Goal: Contribute content: Contribute content

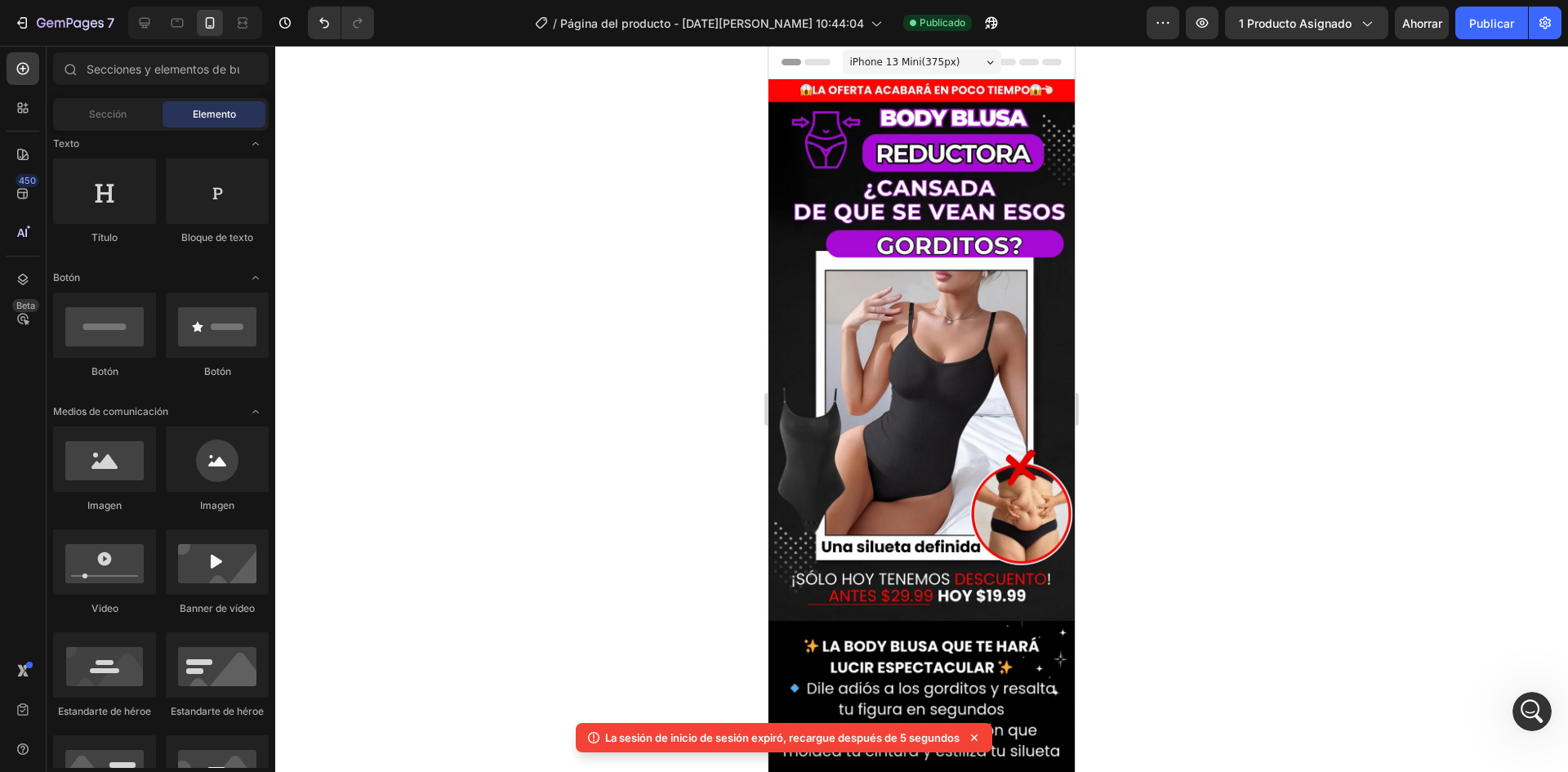
scroll to position [1638, 0]
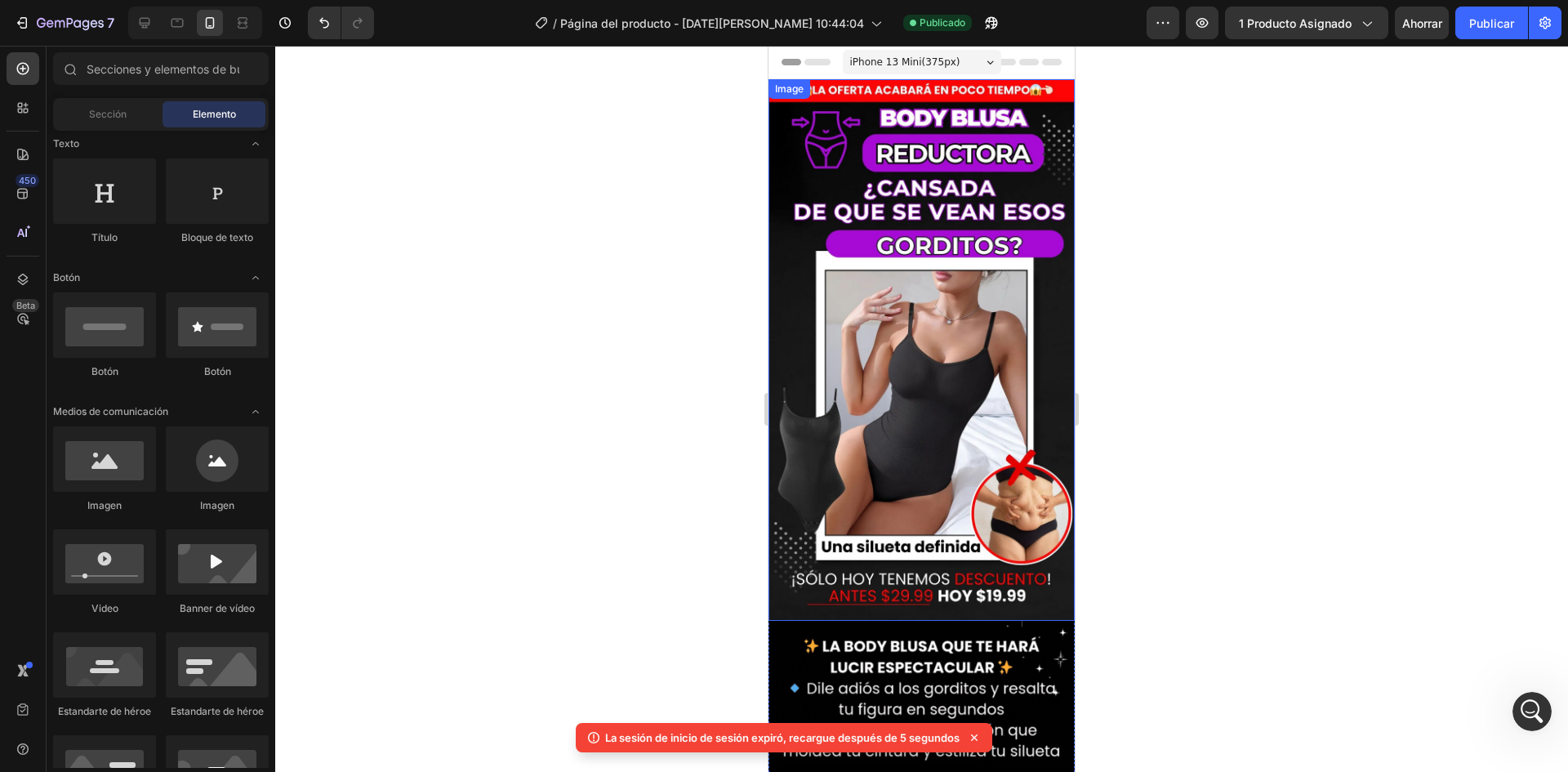
click at [961, 530] on img at bounding box center [921, 350] width 307 height 542
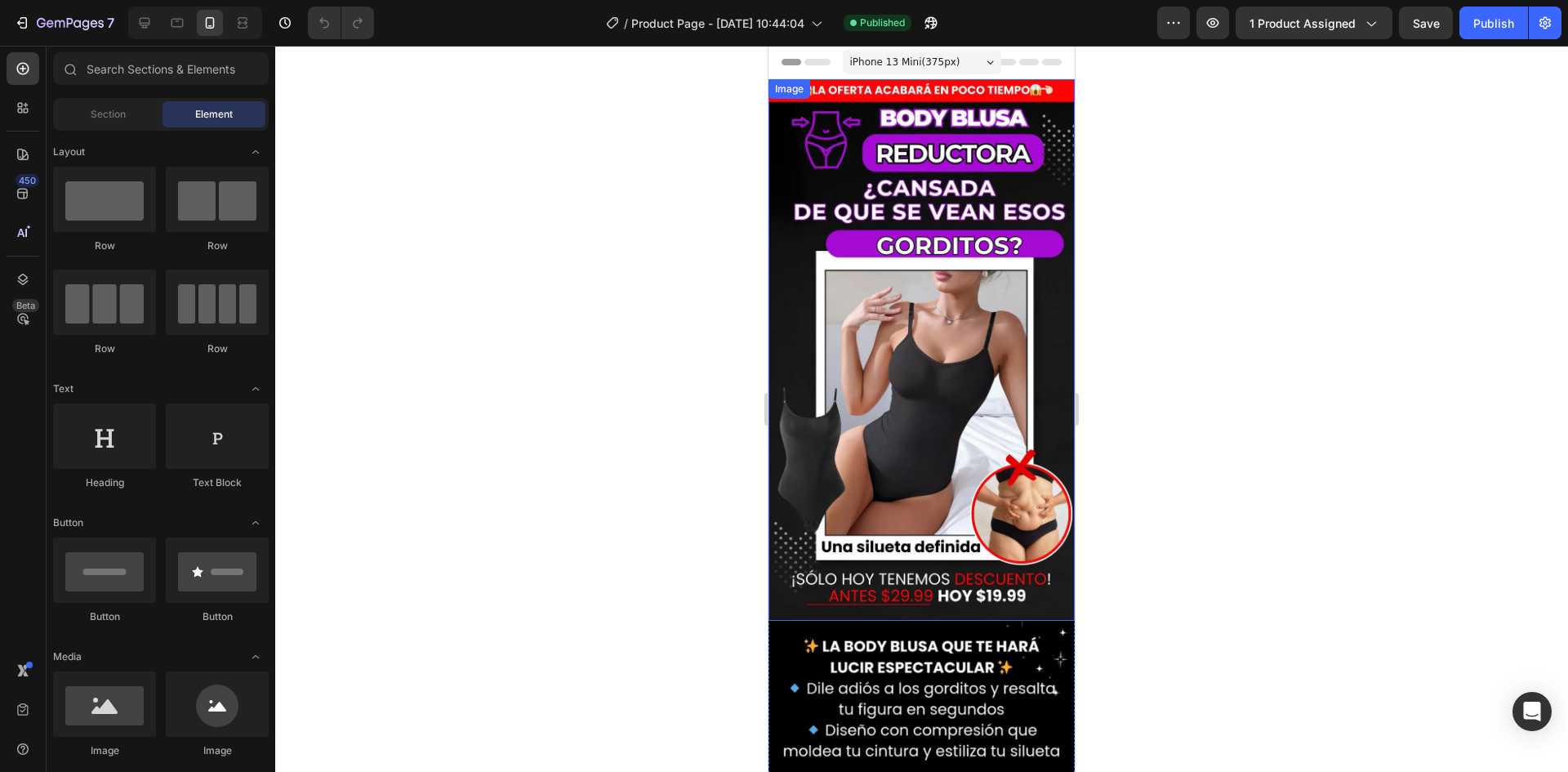
click at [955, 594] on img at bounding box center [921, 350] width 307 height 542
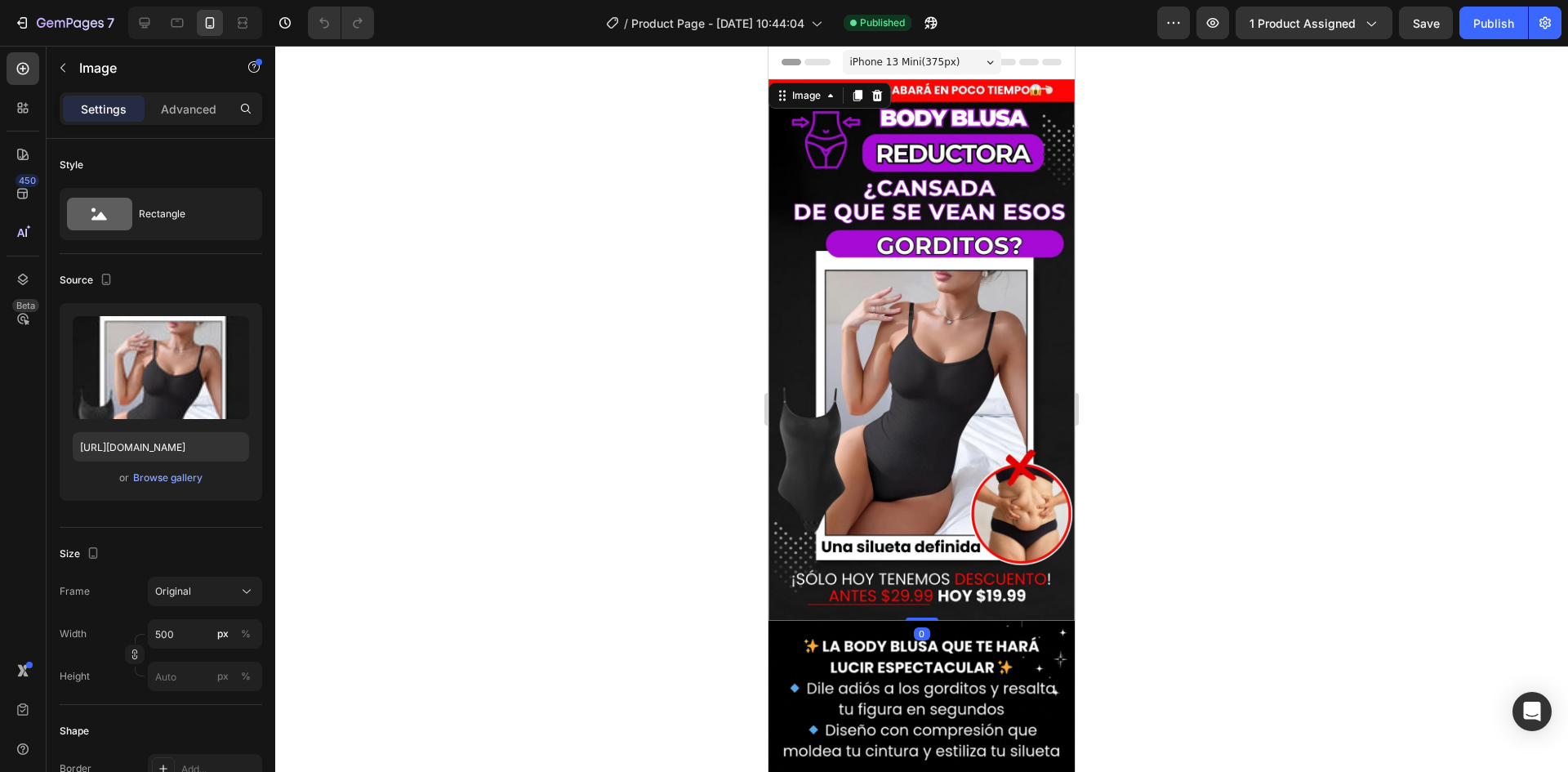
click at [916, 594] on img at bounding box center [921, 350] width 307 height 542
click at [916, 616] on div at bounding box center [922, 618] width 33 height 5
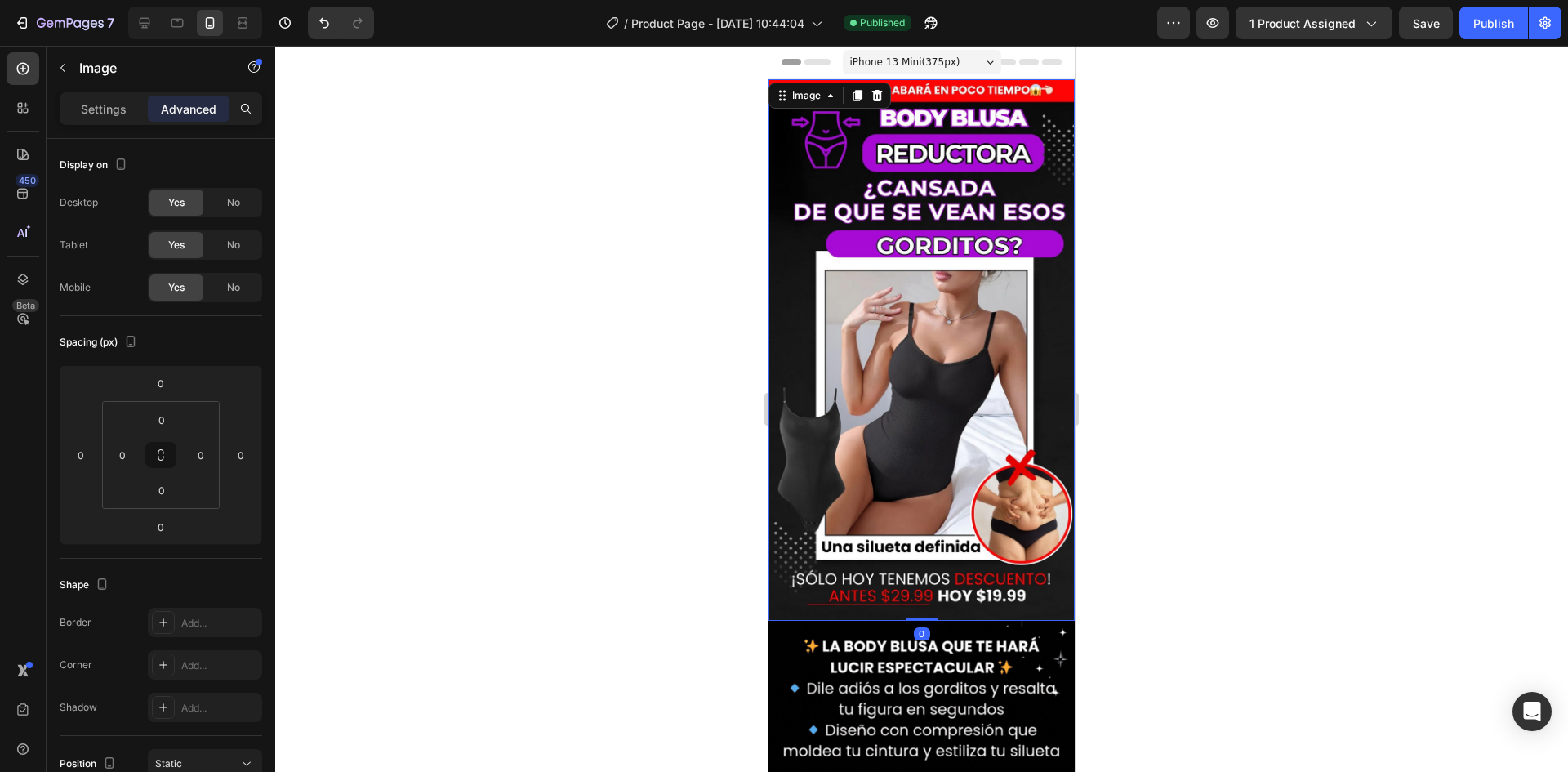
click at [169, 93] on div "Settings Advanced" at bounding box center [161, 108] width 203 height 33
click at [178, 118] on div "Advanced" at bounding box center [188, 108] width 82 height 26
click at [106, 109] on p "Settings" at bounding box center [103, 109] width 46 height 17
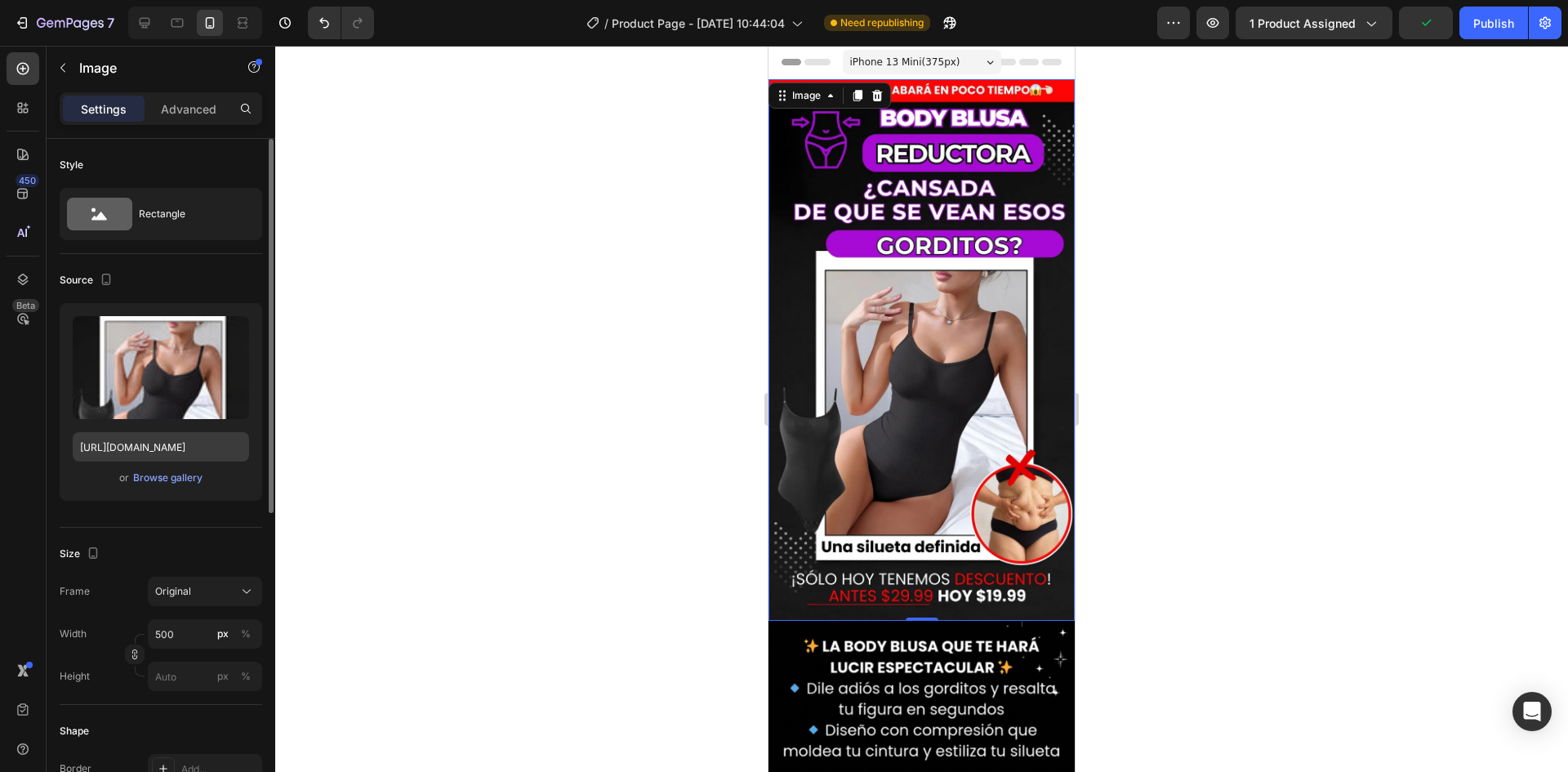
scroll to position [245, 0]
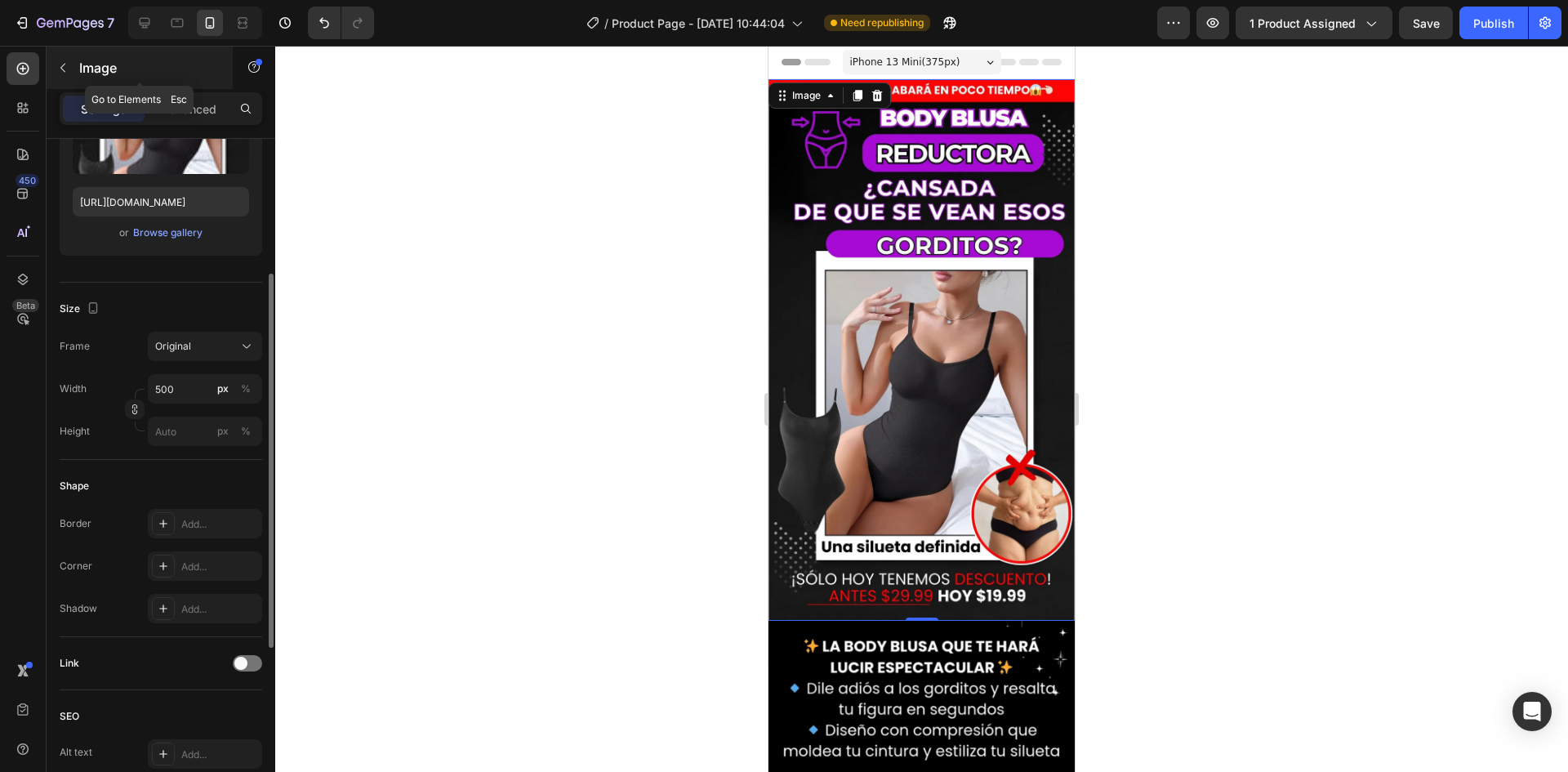
click at [81, 64] on p "Image" at bounding box center [149, 68] width 139 height 20
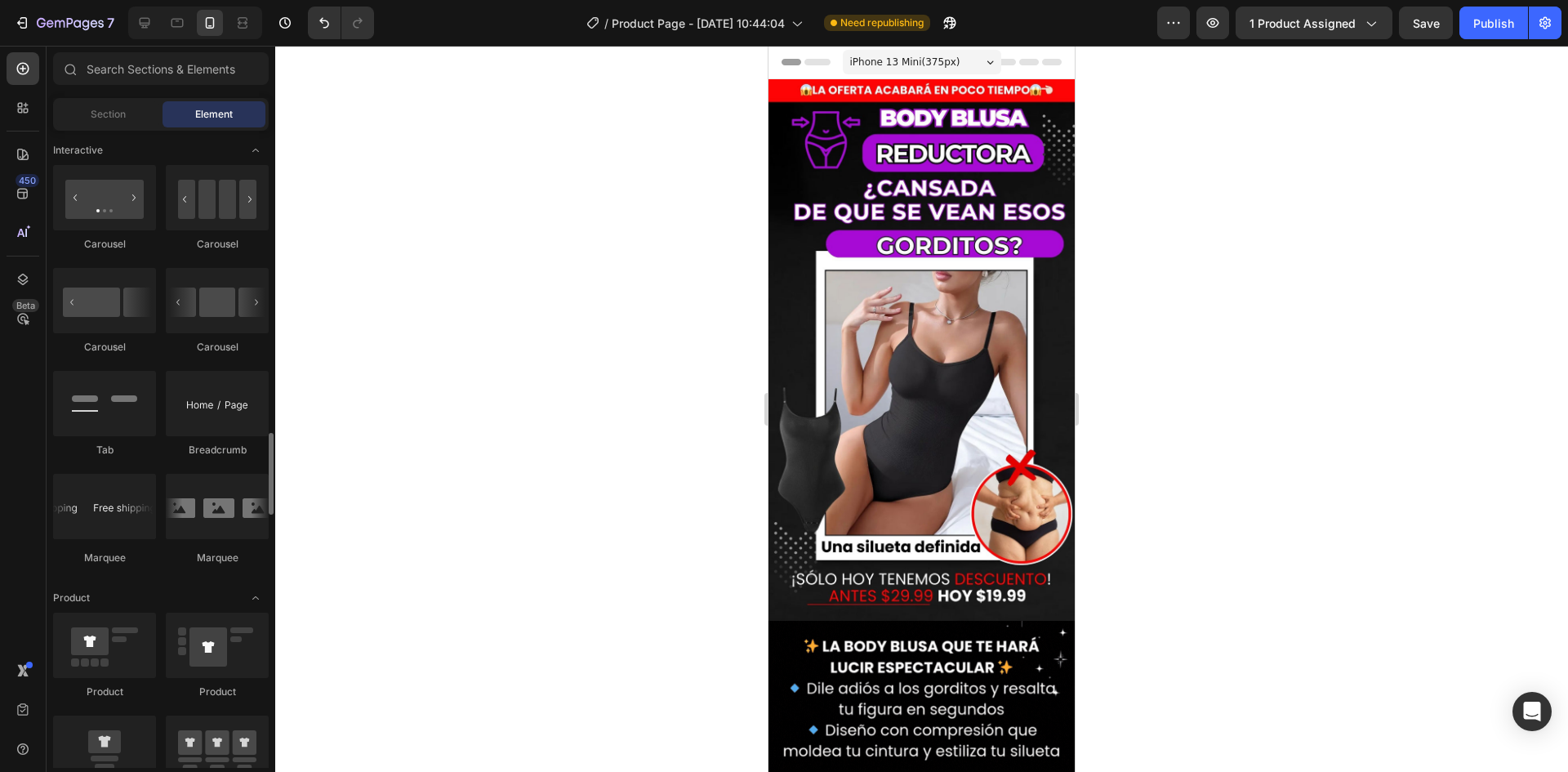
scroll to position [1716, 0]
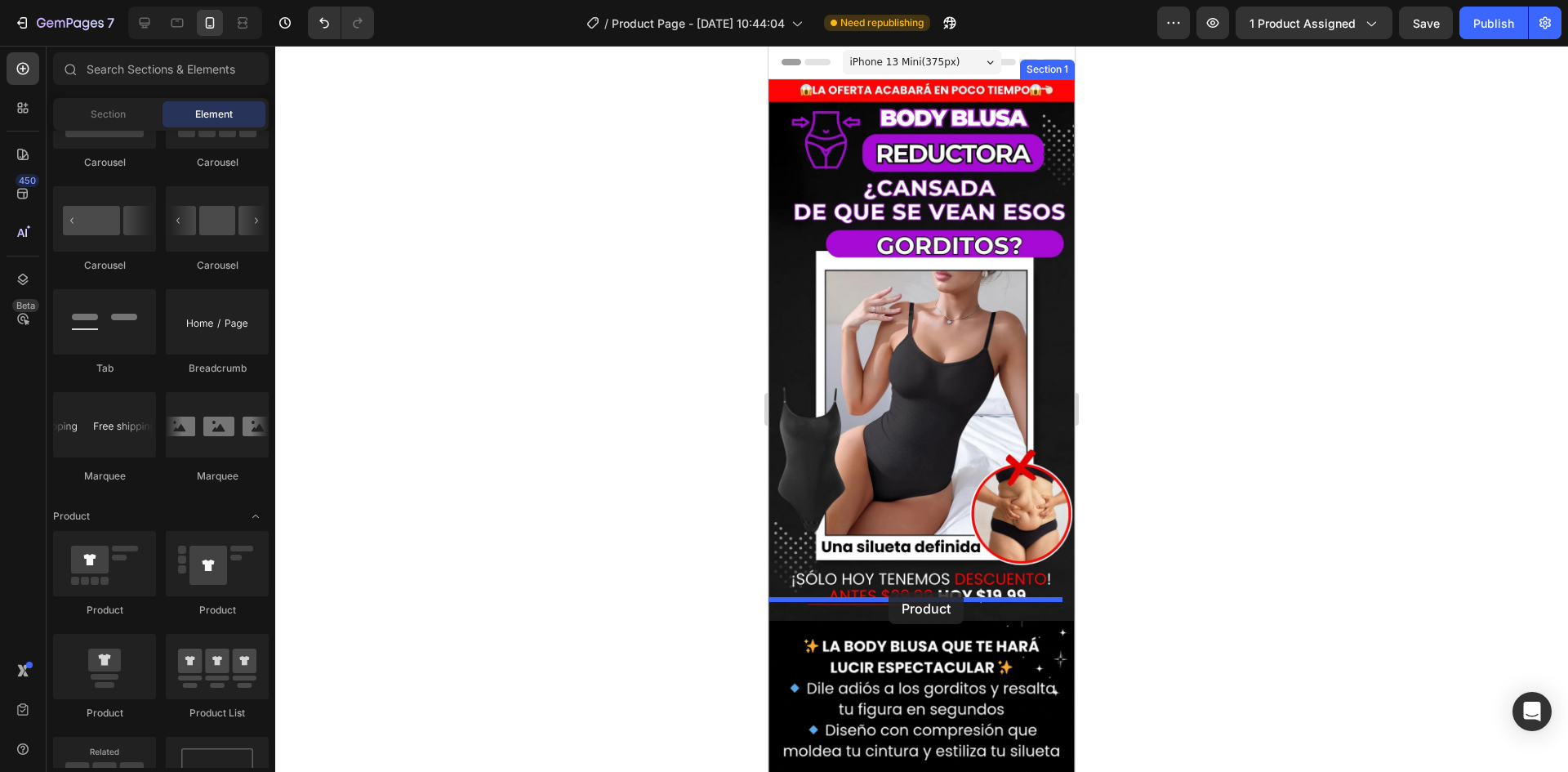
drag, startPoint x: 862, startPoint y: 612, endPoint x: 889, endPoint y: 593, distance: 33.0
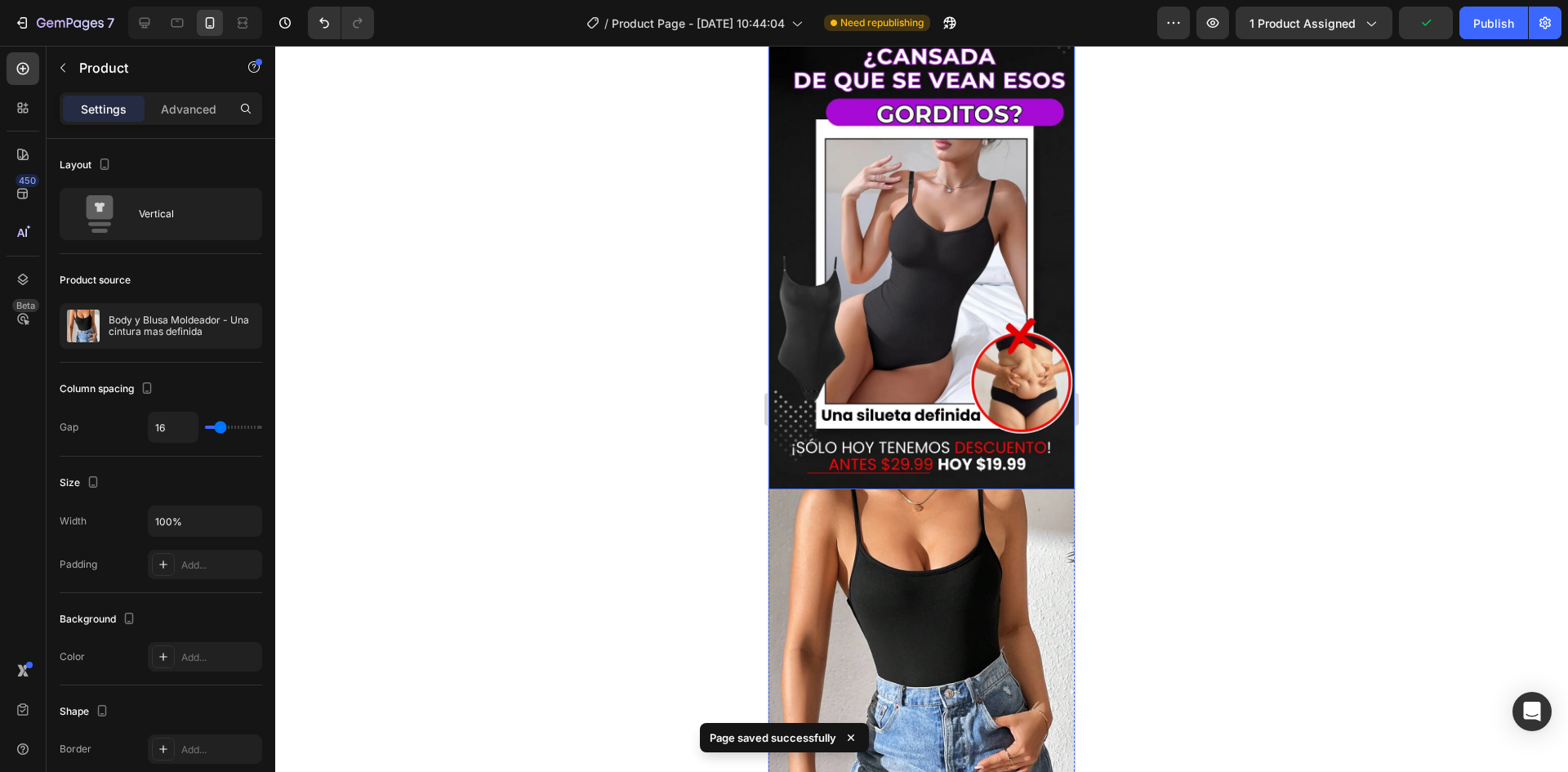
scroll to position [409, 0]
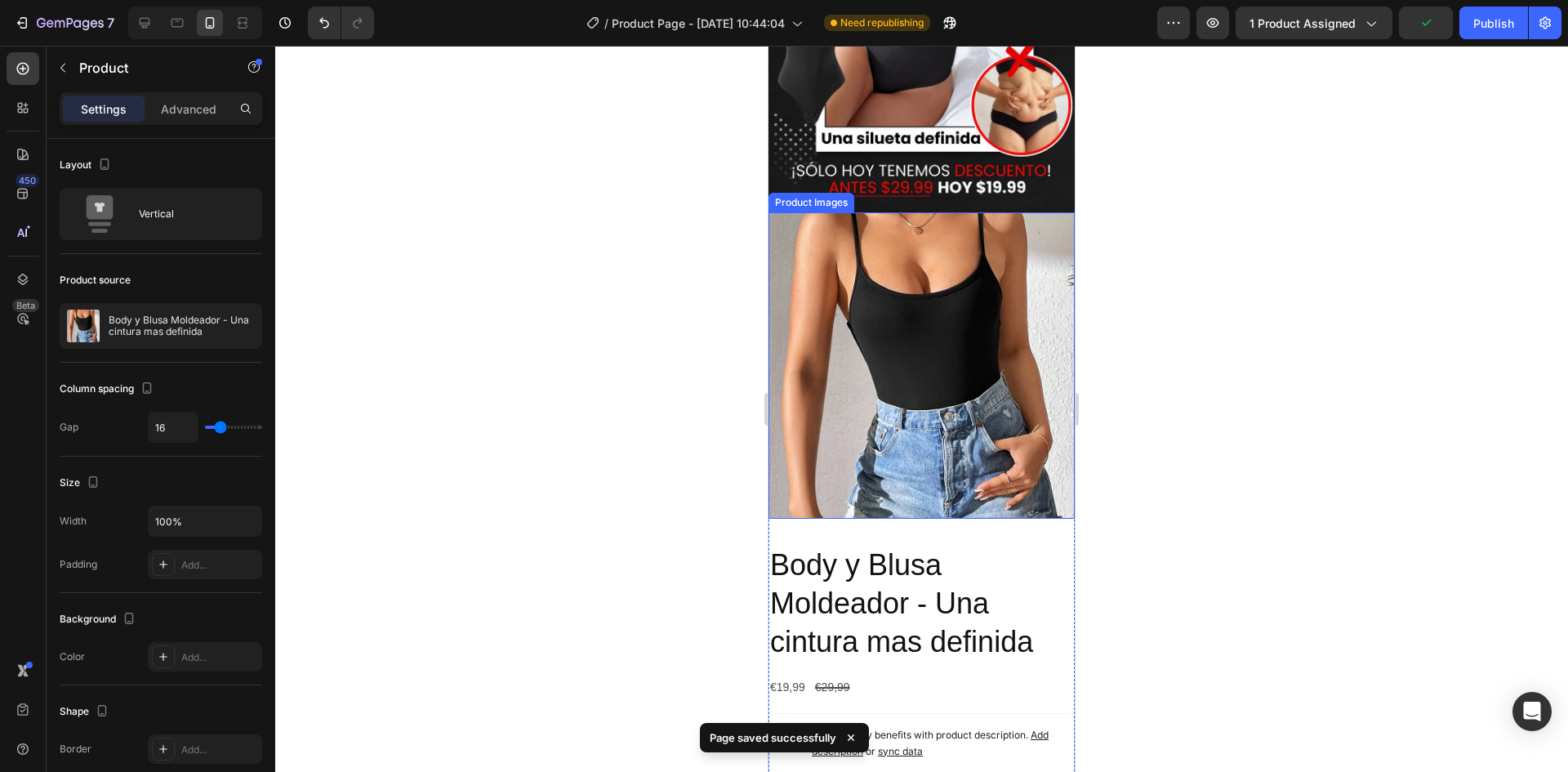
click at [849, 303] on img at bounding box center [921, 365] width 307 height 307
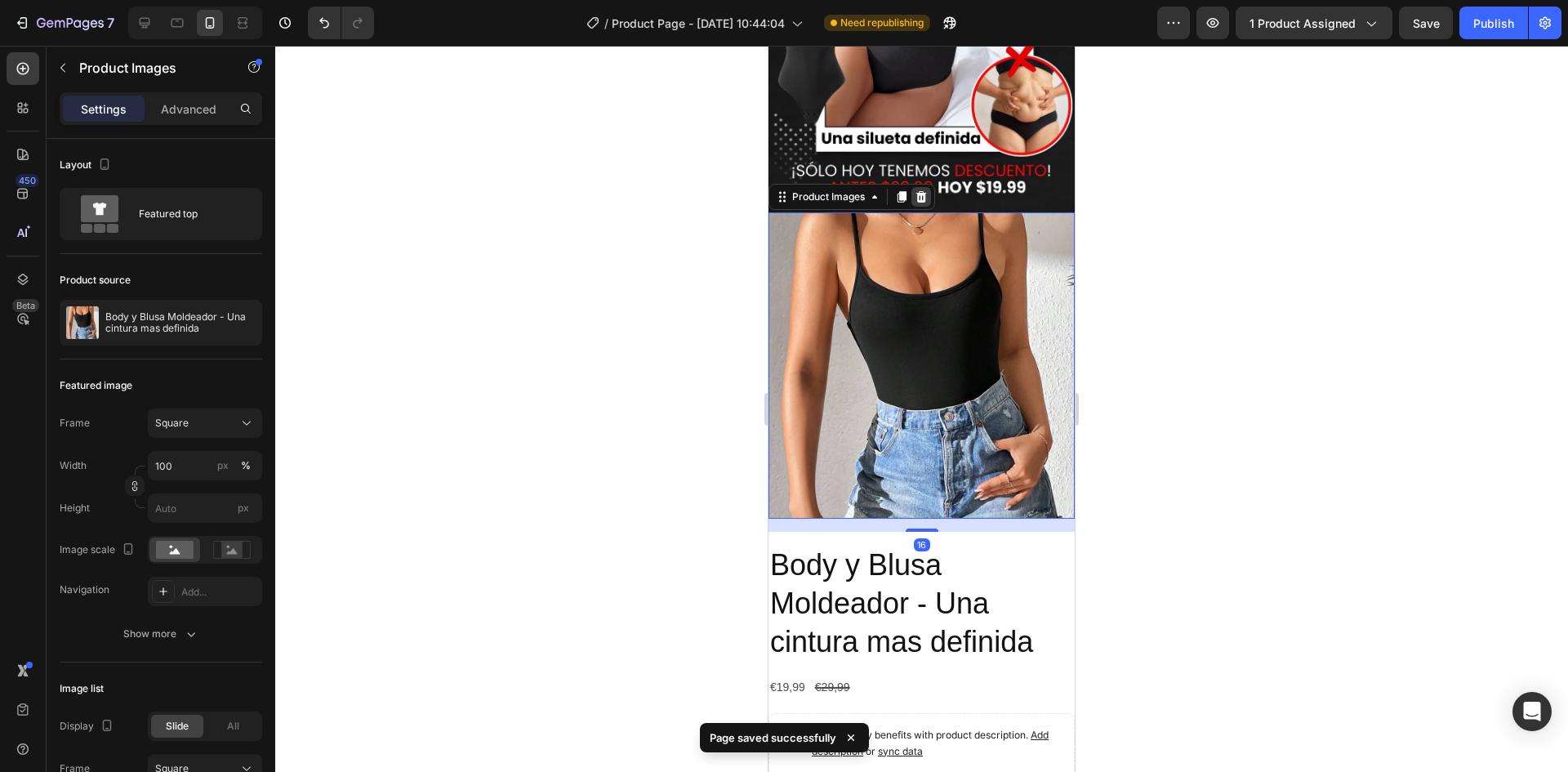
click at [921, 187] on div at bounding box center [921, 197] width 20 height 20
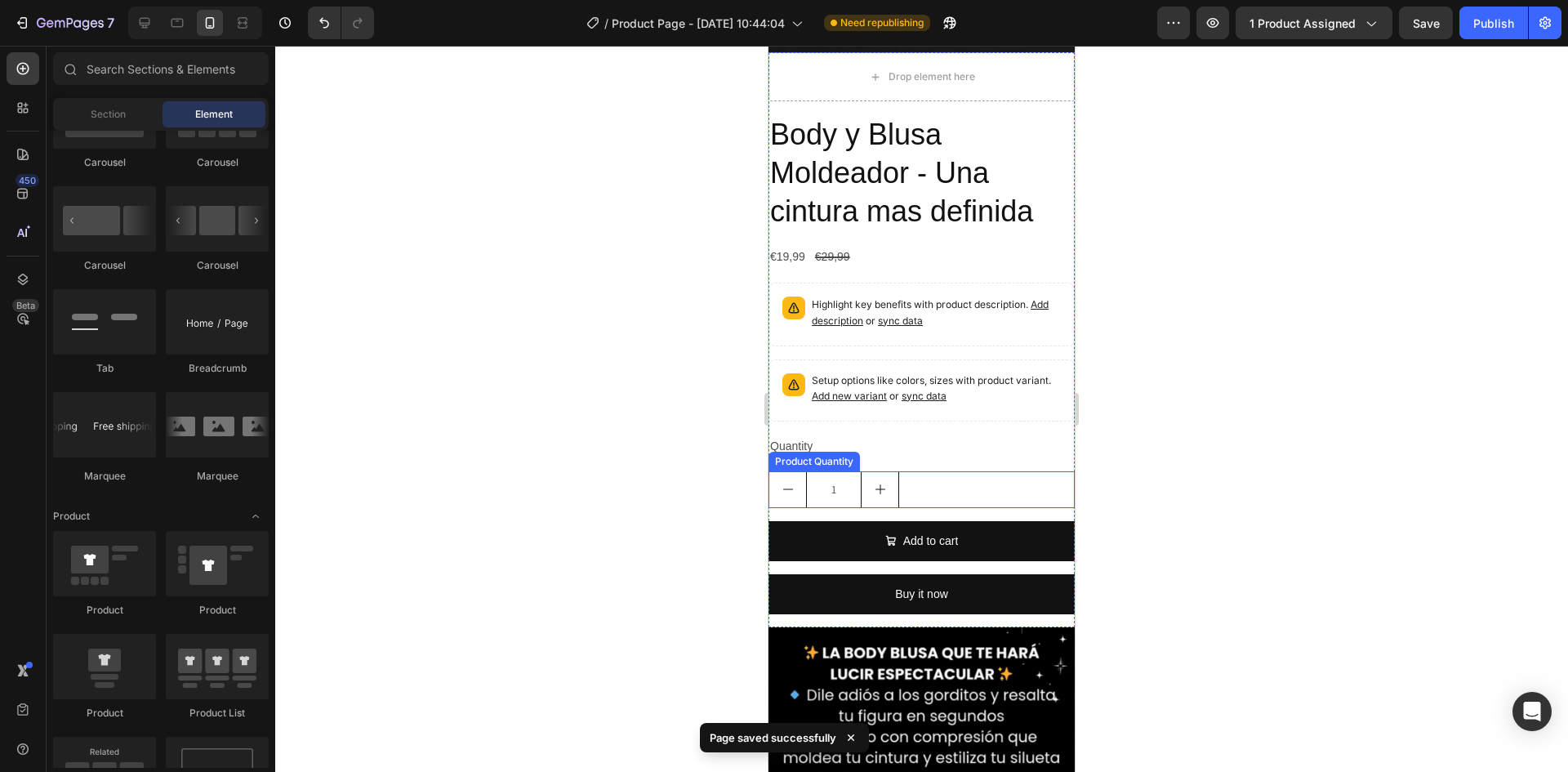
scroll to position [572, 0]
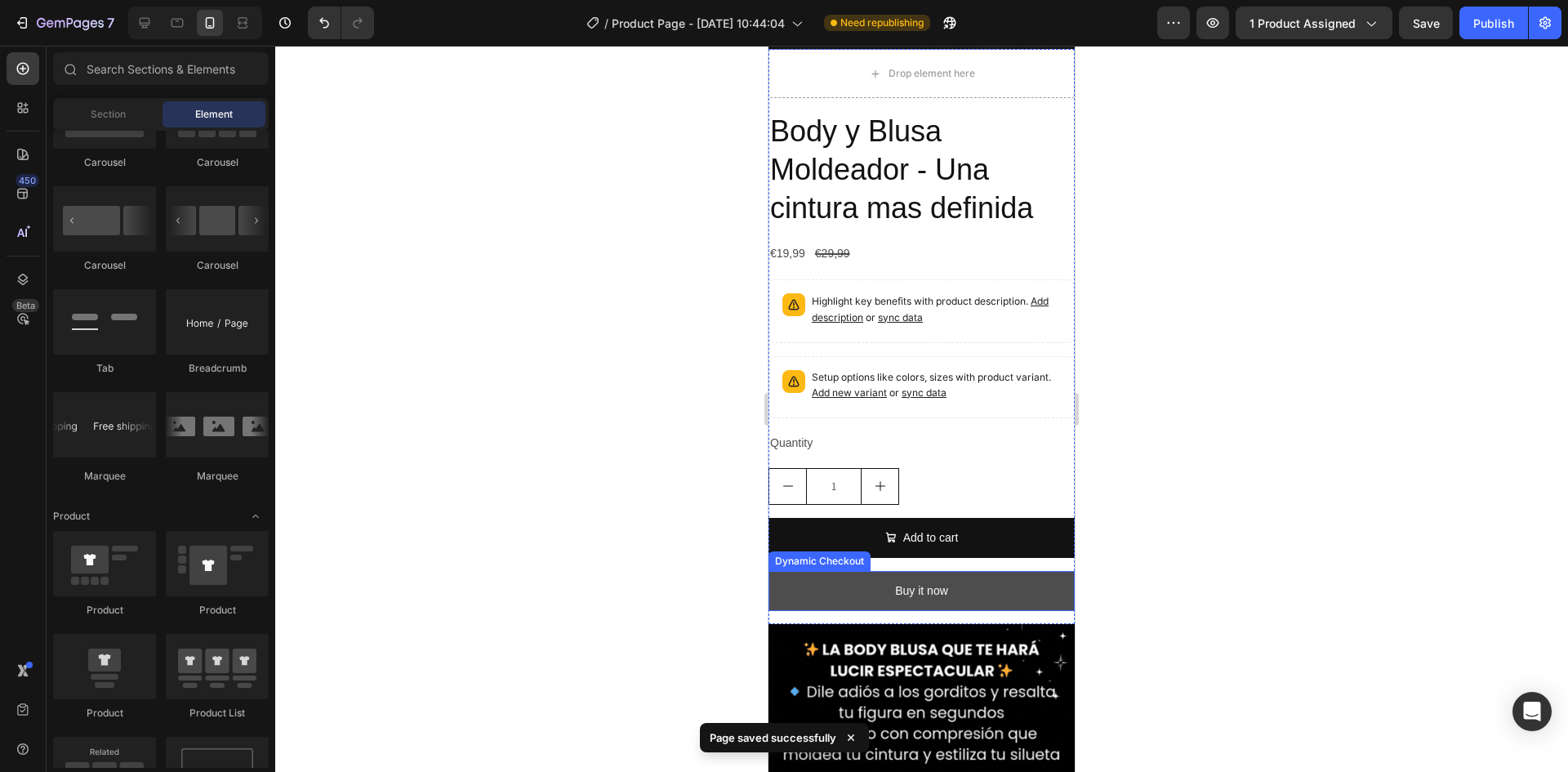
click at [948, 571] on button "Buy it now" at bounding box center [921, 591] width 307 height 40
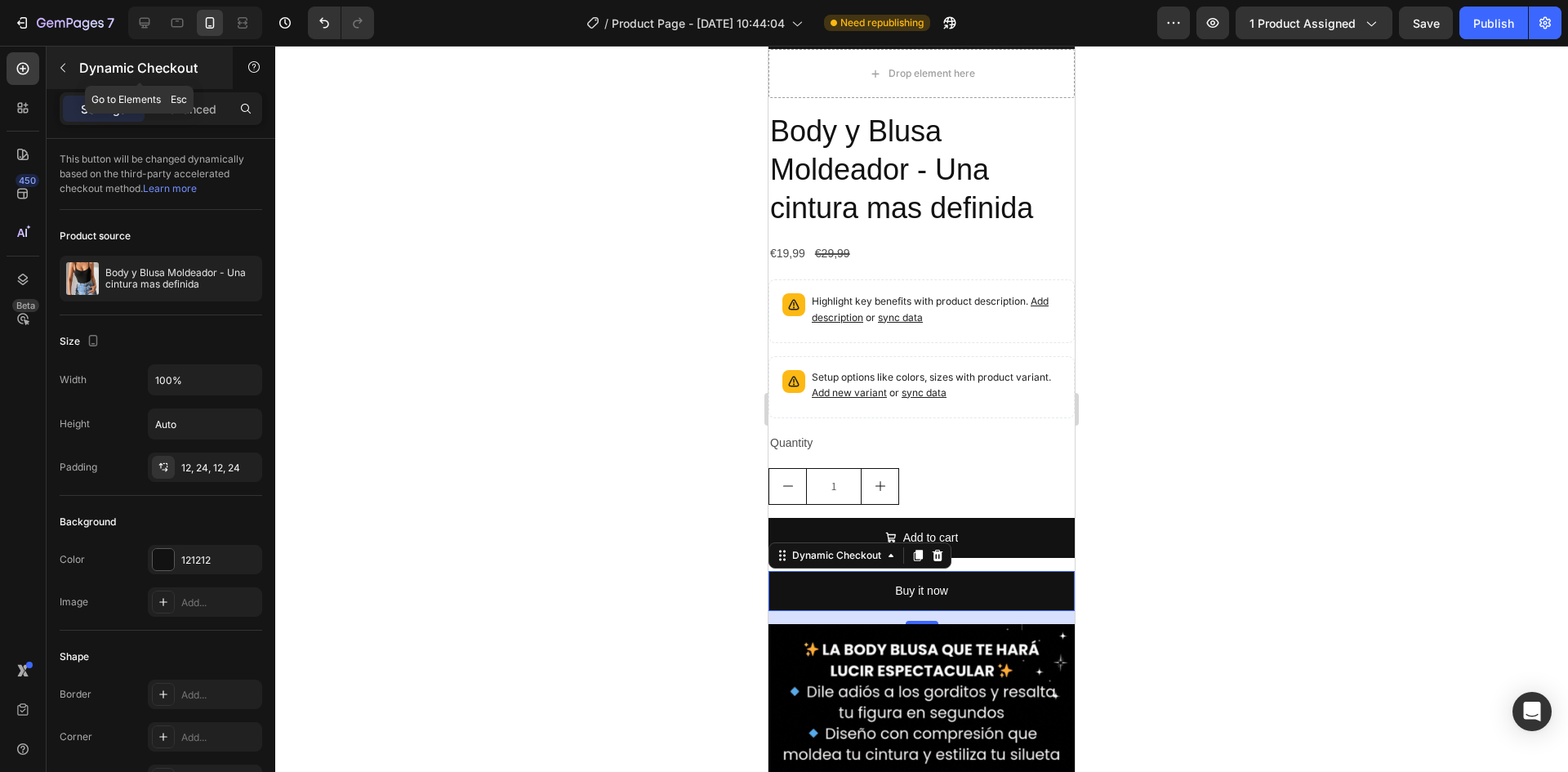
click at [69, 62] on icon "button" at bounding box center [63, 67] width 13 height 13
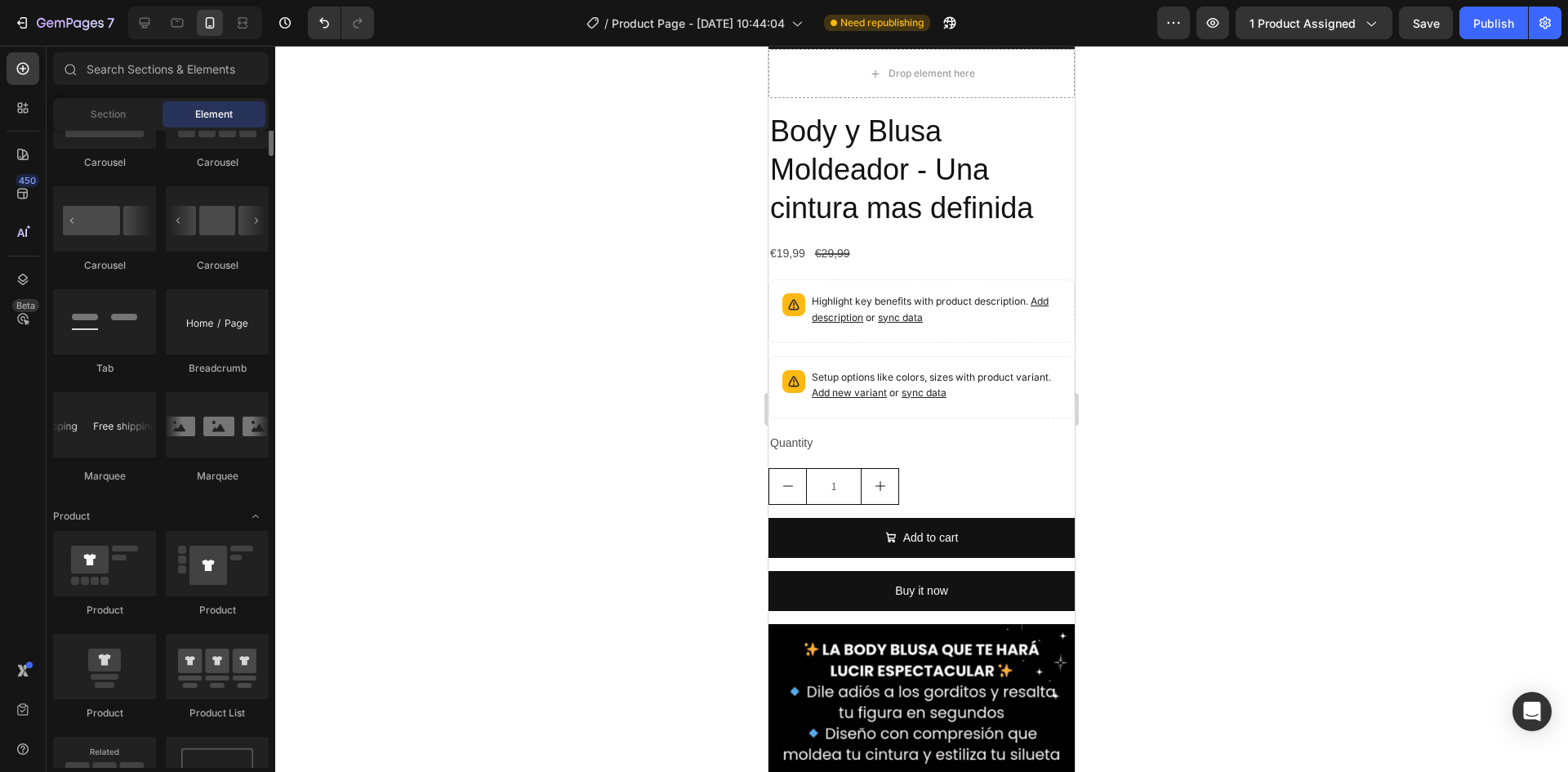
scroll to position [1470, 0]
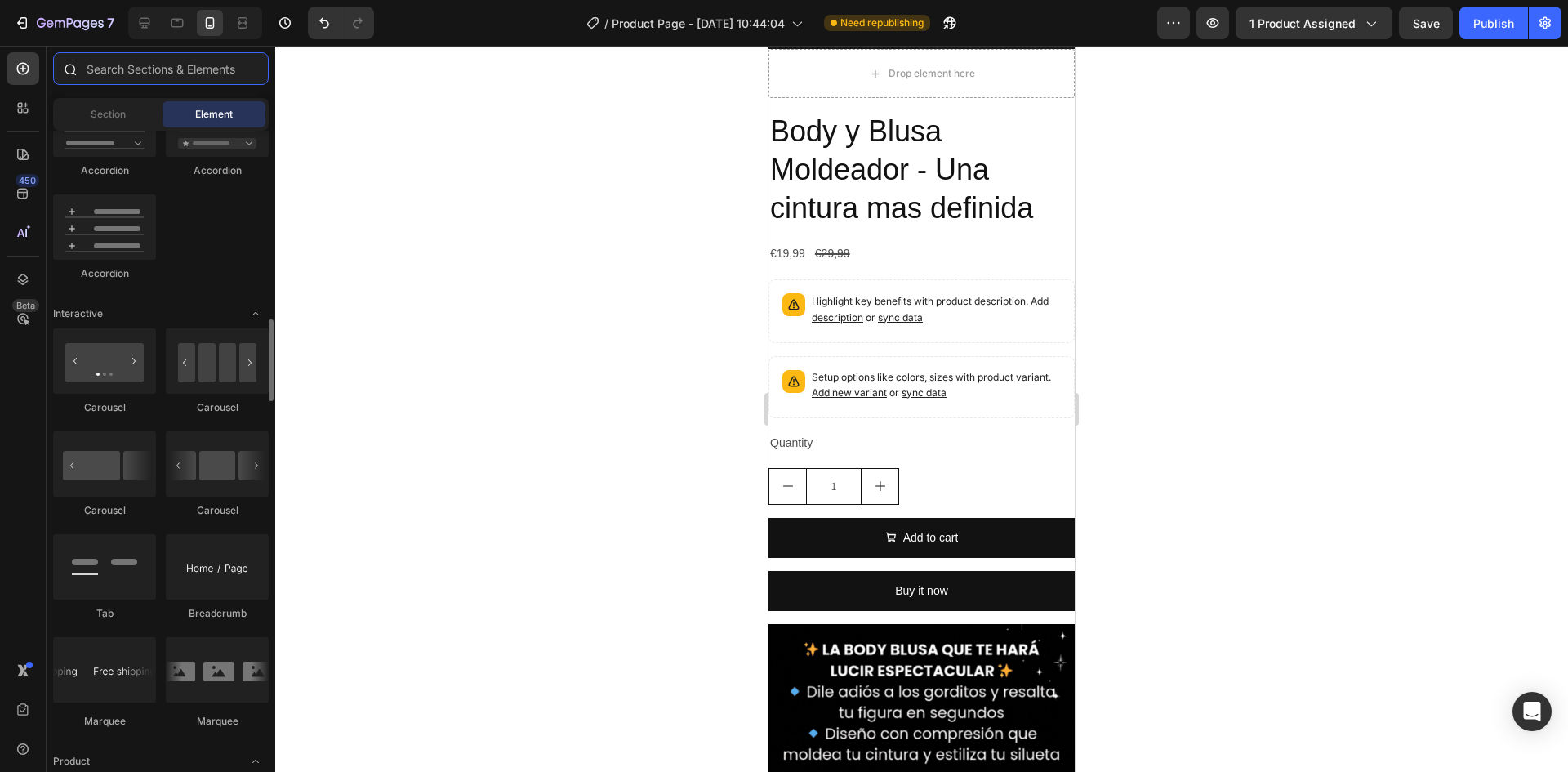
click at [141, 70] on input "text" at bounding box center [161, 69] width 216 height 33
click at [26, 108] on icon at bounding box center [22, 107] width 16 height 16
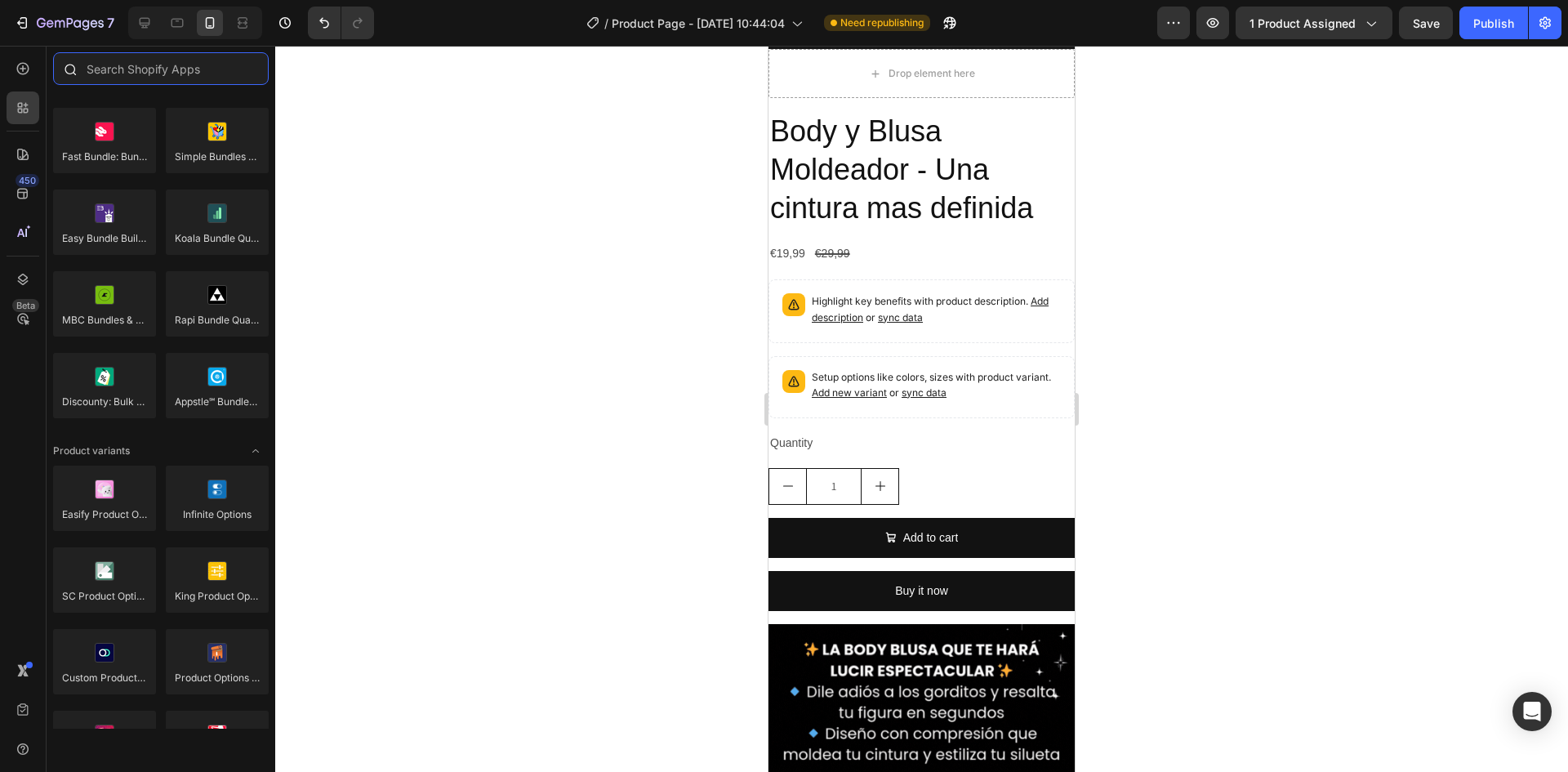
click at [136, 70] on input "text" at bounding box center [161, 69] width 216 height 33
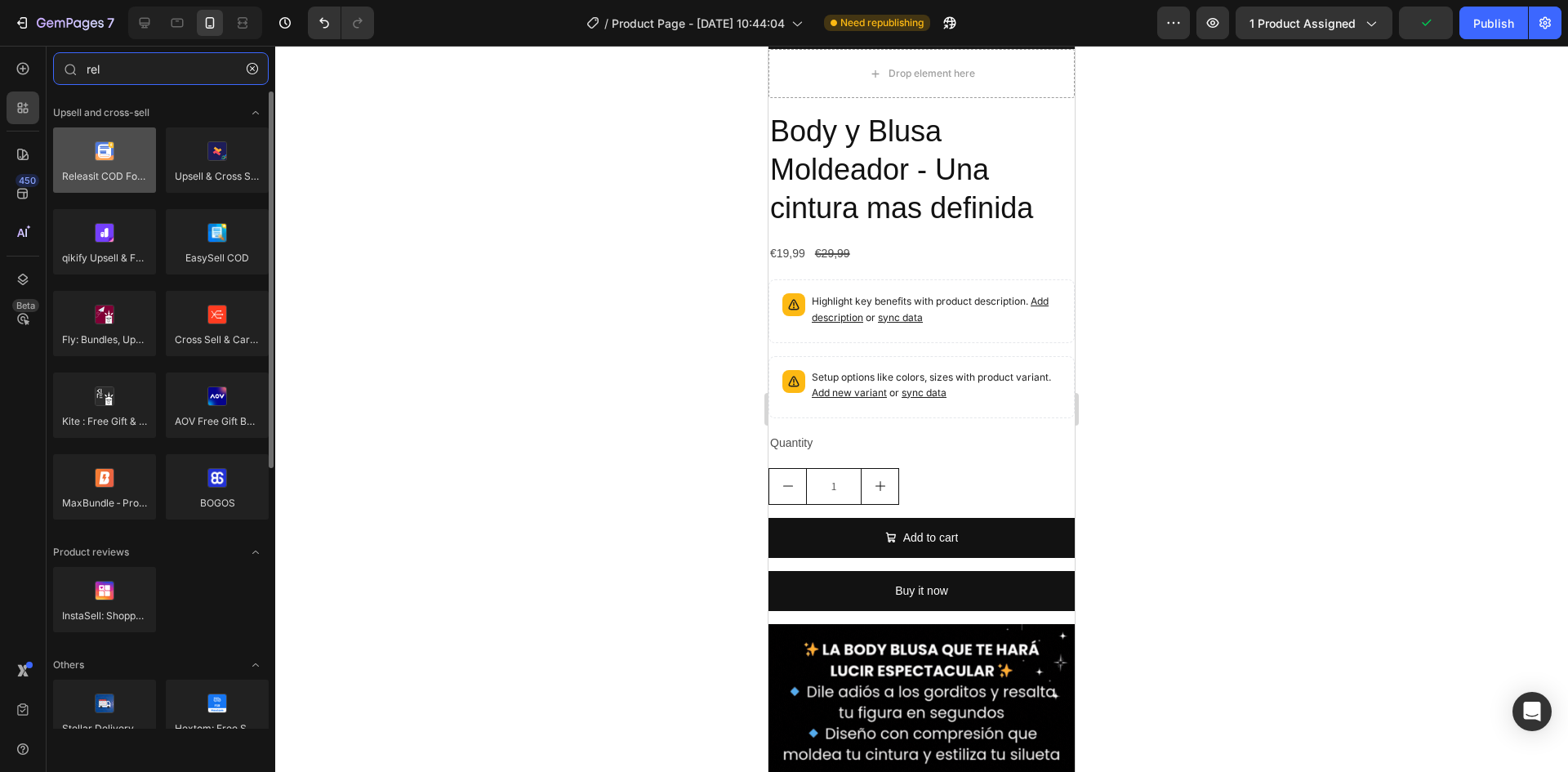
type input "rel"
click at [108, 143] on div at bounding box center [105, 160] width 103 height 65
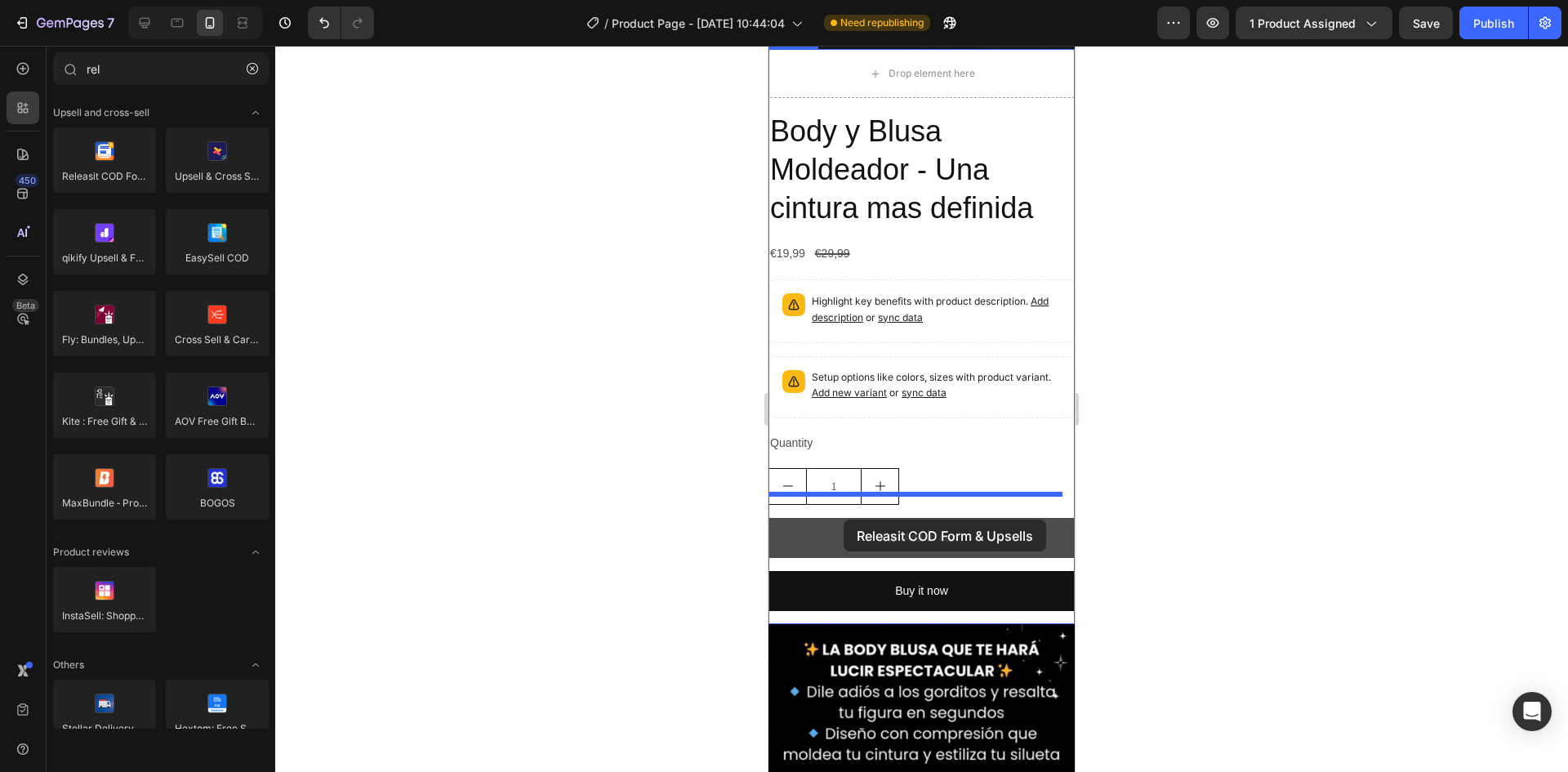
drag, startPoint x: 863, startPoint y: 208, endPoint x: 845, endPoint y: 515, distance: 307.5
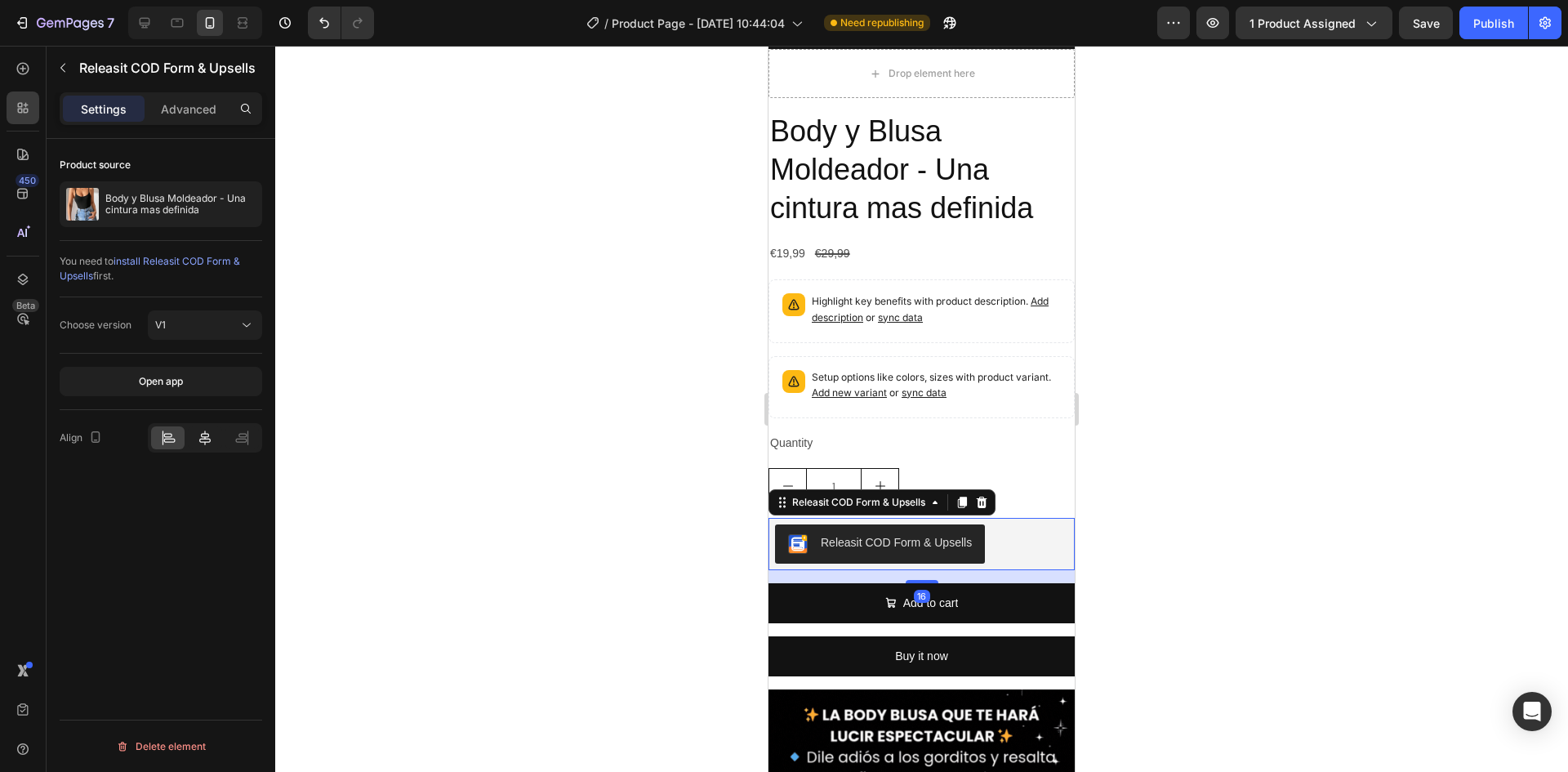
click at [198, 432] on icon at bounding box center [204, 437] width 16 height 16
click at [977, 606] on div "Add to cart Add to Cart" at bounding box center [921, 610] width 307 height 53
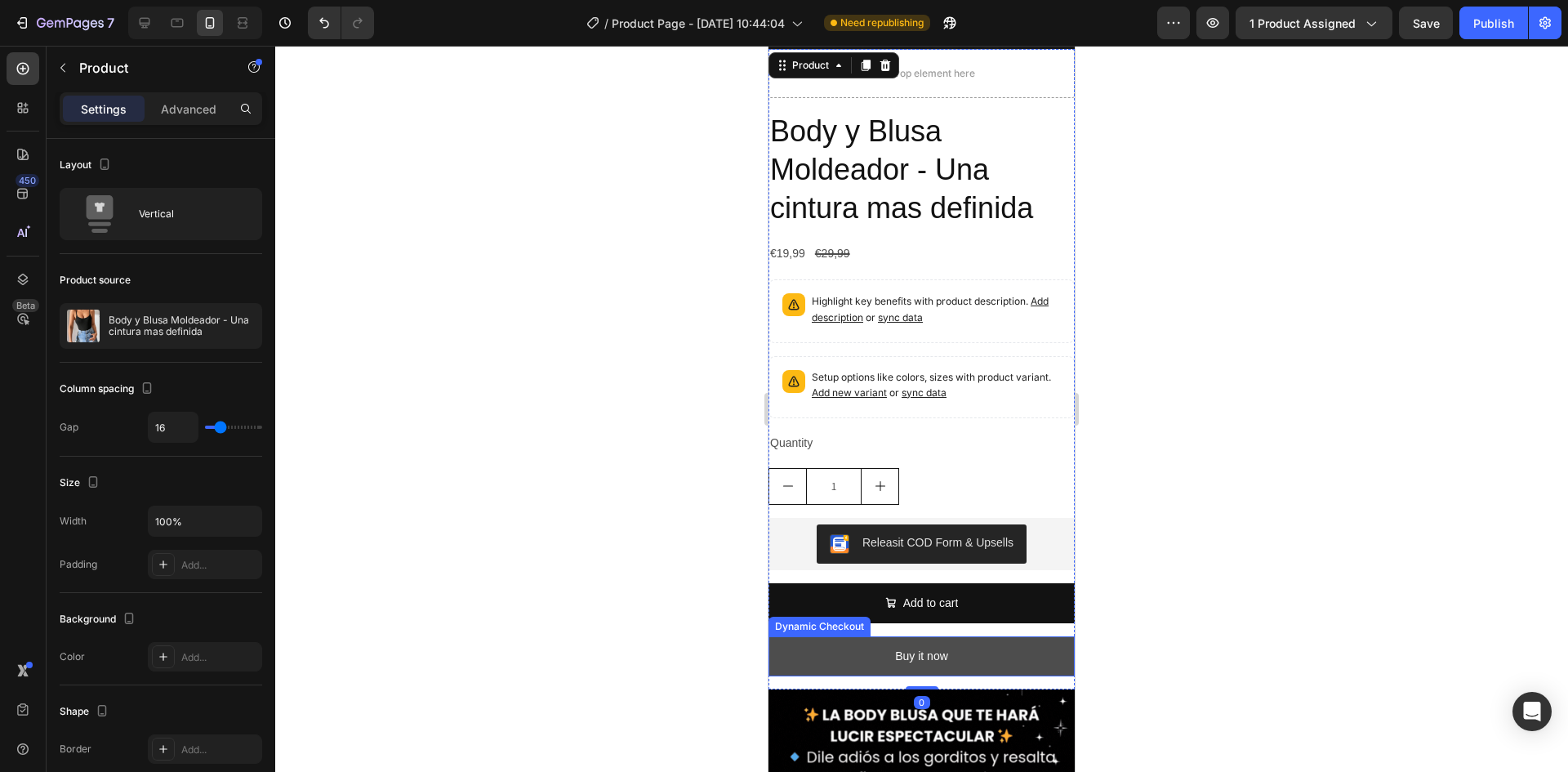
click at [972, 636] on button "Buy it now" at bounding box center [921, 656] width 307 height 40
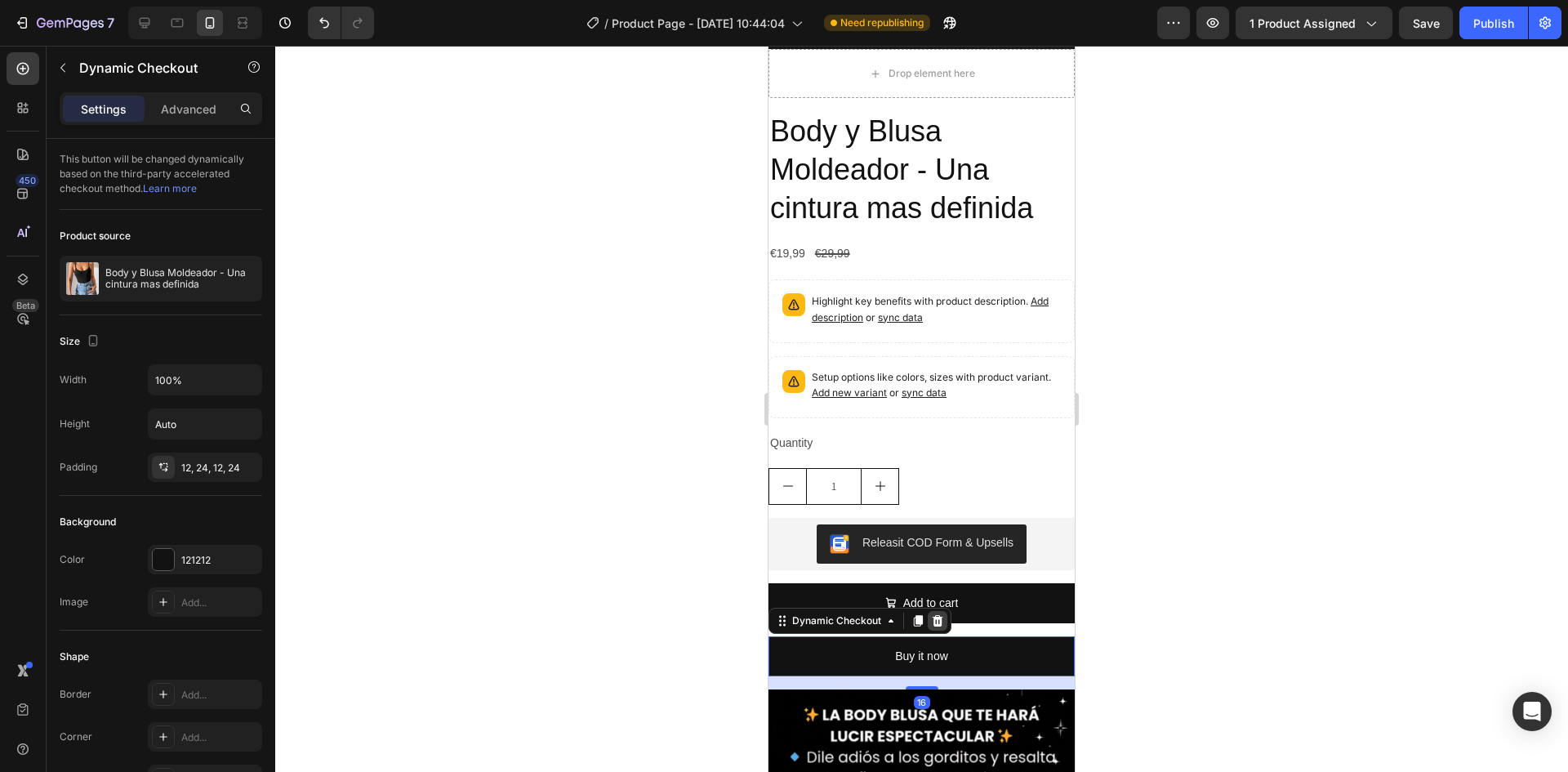
click at [939, 614] on icon at bounding box center [937, 620] width 13 height 13
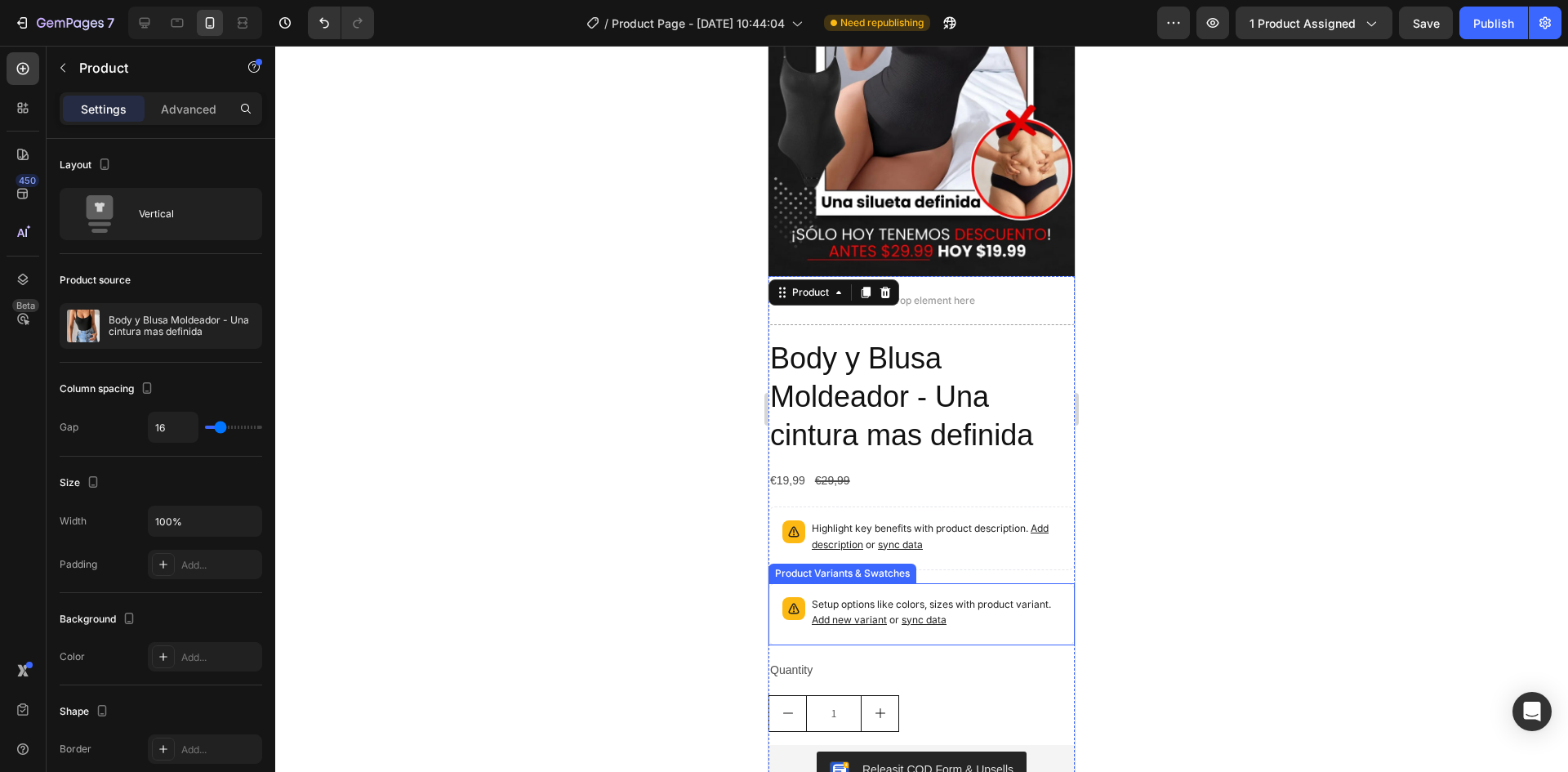
scroll to position [326, 0]
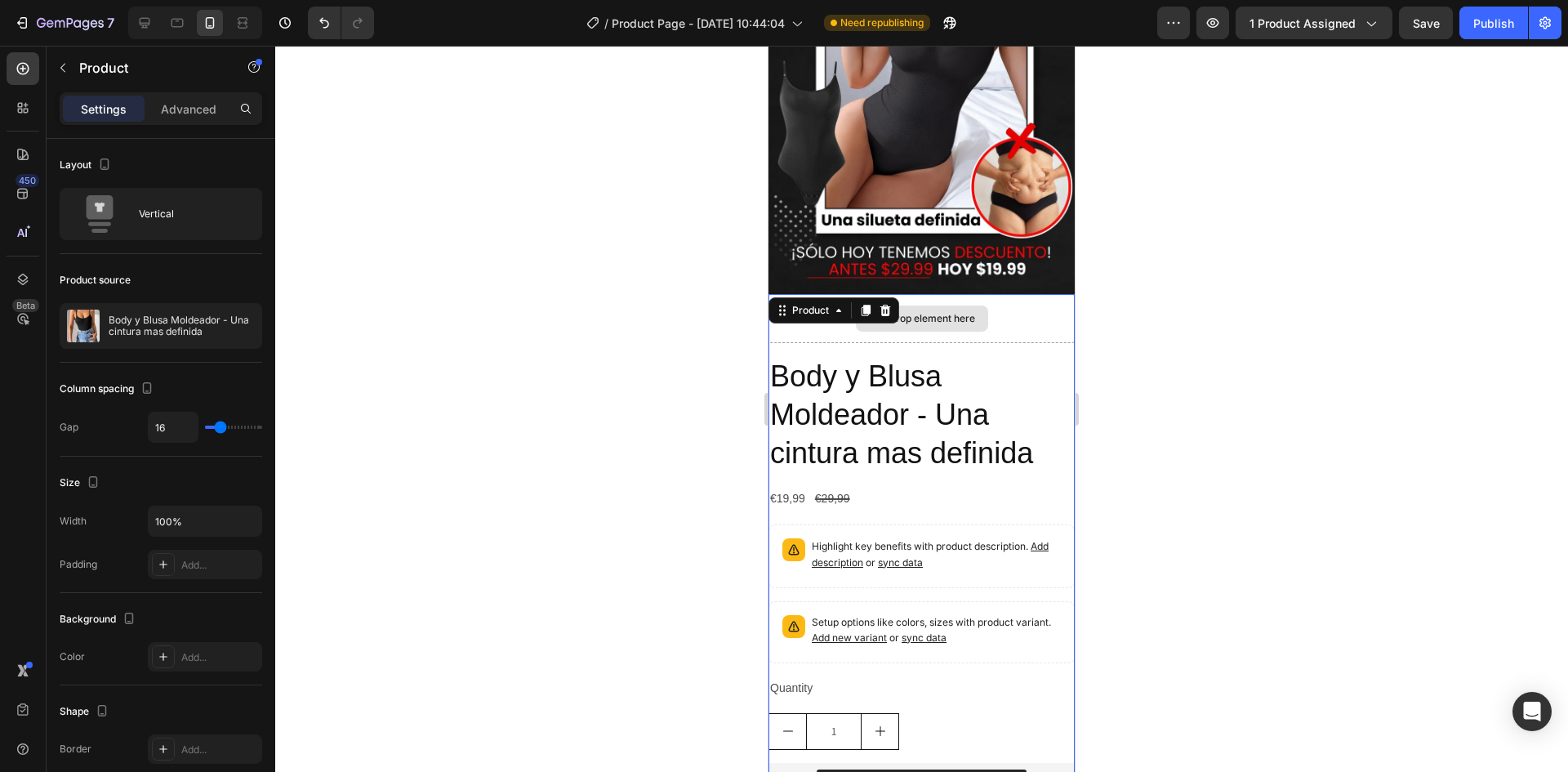
click at [1015, 301] on div "Drop element here" at bounding box center [921, 318] width 307 height 49
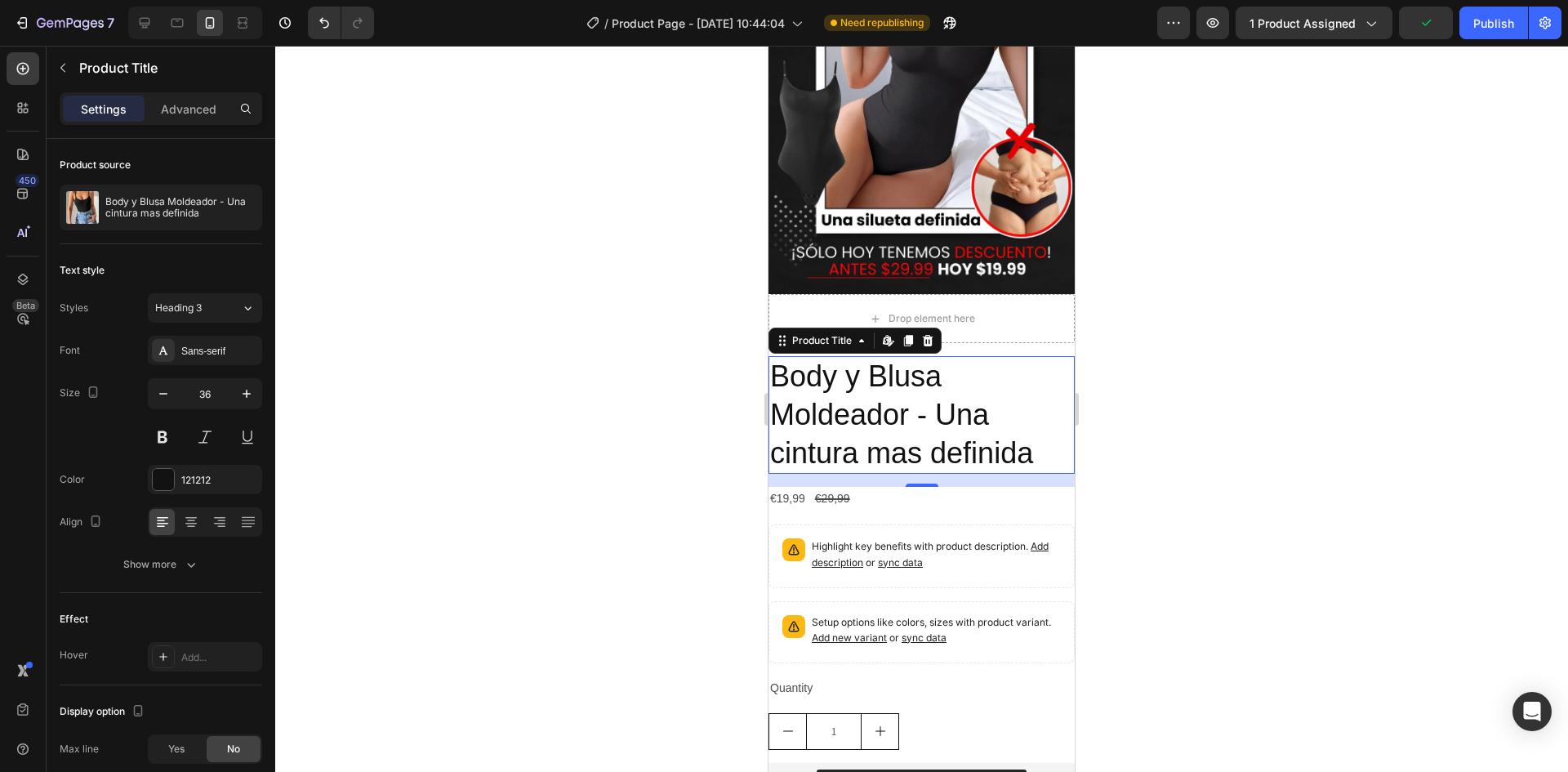
click at [944, 363] on h2 "Body y Blusa Moldeador - Una cintura mas definida" at bounding box center [921, 415] width 307 height 118
click at [931, 335] on icon at bounding box center [928, 340] width 10 height 11
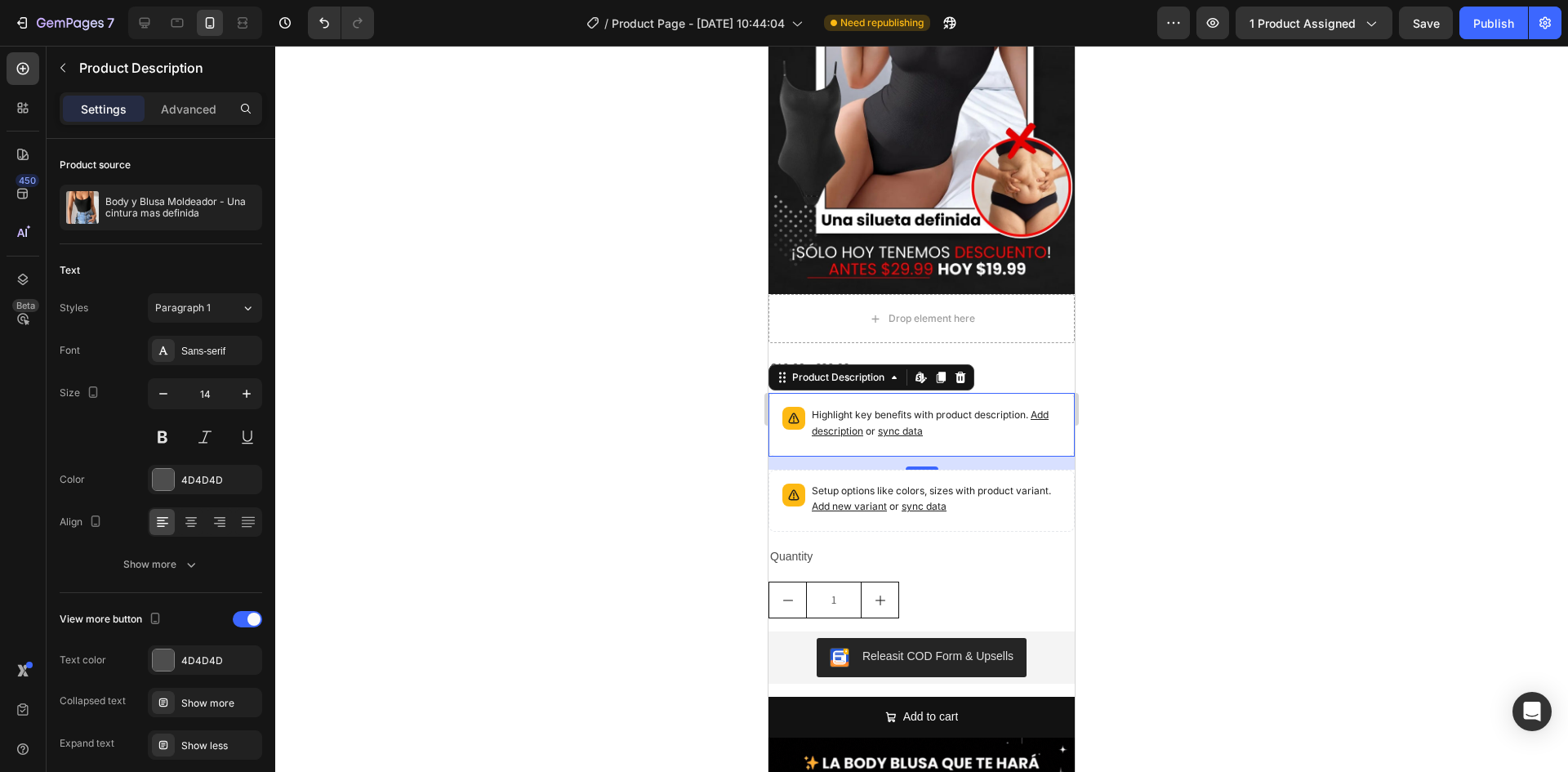
click at [946, 393] on div "Highlight key benefits with product description. Add description or sync data" at bounding box center [921, 425] width 307 height 64
click at [964, 372] on icon at bounding box center [961, 377] width 10 height 11
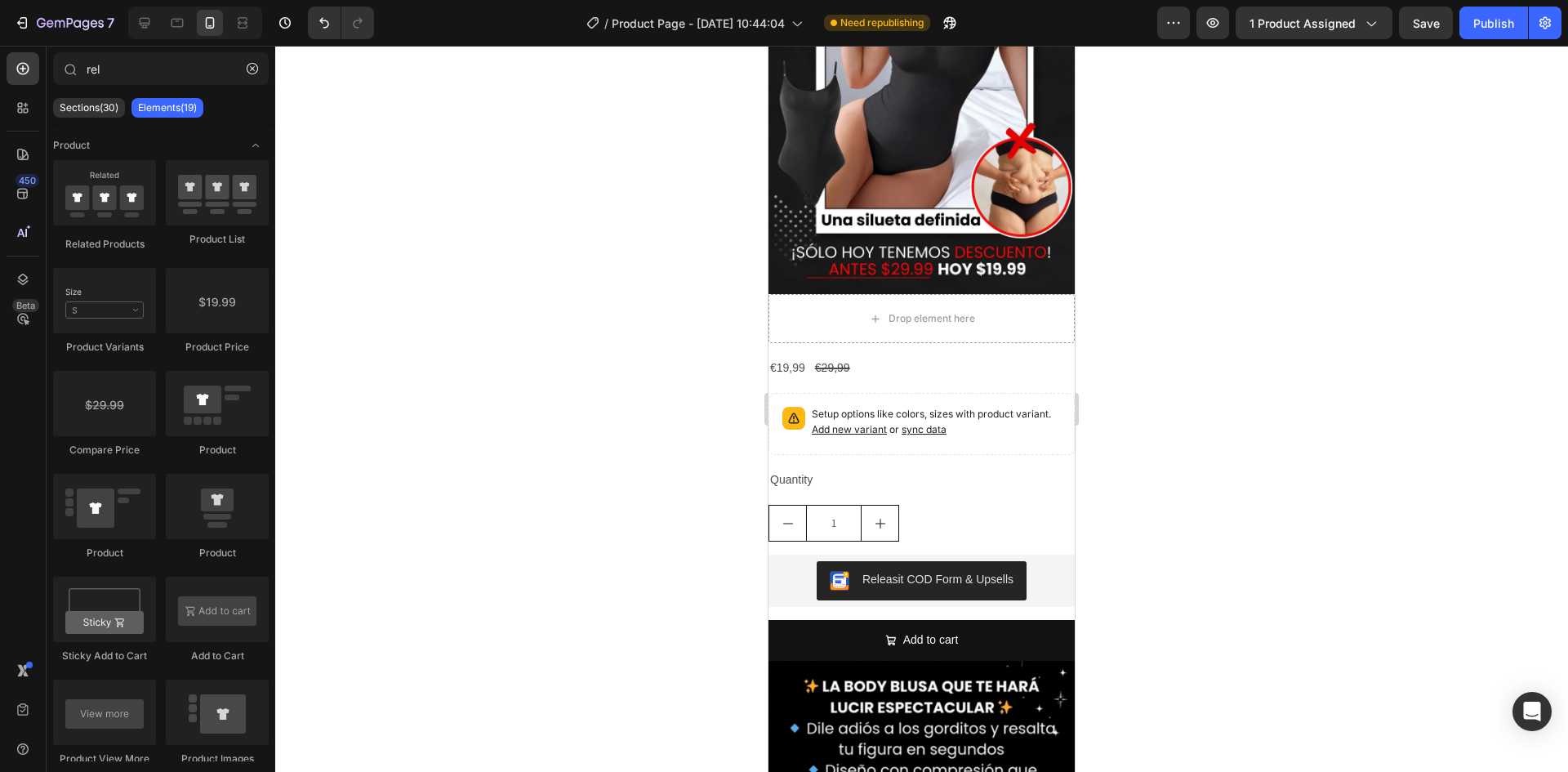
click at [964, 361] on div "€19,99 Product Price Product Price €29,99 Product Price Product Price Row Setup…" at bounding box center [921, 508] width 307 height 305
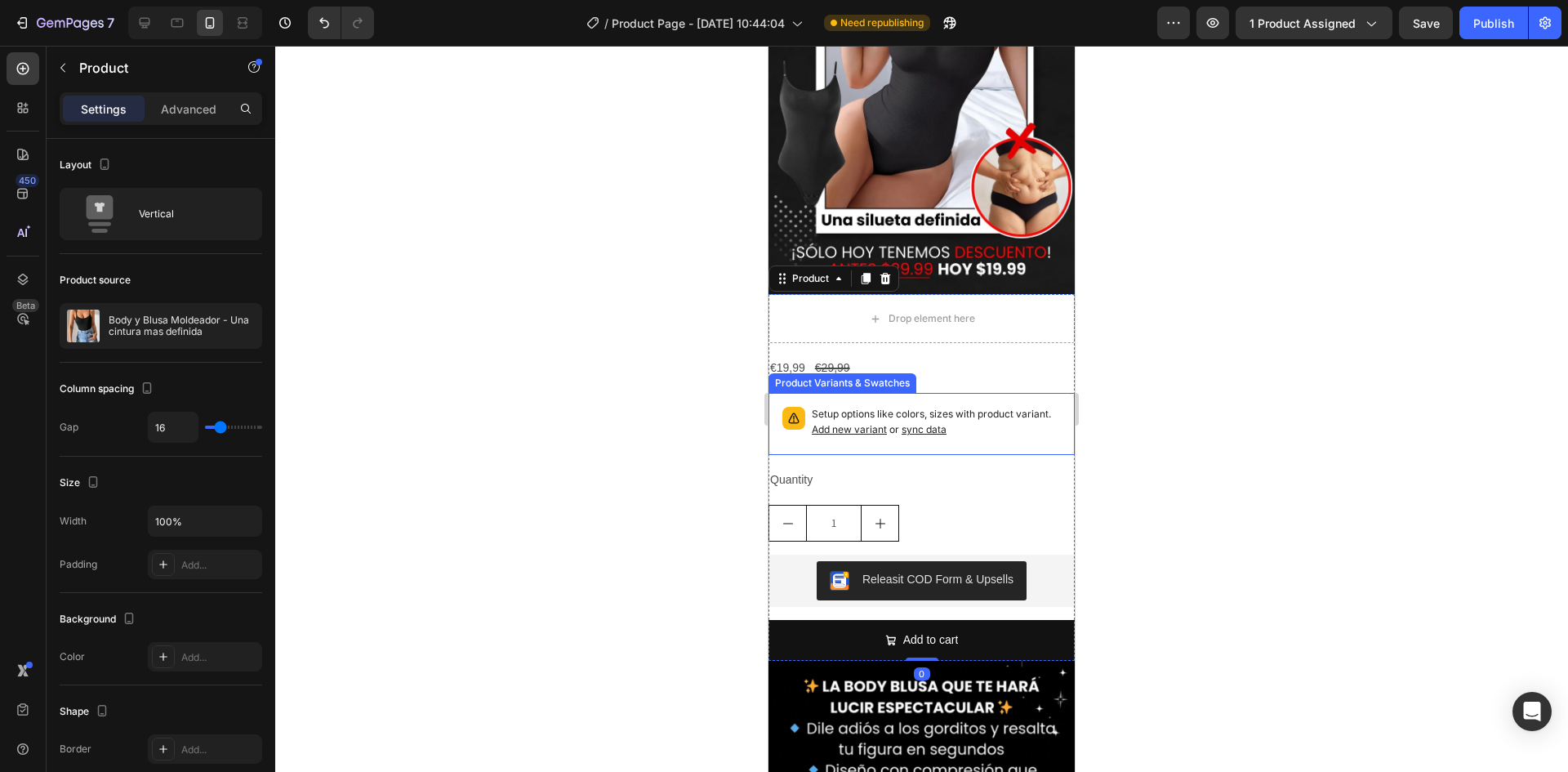
click at [996, 505] on div "1" at bounding box center [921, 523] width 307 height 37
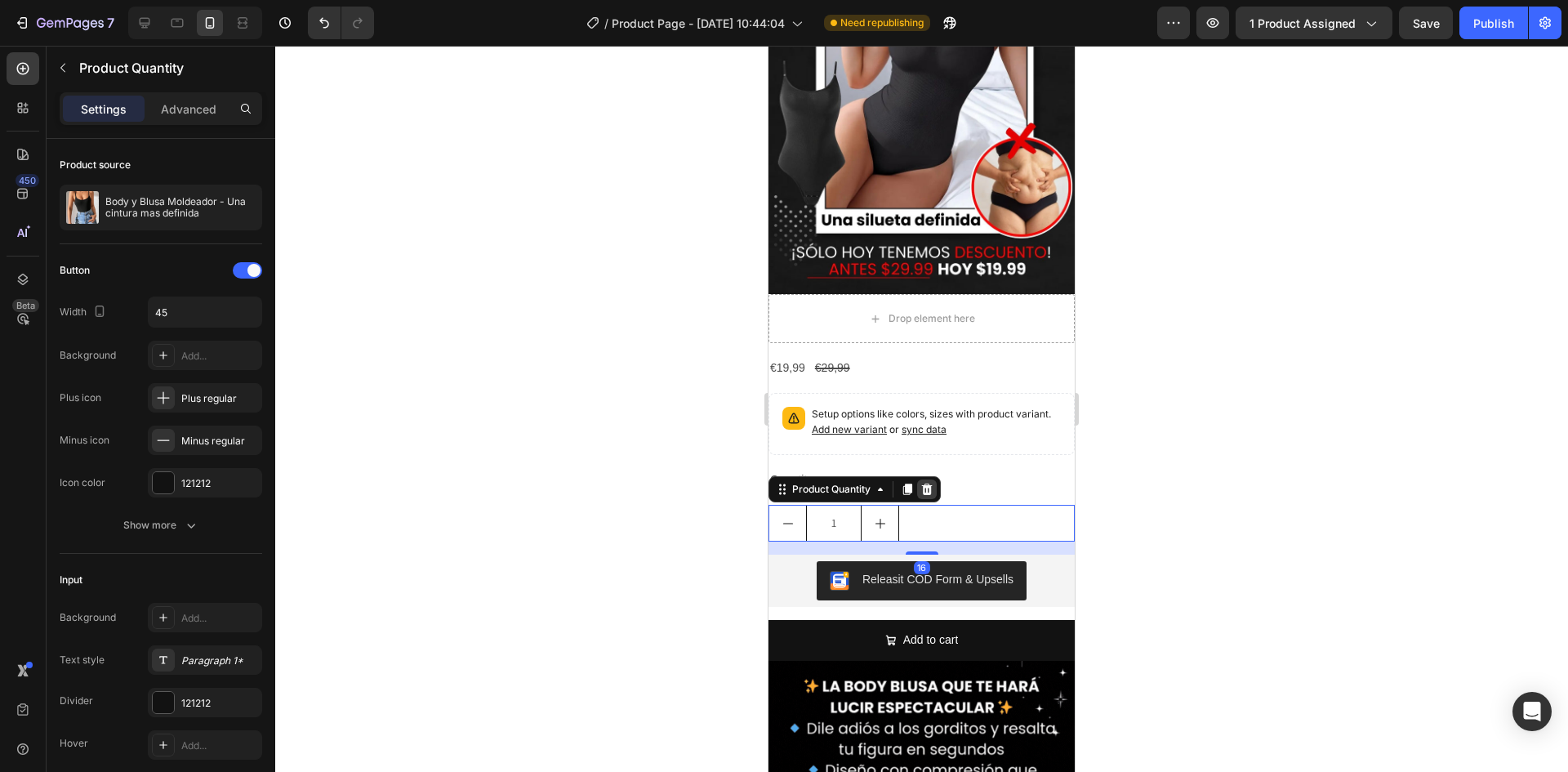
click at [933, 483] on icon at bounding box center [927, 489] width 13 height 13
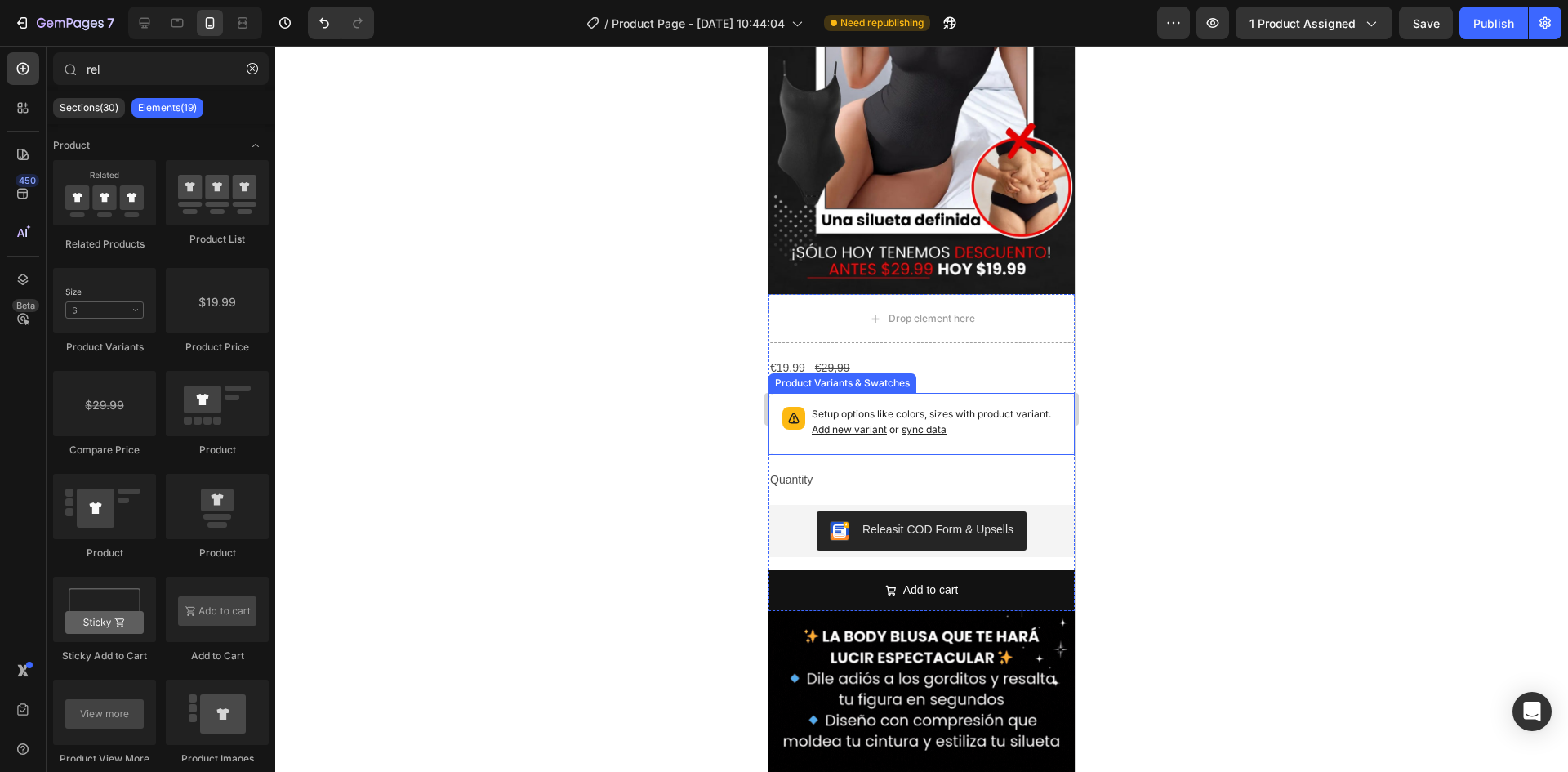
click at [951, 400] on div "Setup options like colors, sizes with product variant. Add new variant or sync …" at bounding box center [922, 423] width 292 height 47
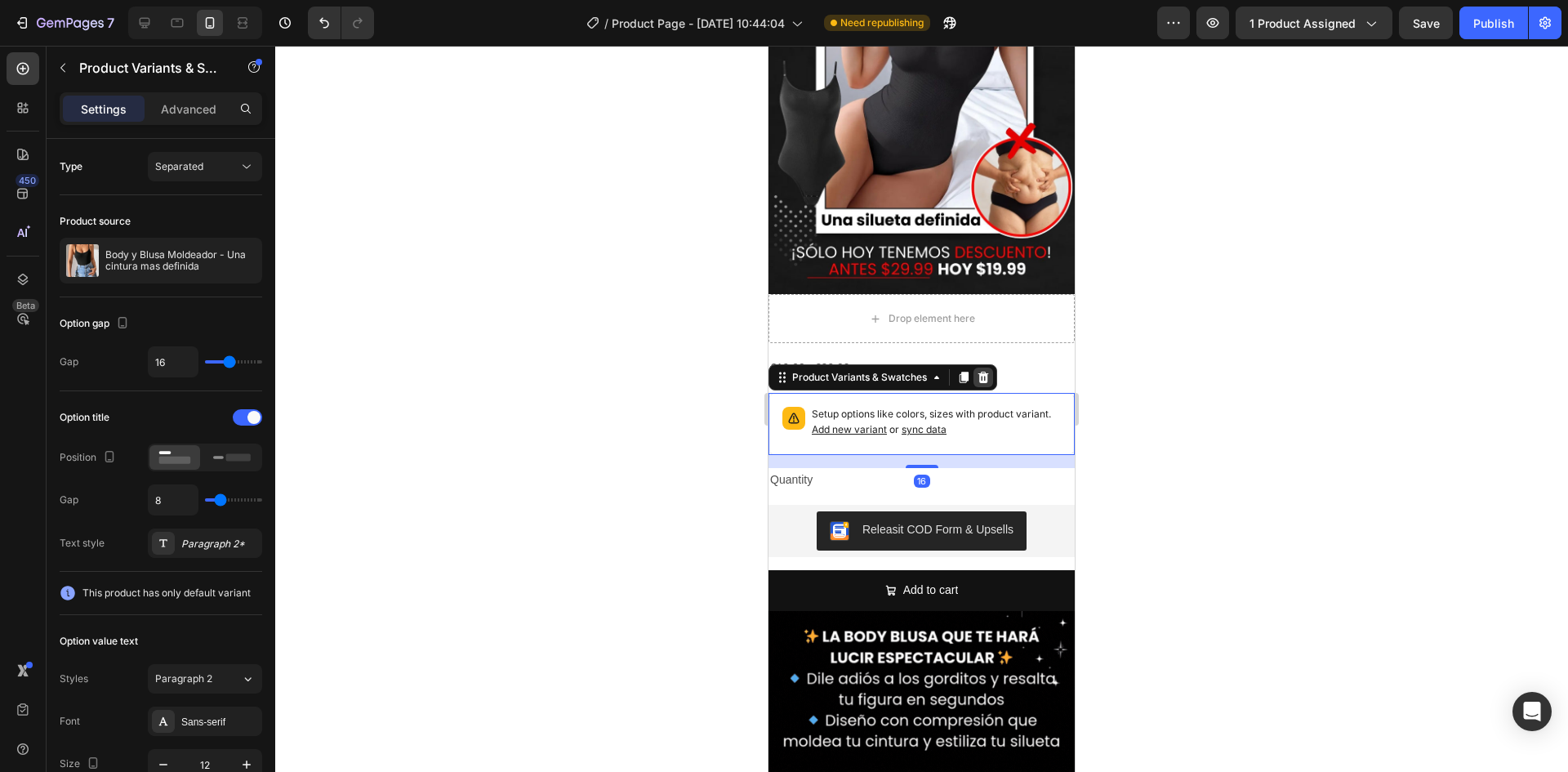
click at [982, 372] on icon at bounding box center [984, 377] width 10 height 11
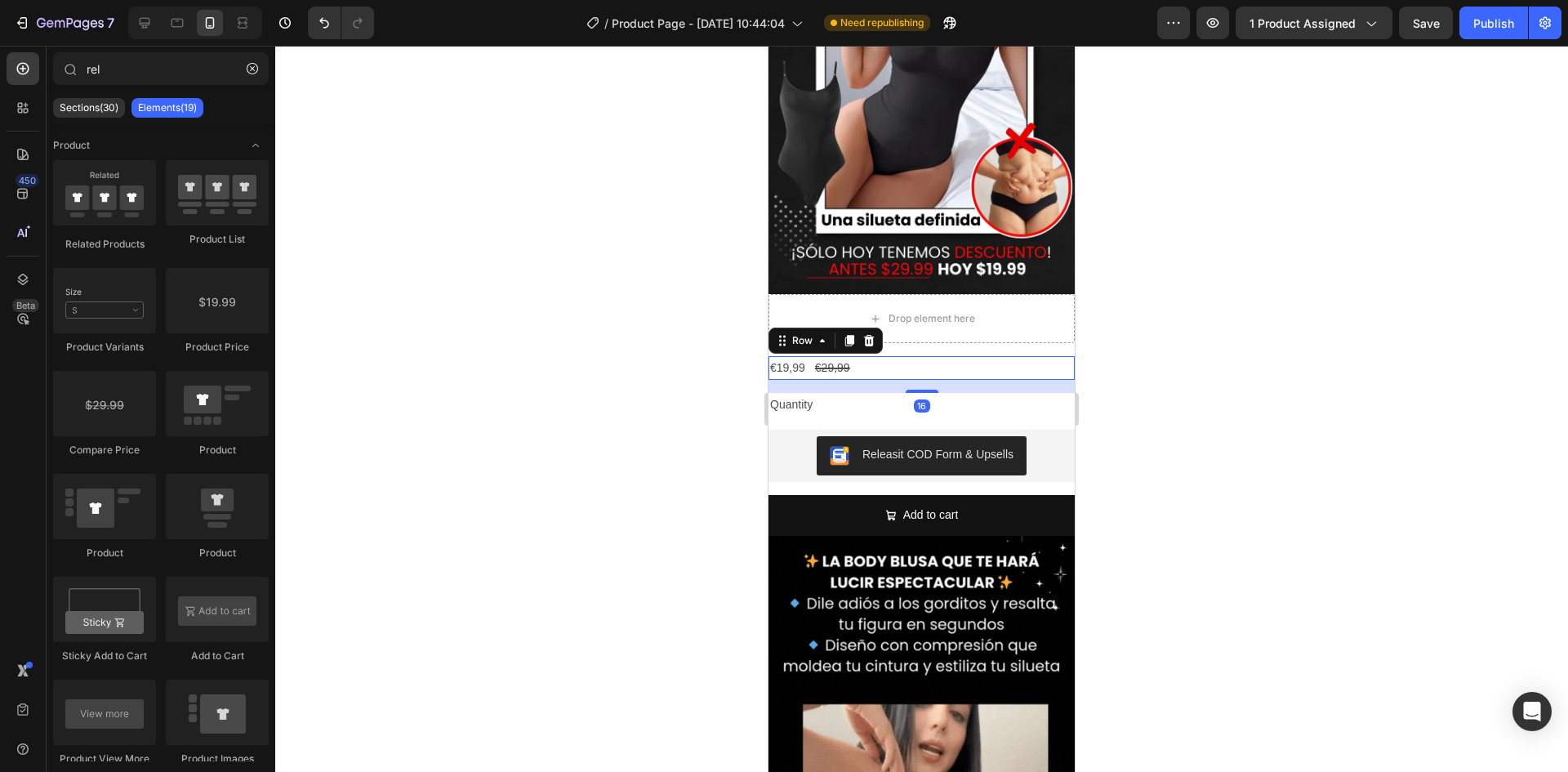
click at [927, 356] on div "€19,99 Product Price Product Price €29,99 Product Price Product Price Row 16" at bounding box center [921, 368] width 307 height 24
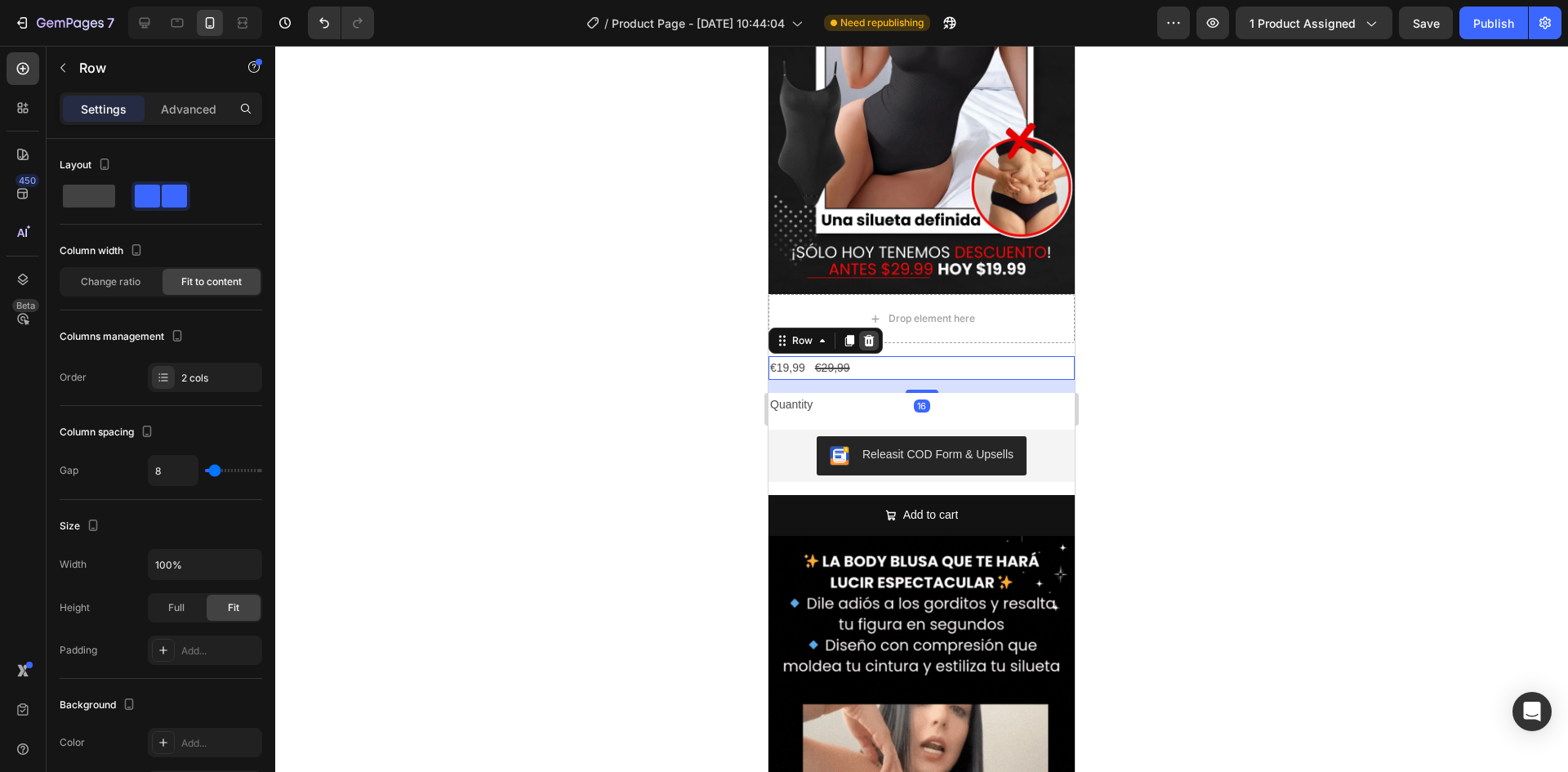
click at [870, 334] on icon at bounding box center [868, 340] width 13 height 13
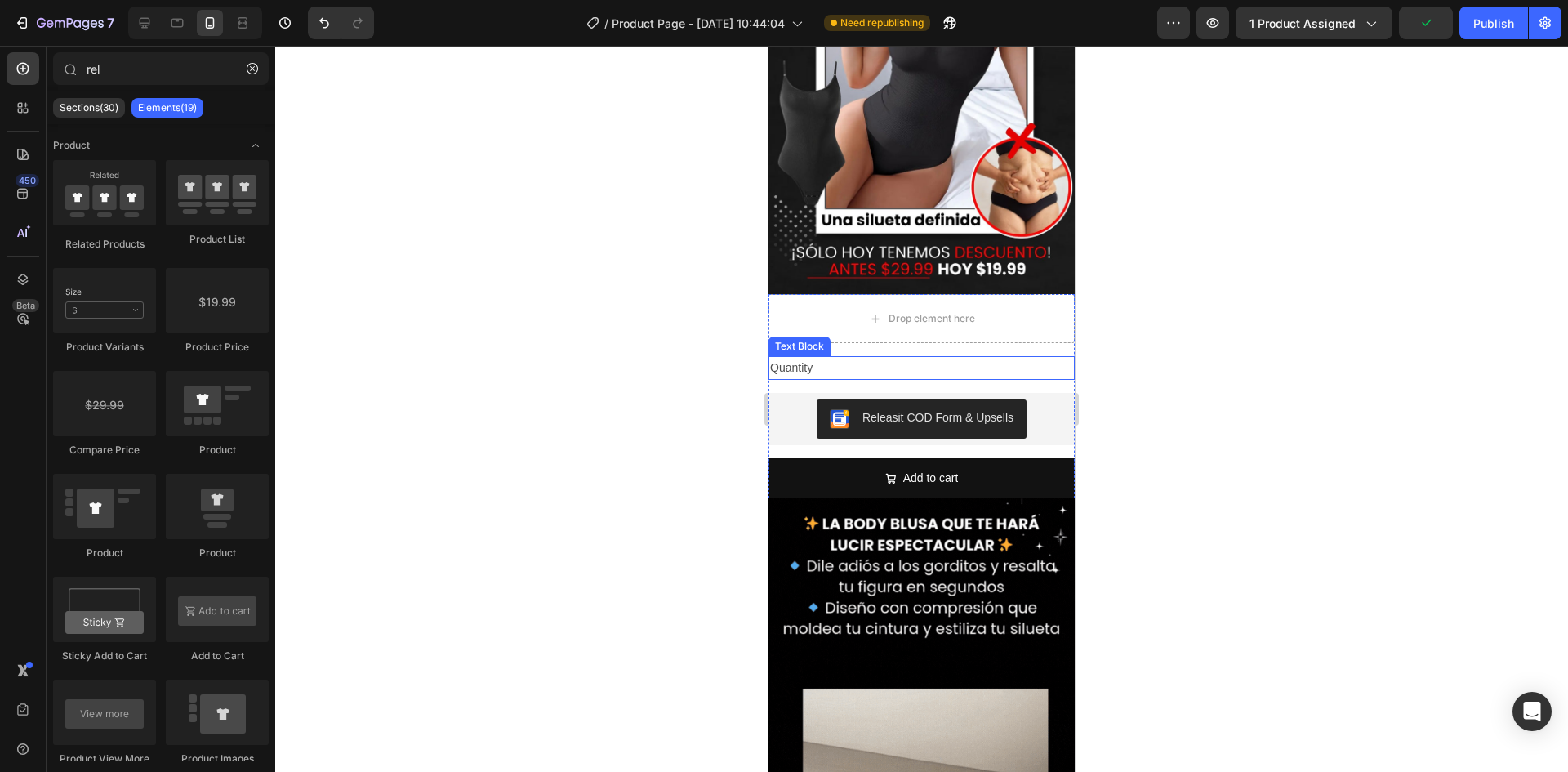
click at [879, 356] on div "Quantity" at bounding box center [921, 368] width 307 height 24
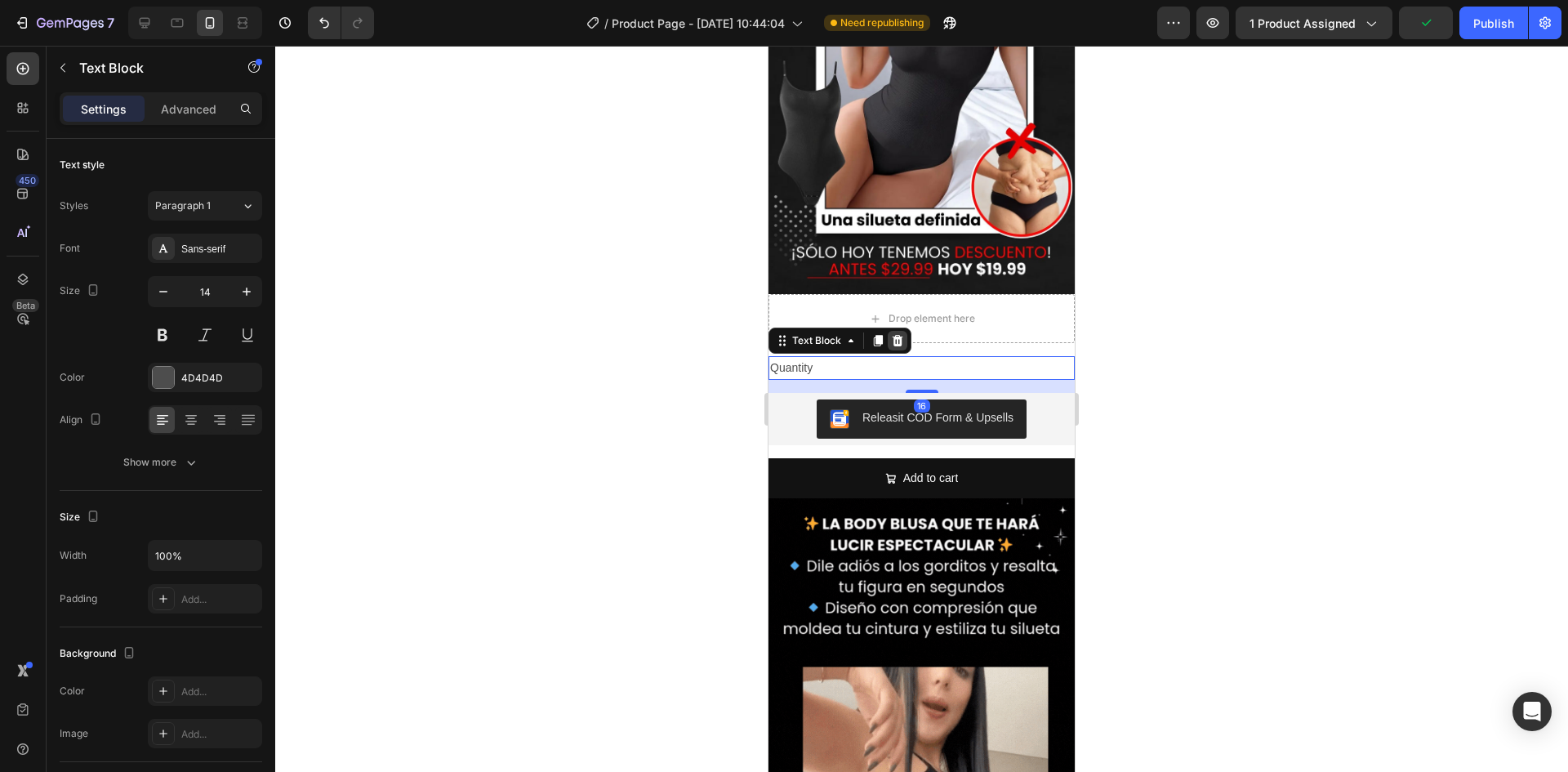
click at [900, 335] on icon at bounding box center [898, 340] width 10 height 11
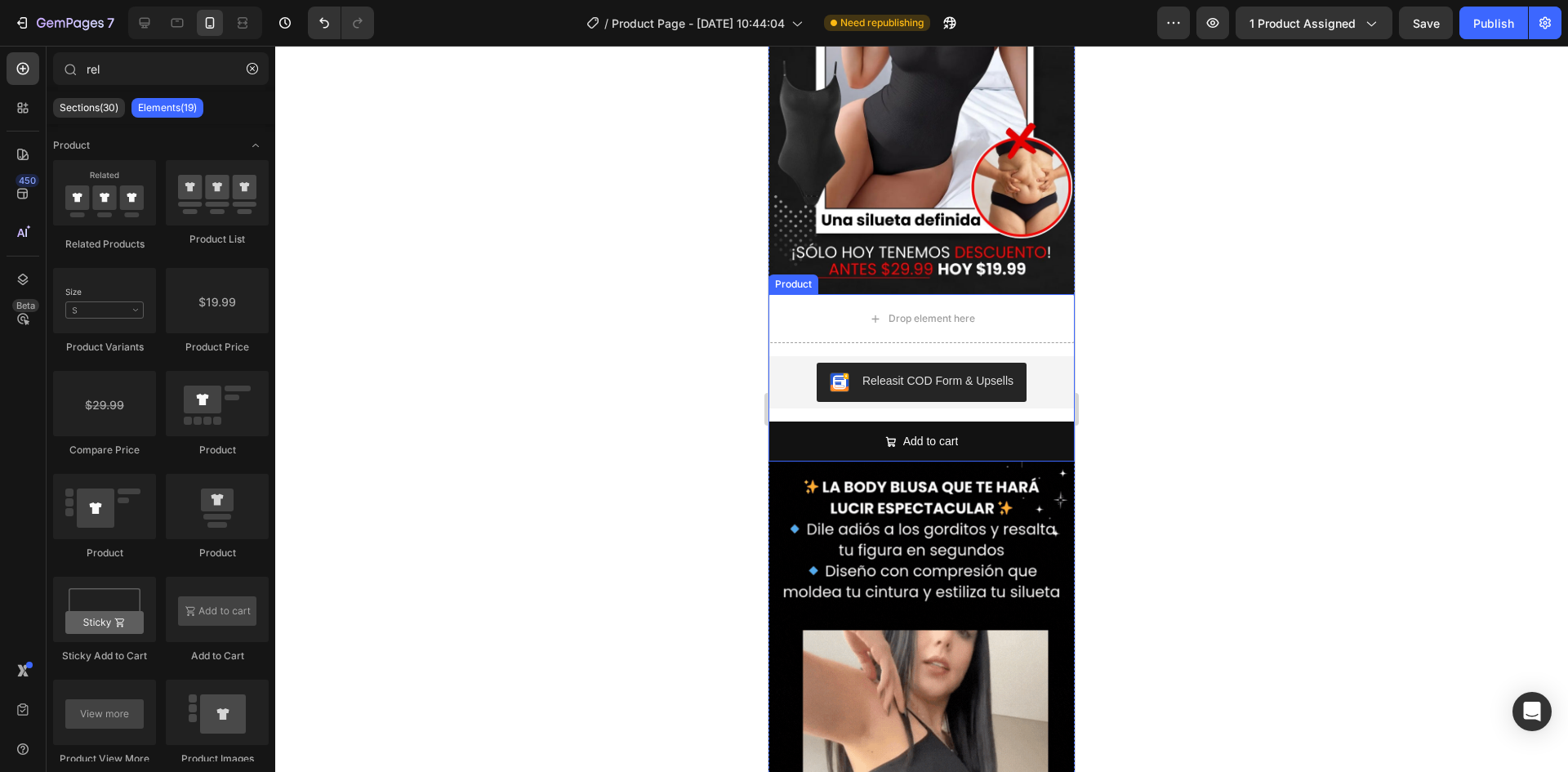
click at [1057, 392] on div "Releasit COD Form & Upsells Releasit COD Form & Upsells Add to cart Add to Cart" at bounding box center [921, 409] width 307 height 106
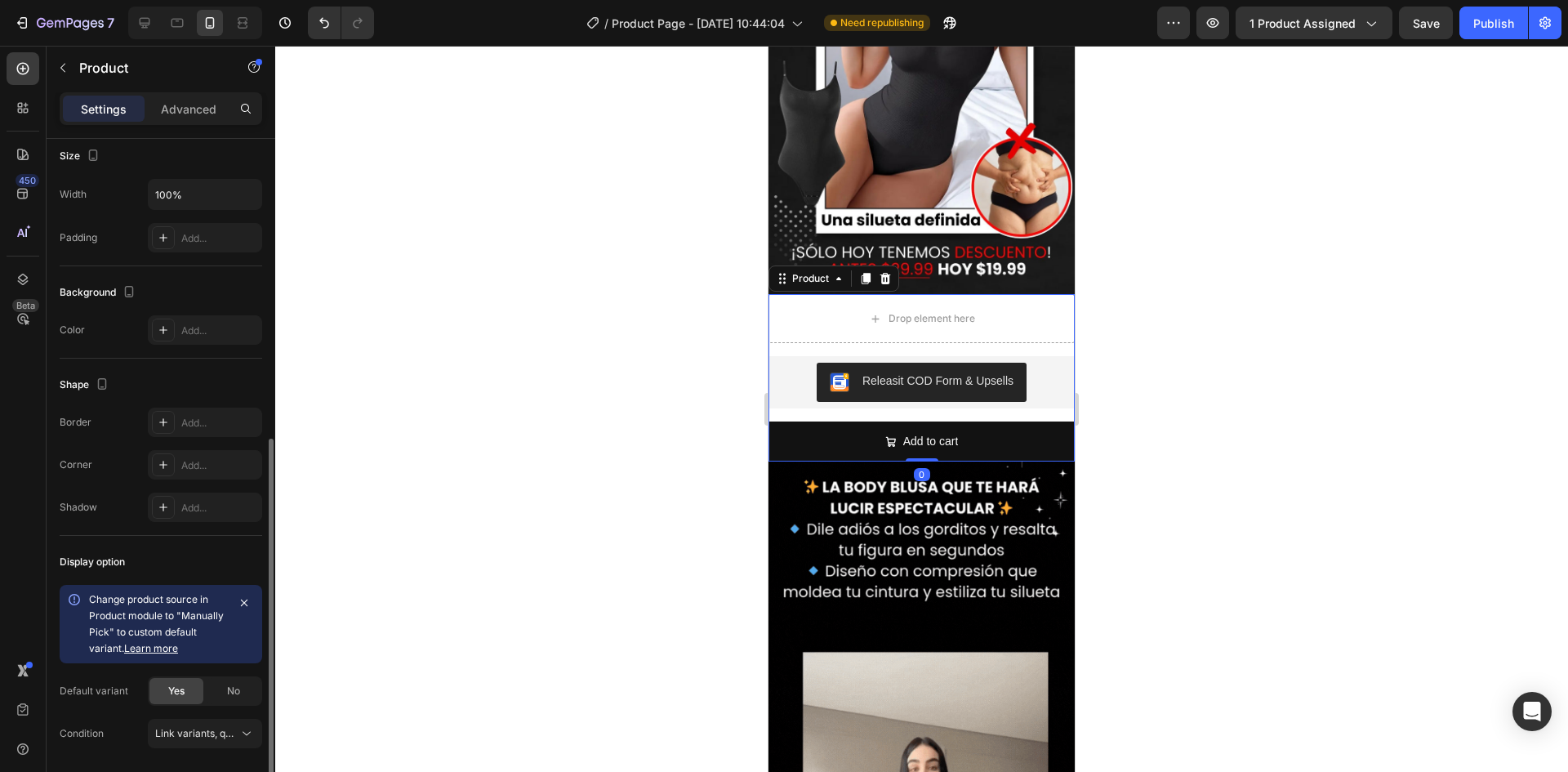
scroll to position [381, 0]
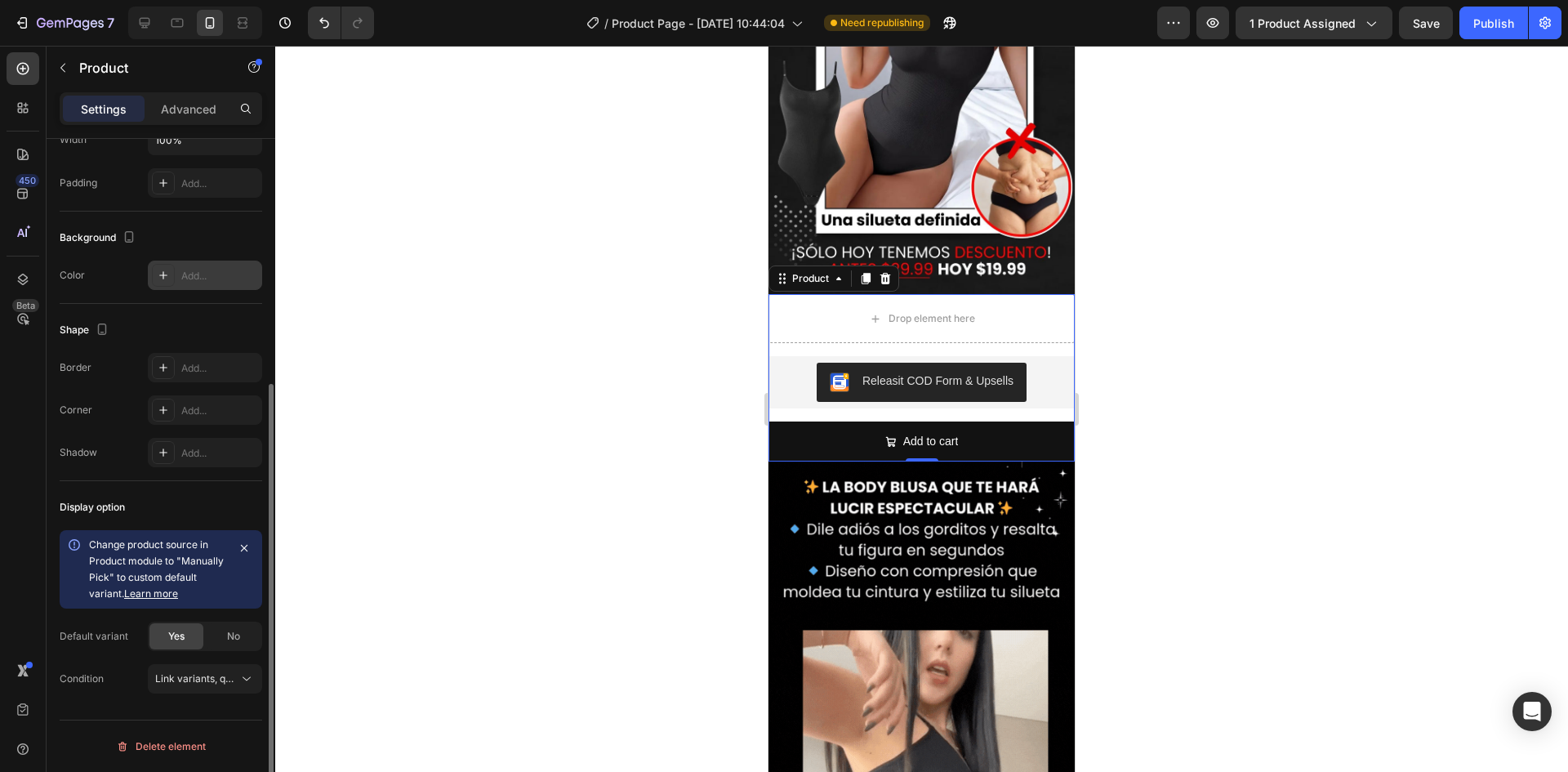
click at [166, 266] on div at bounding box center [163, 275] width 23 height 23
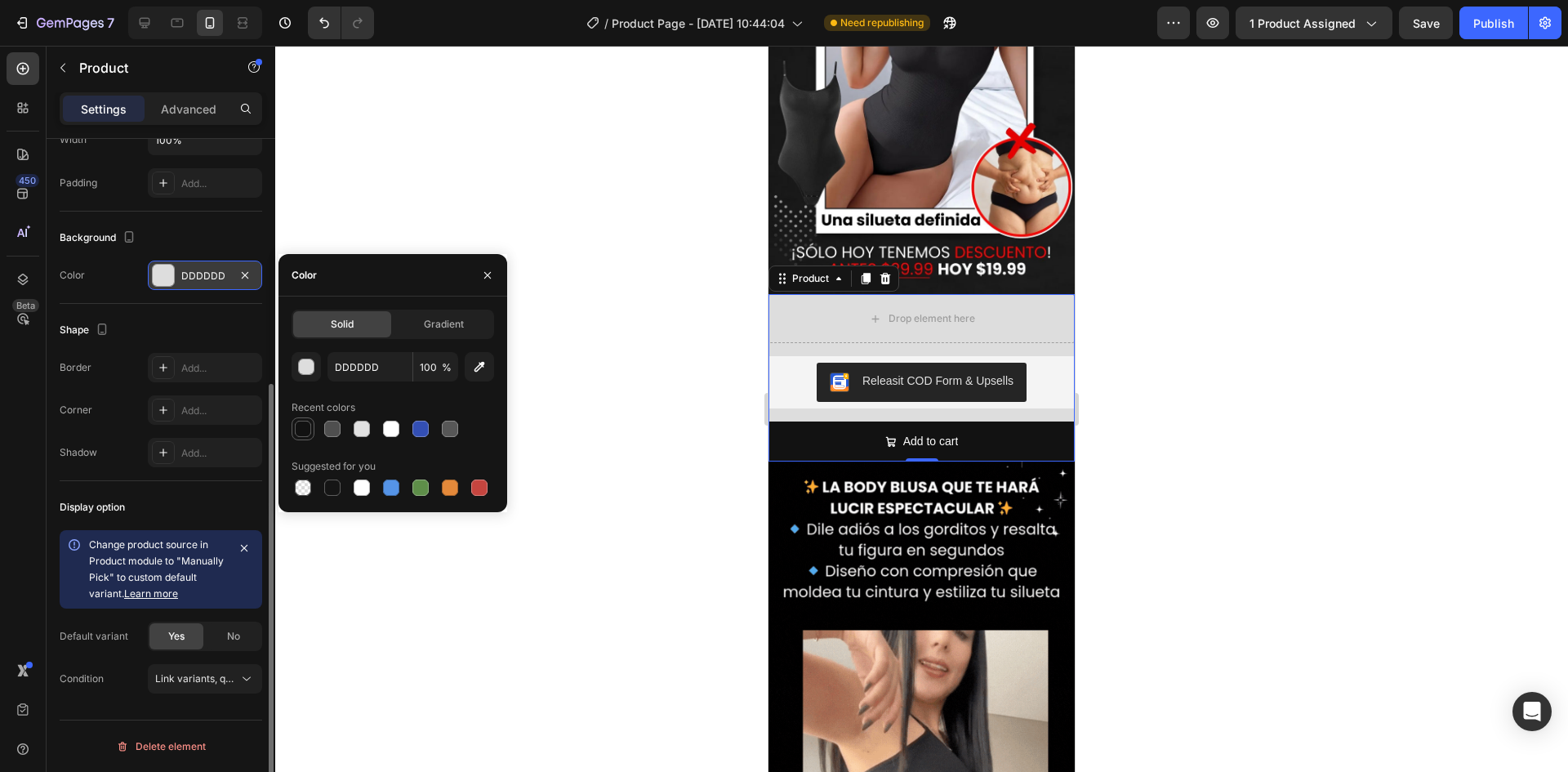
click at [308, 425] on div at bounding box center [302, 429] width 16 height 16
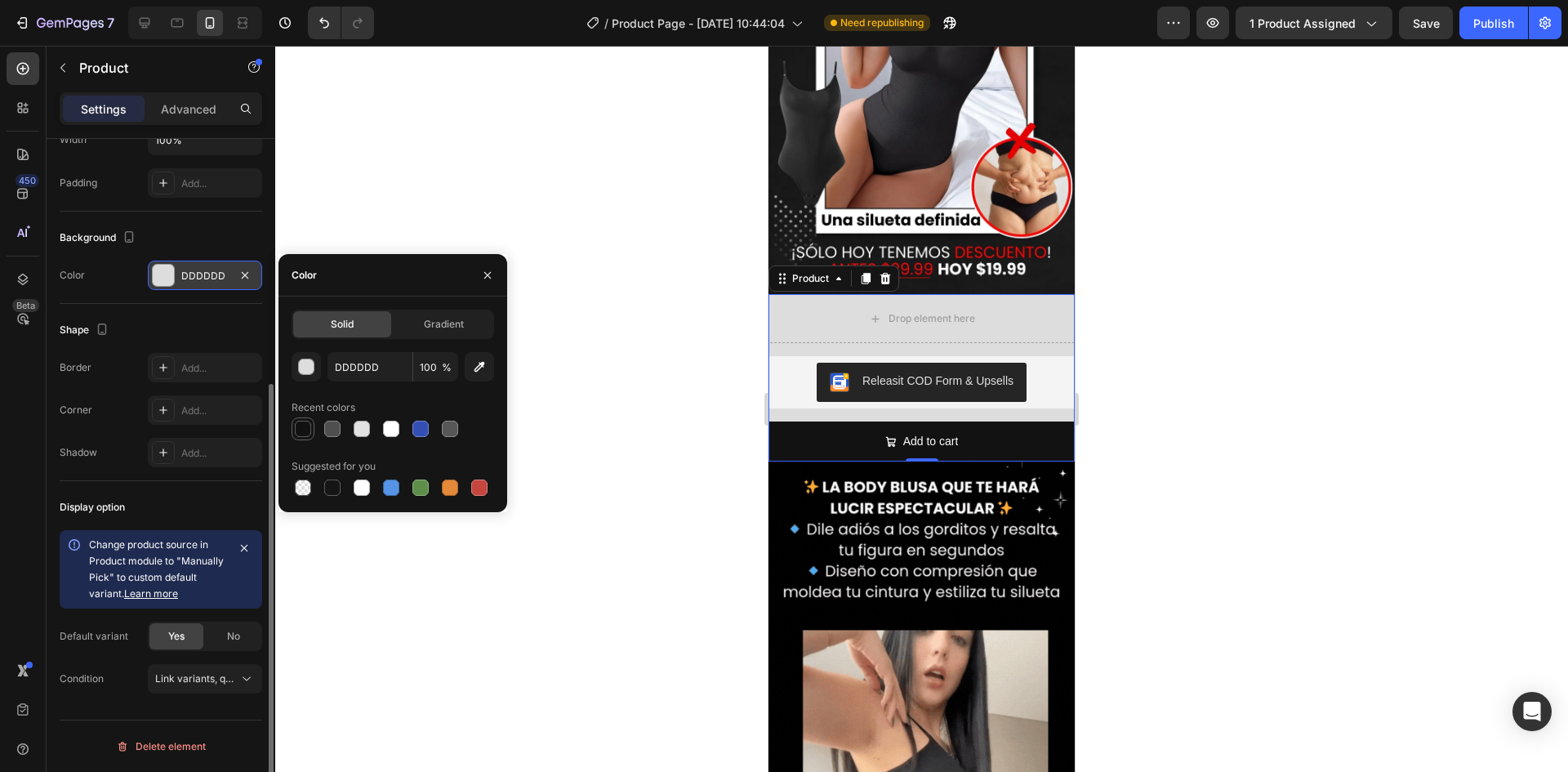
type input "121212"
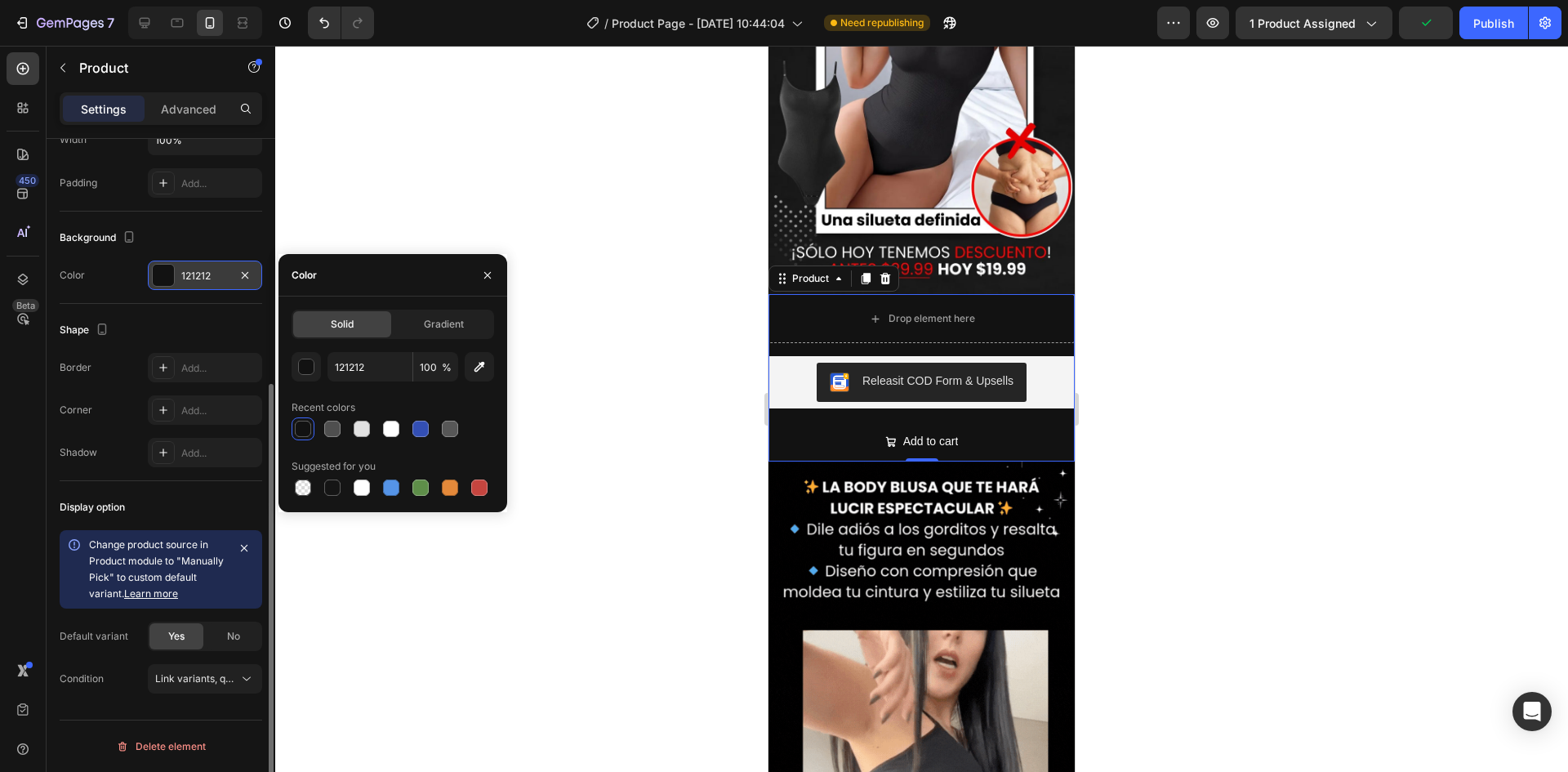
click at [728, 563] on div at bounding box center [922, 409] width 1293 height 726
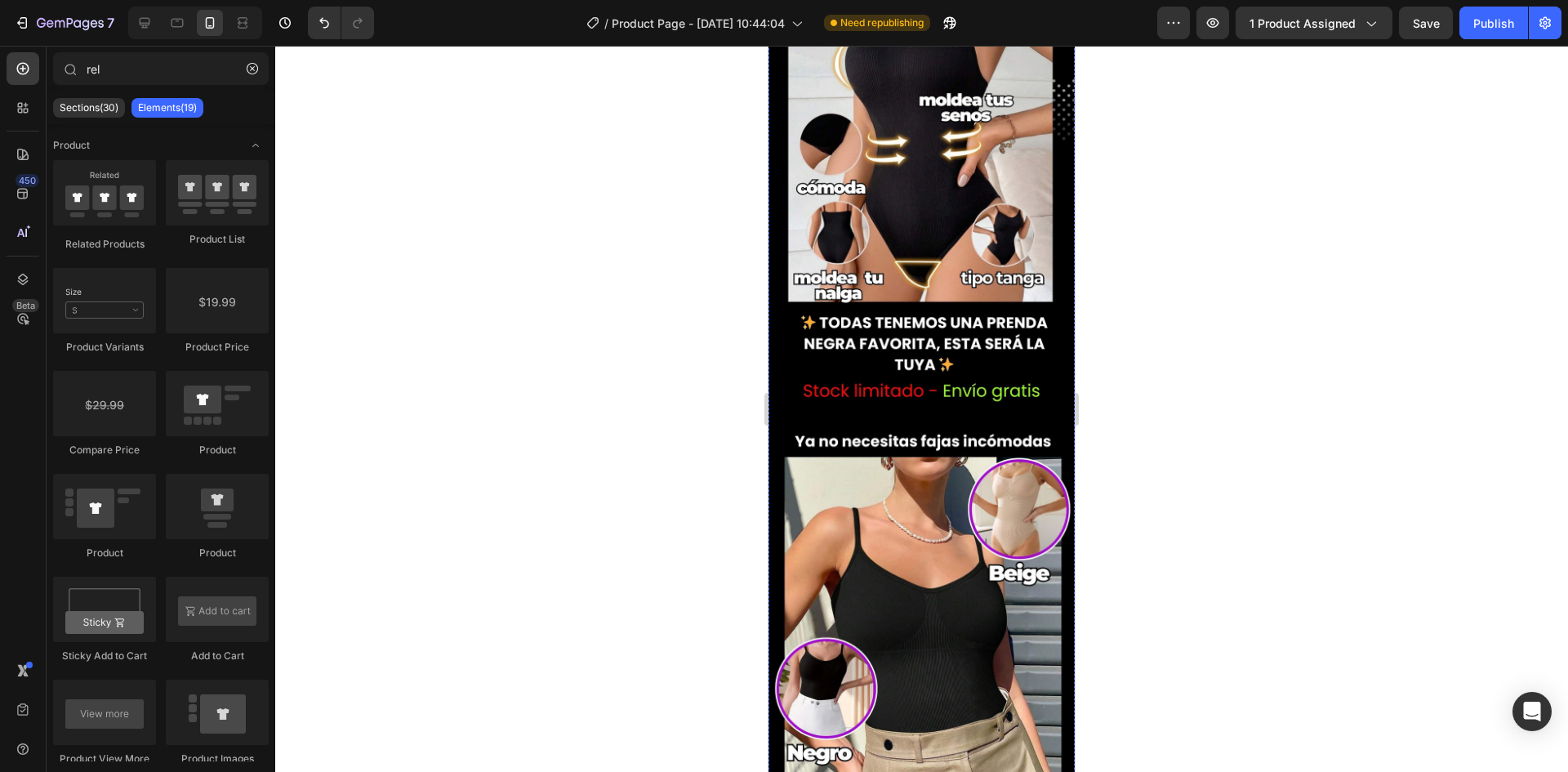
scroll to position [1470, 0]
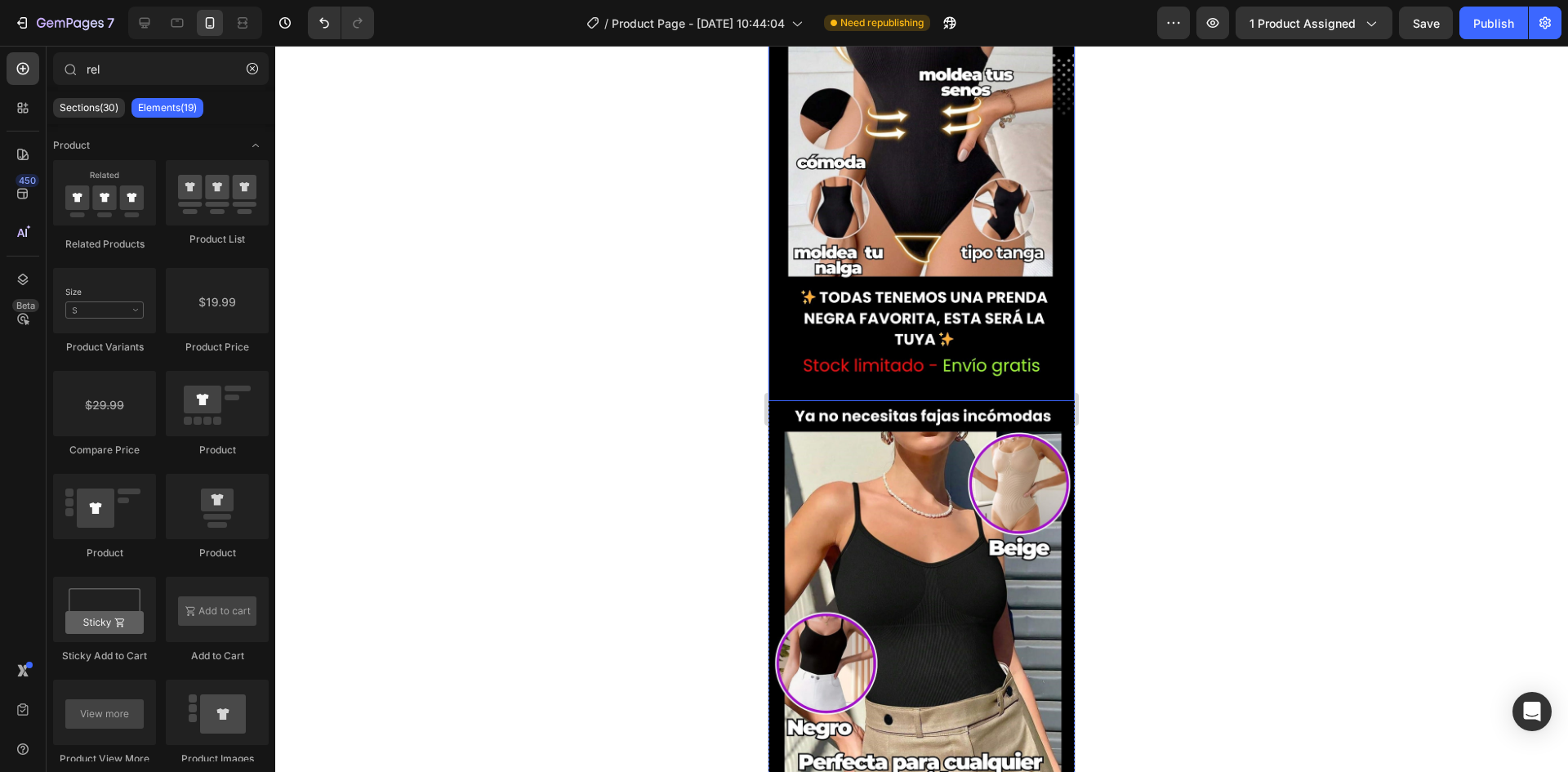
click at [898, 259] on img at bounding box center [921, 130] width 307 height 542
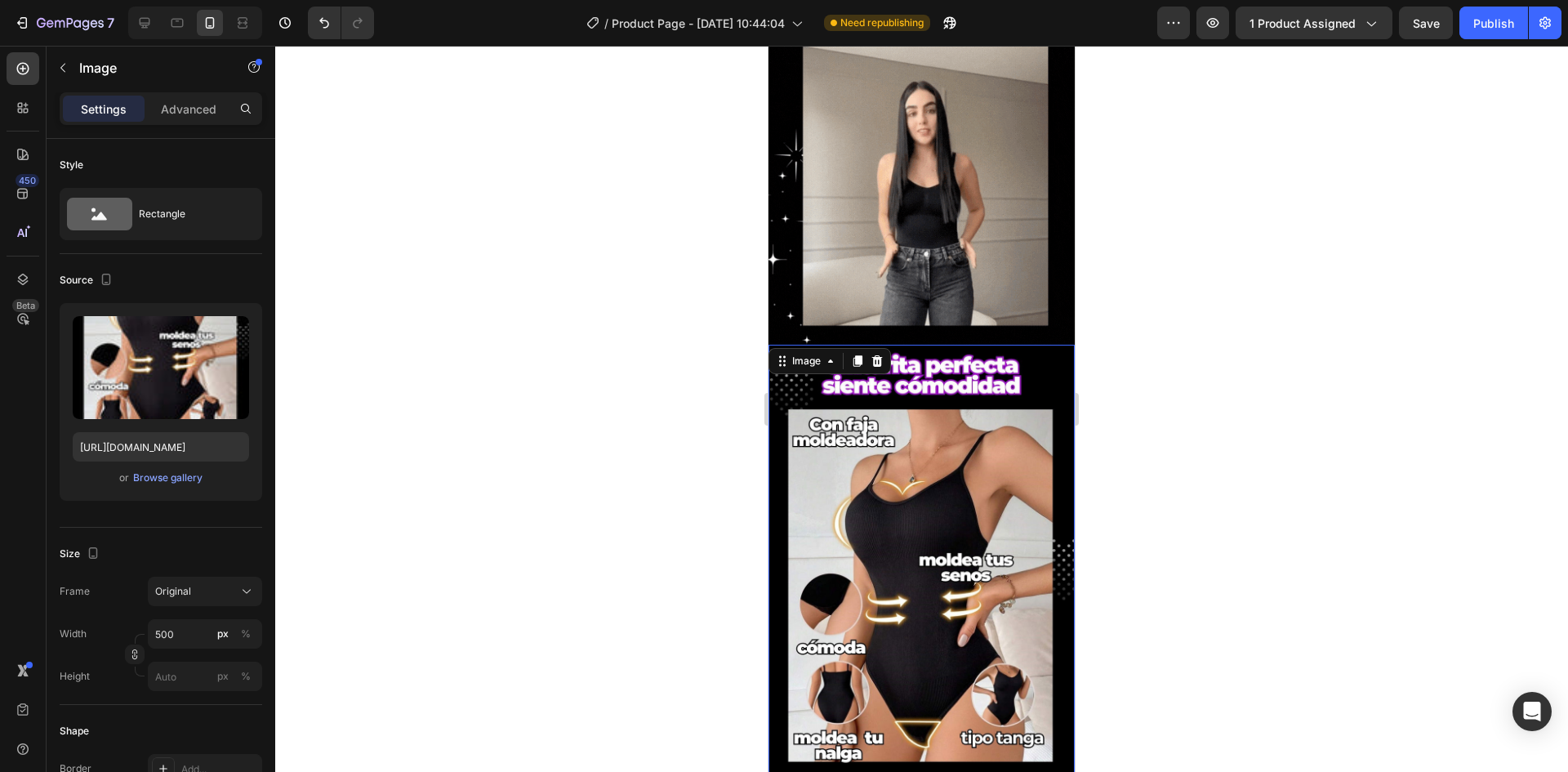
scroll to position [980, 0]
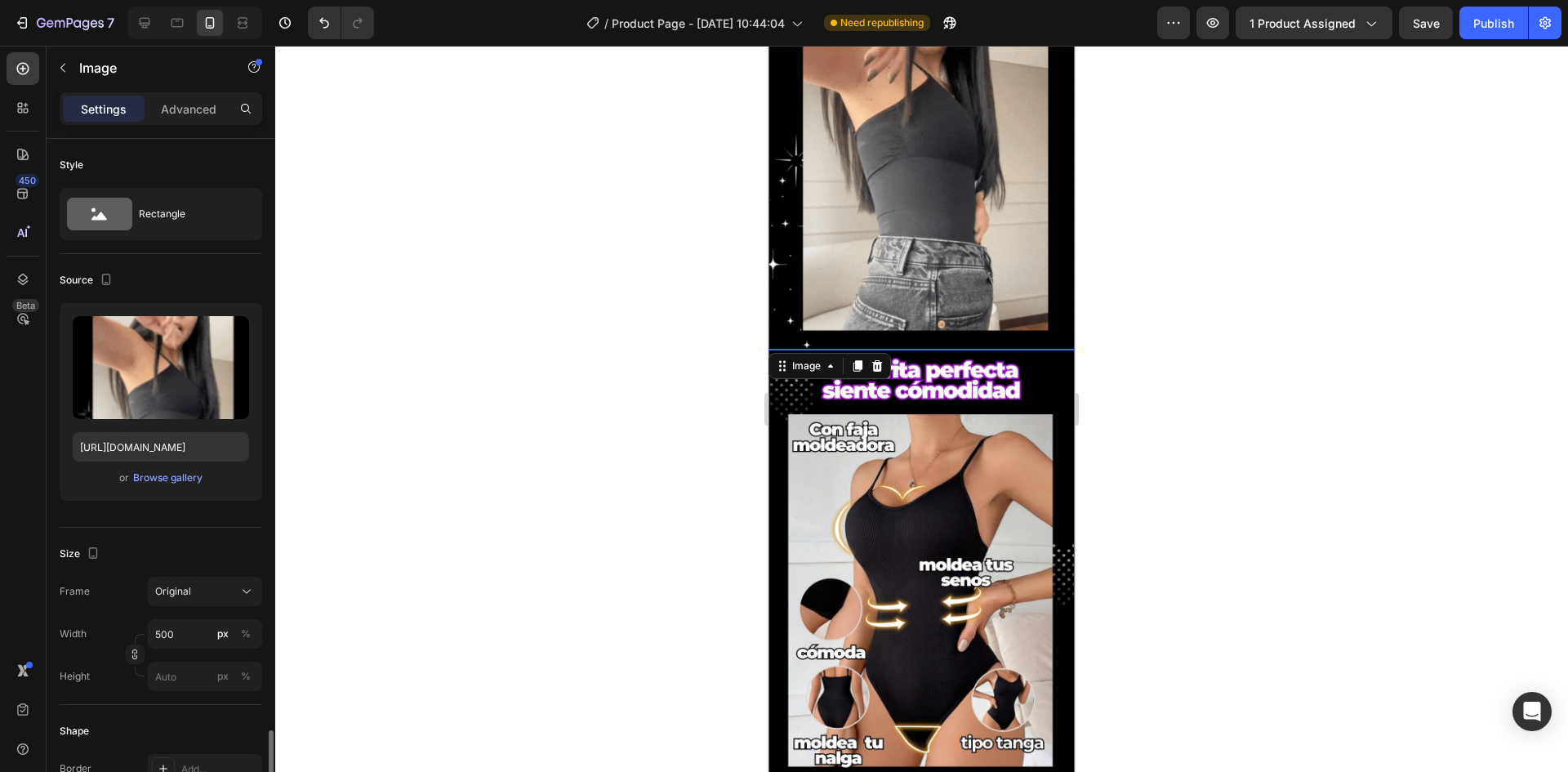
click at [919, 295] on img at bounding box center [921, 78] width 307 height 541
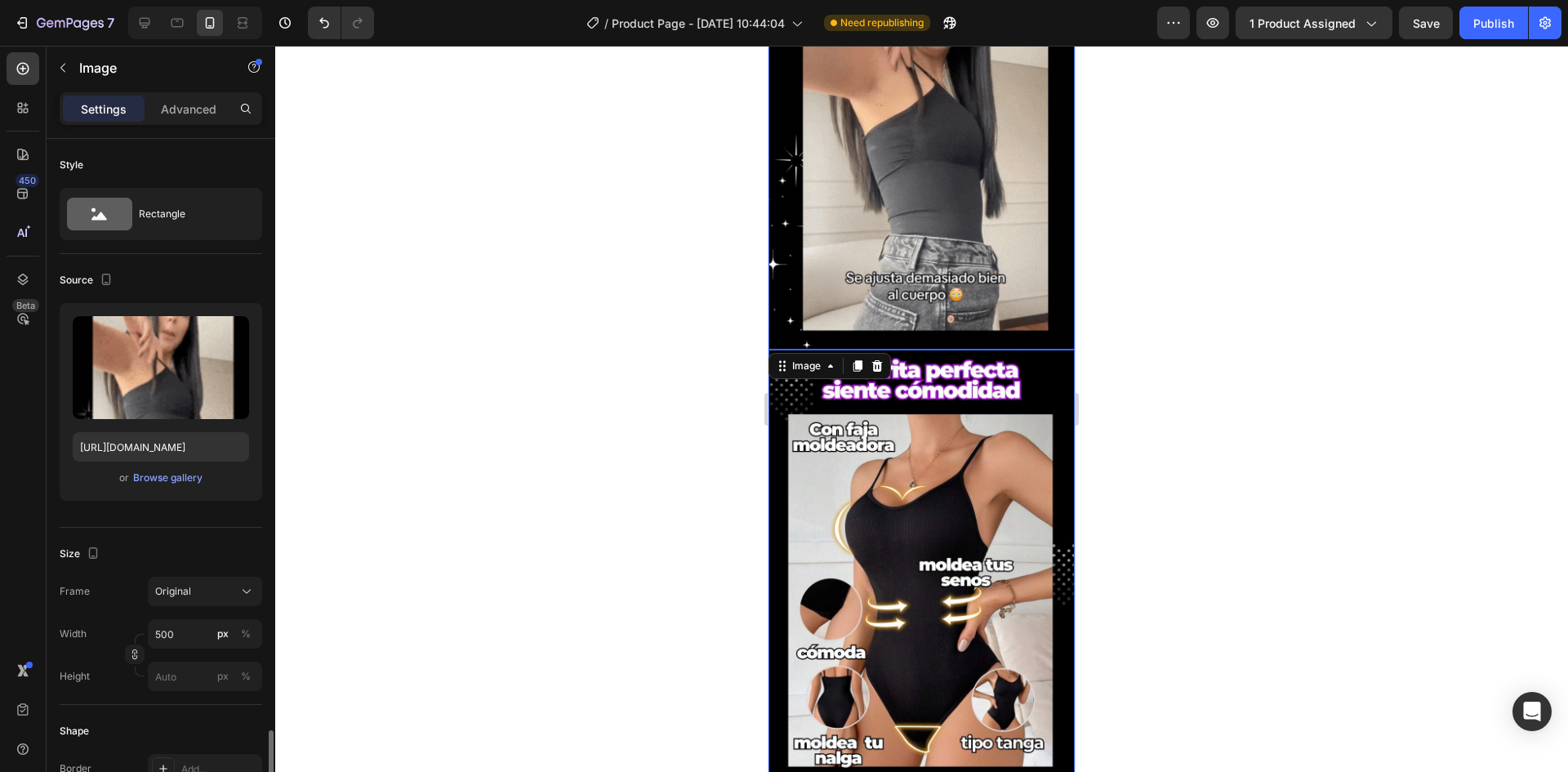
scroll to position [381, 0]
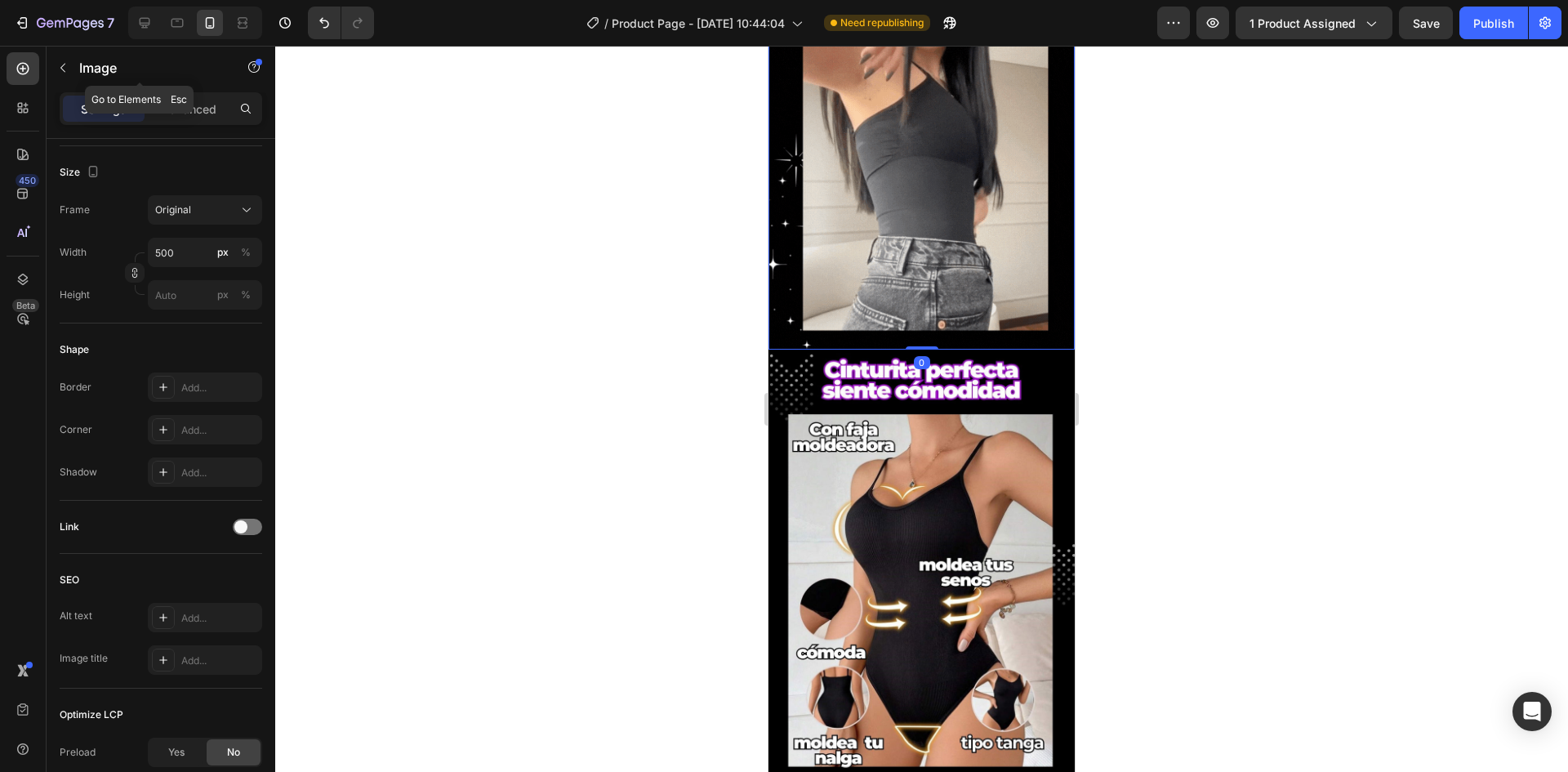
click at [76, 74] on div "Image" at bounding box center [139, 67] width 186 height 42
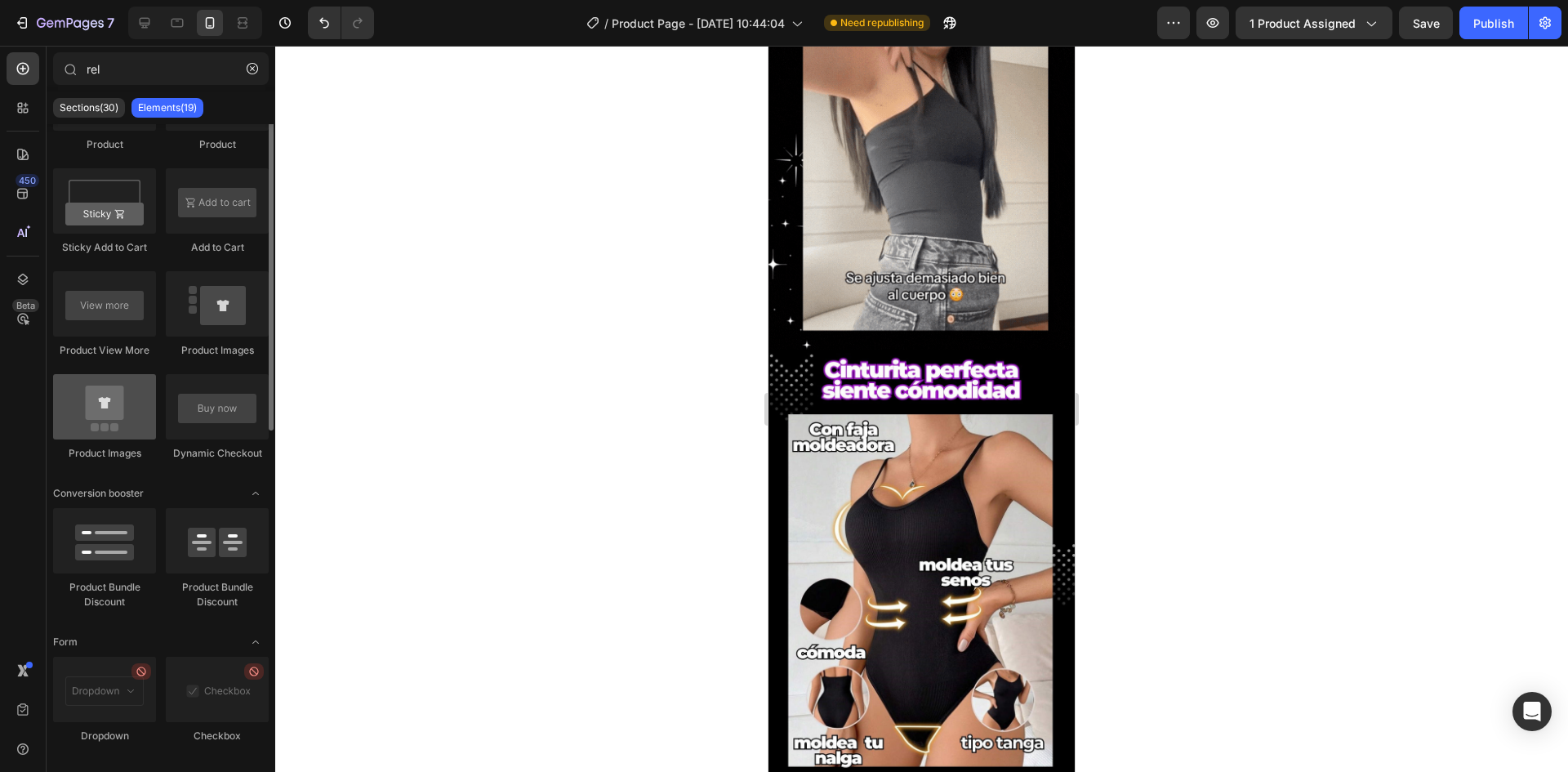
scroll to position [245, 0]
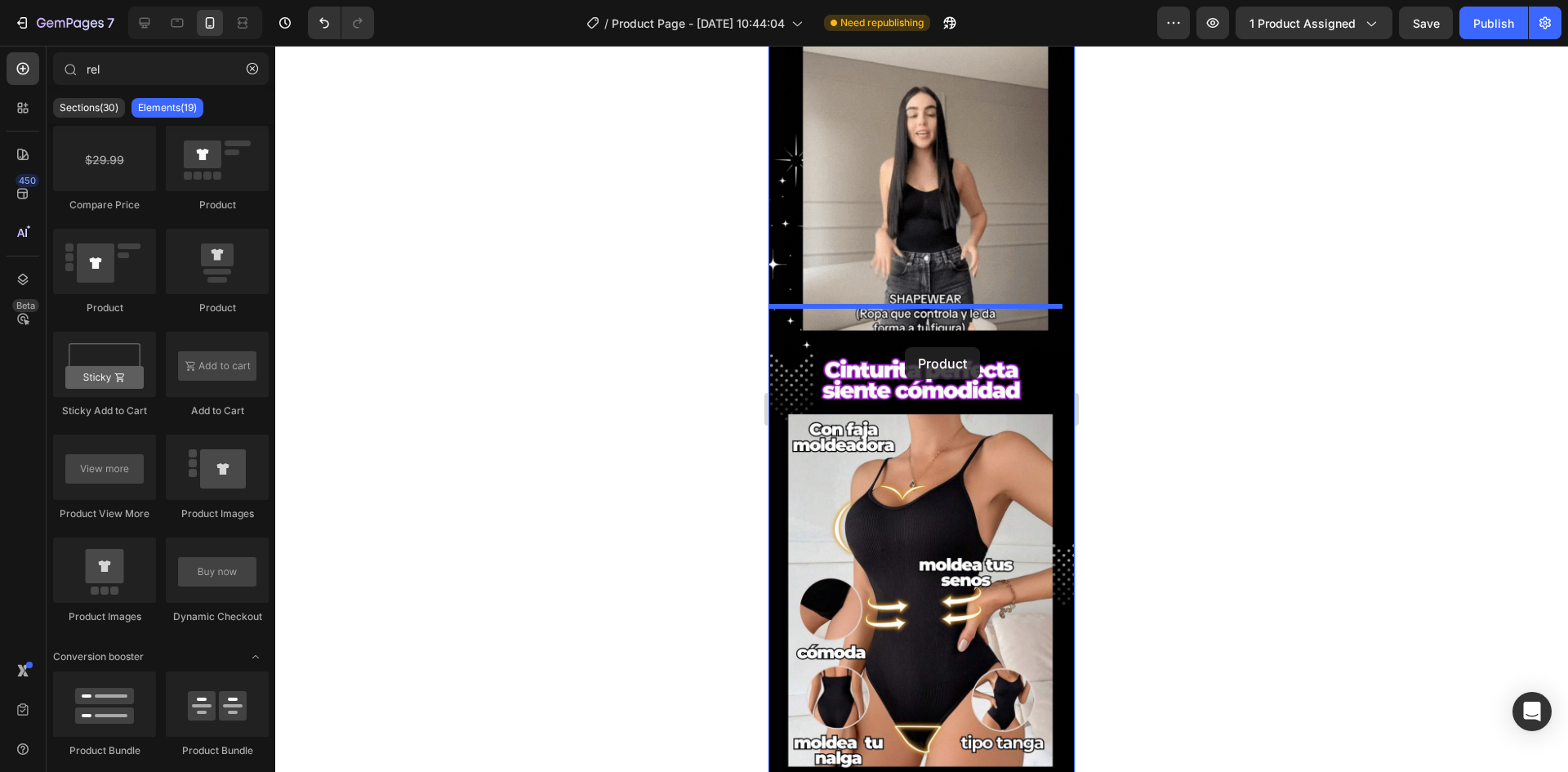
drag, startPoint x: 866, startPoint y: 307, endPoint x: 905, endPoint y: 347, distance: 55.9
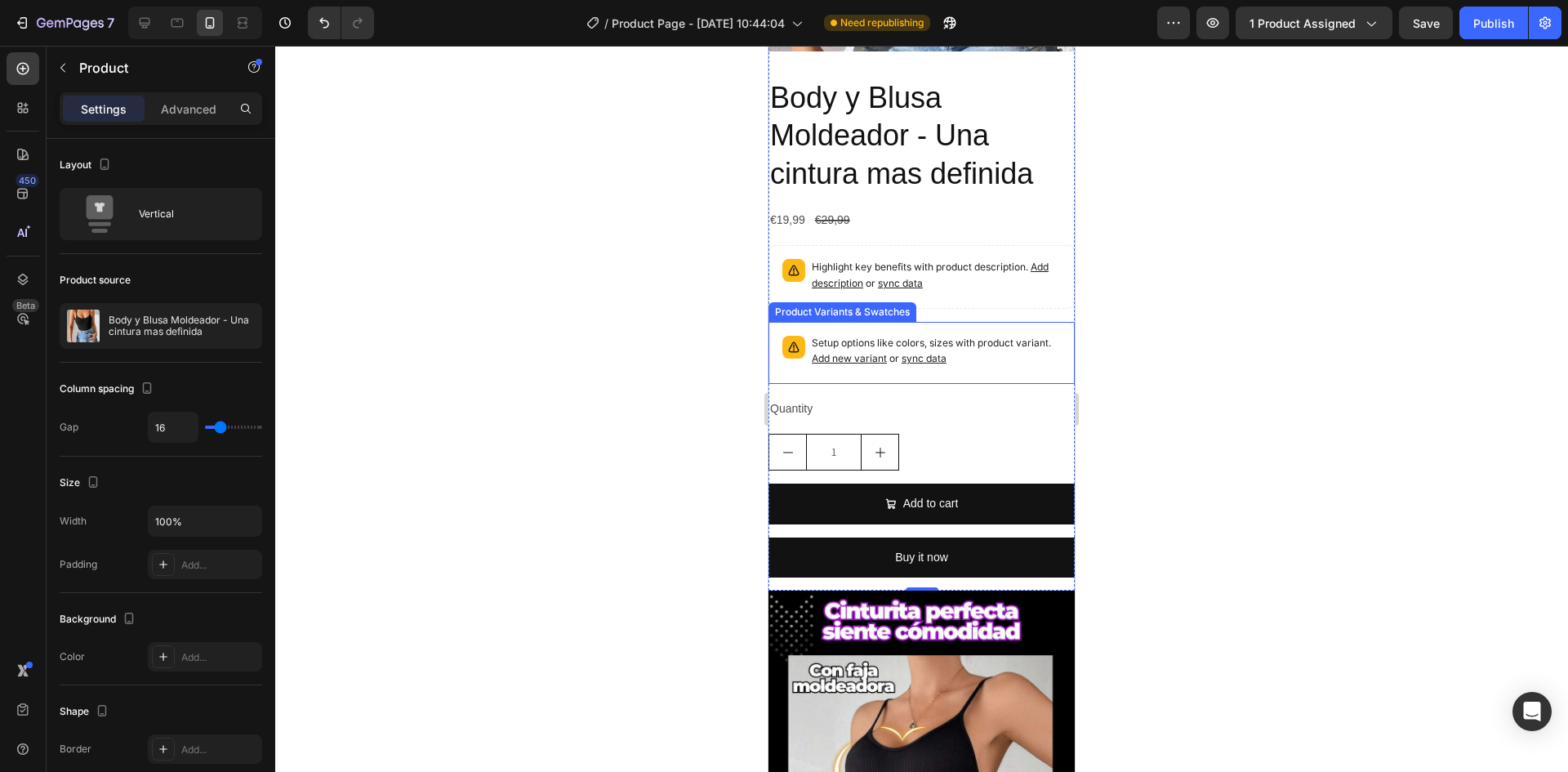
scroll to position [1633, 0]
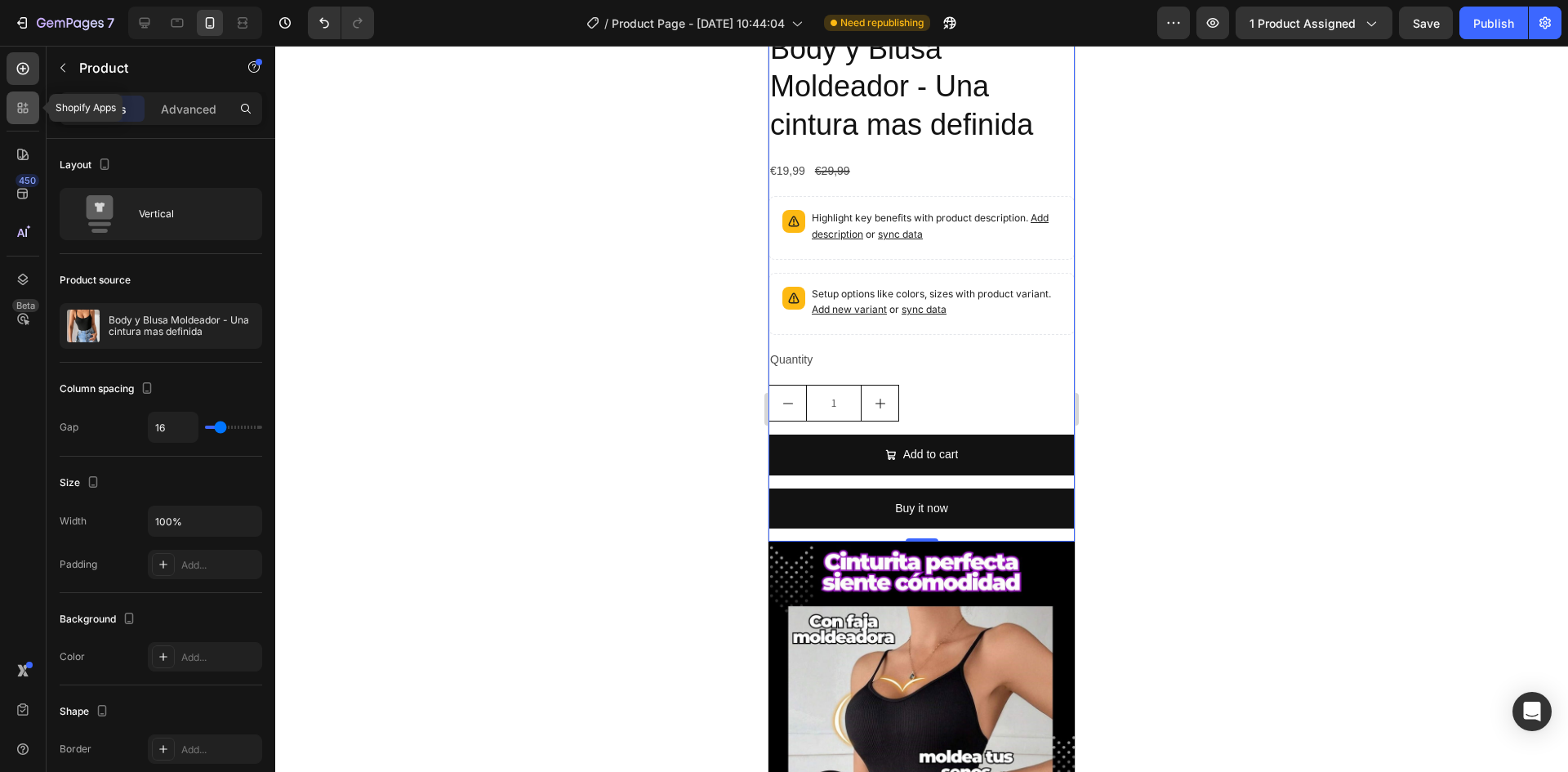
click at [20, 120] on div at bounding box center [23, 108] width 33 height 33
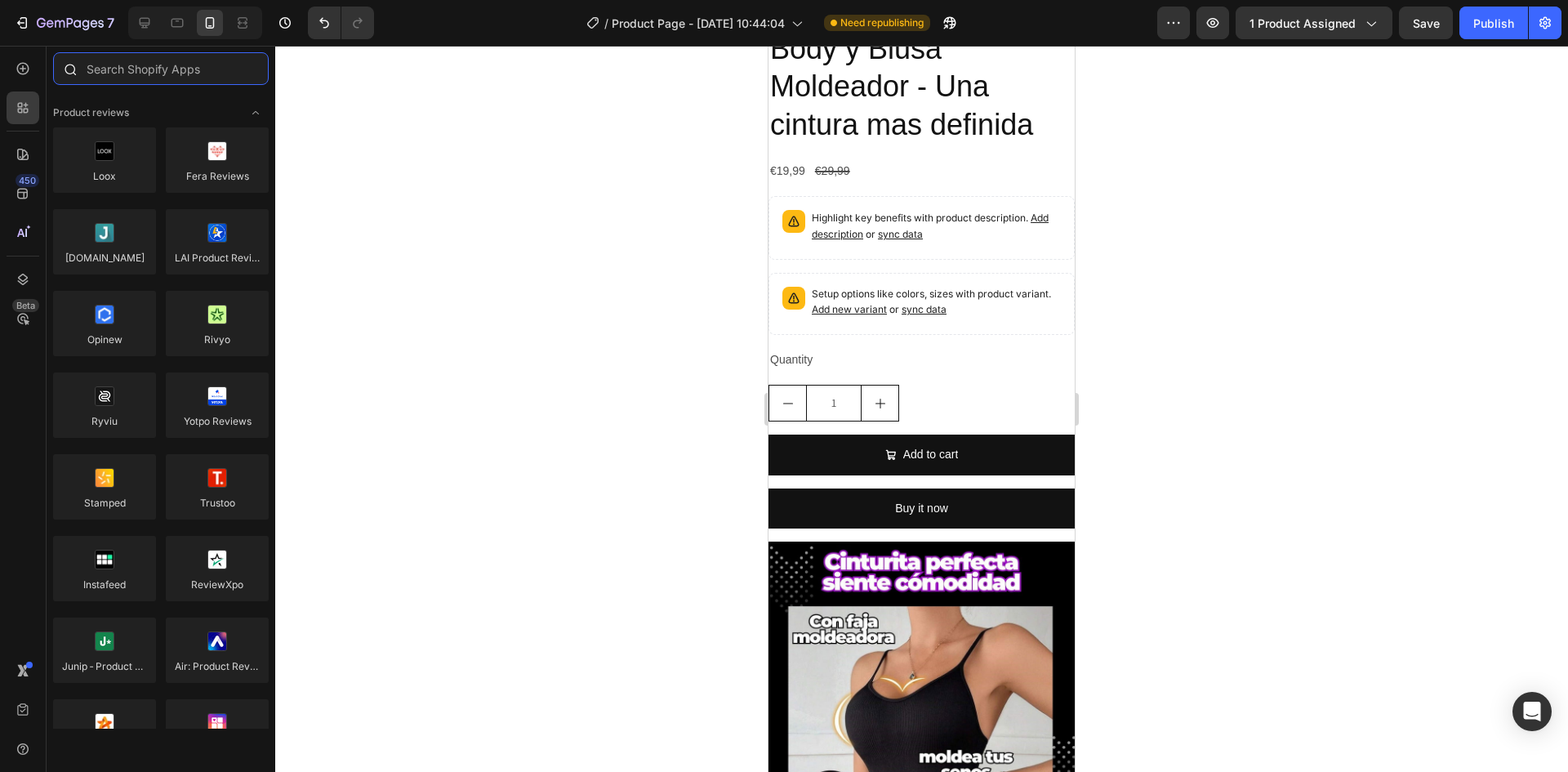
click at [163, 75] on input "text" at bounding box center [161, 69] width 216 height 33
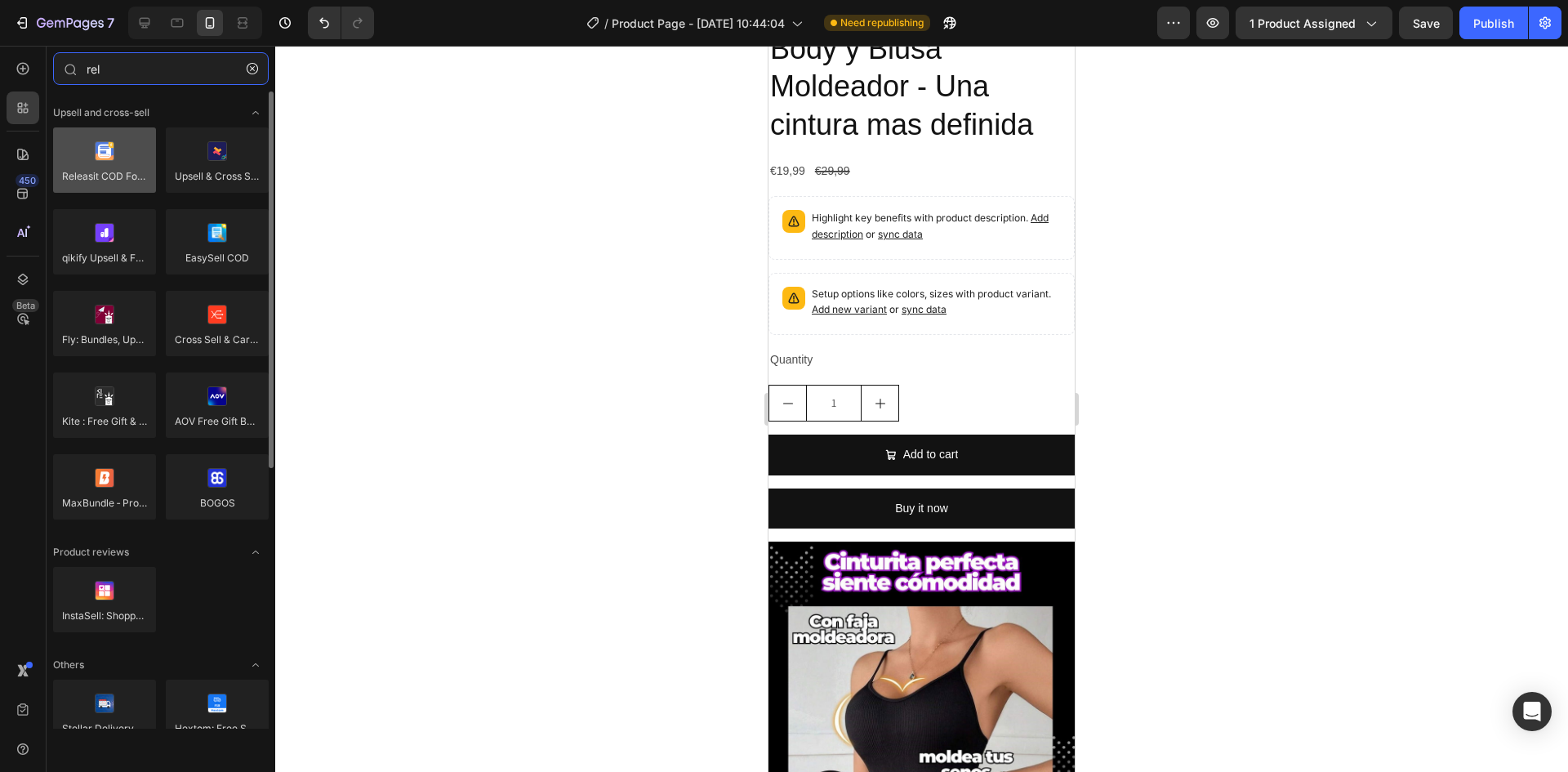
type input "rel"
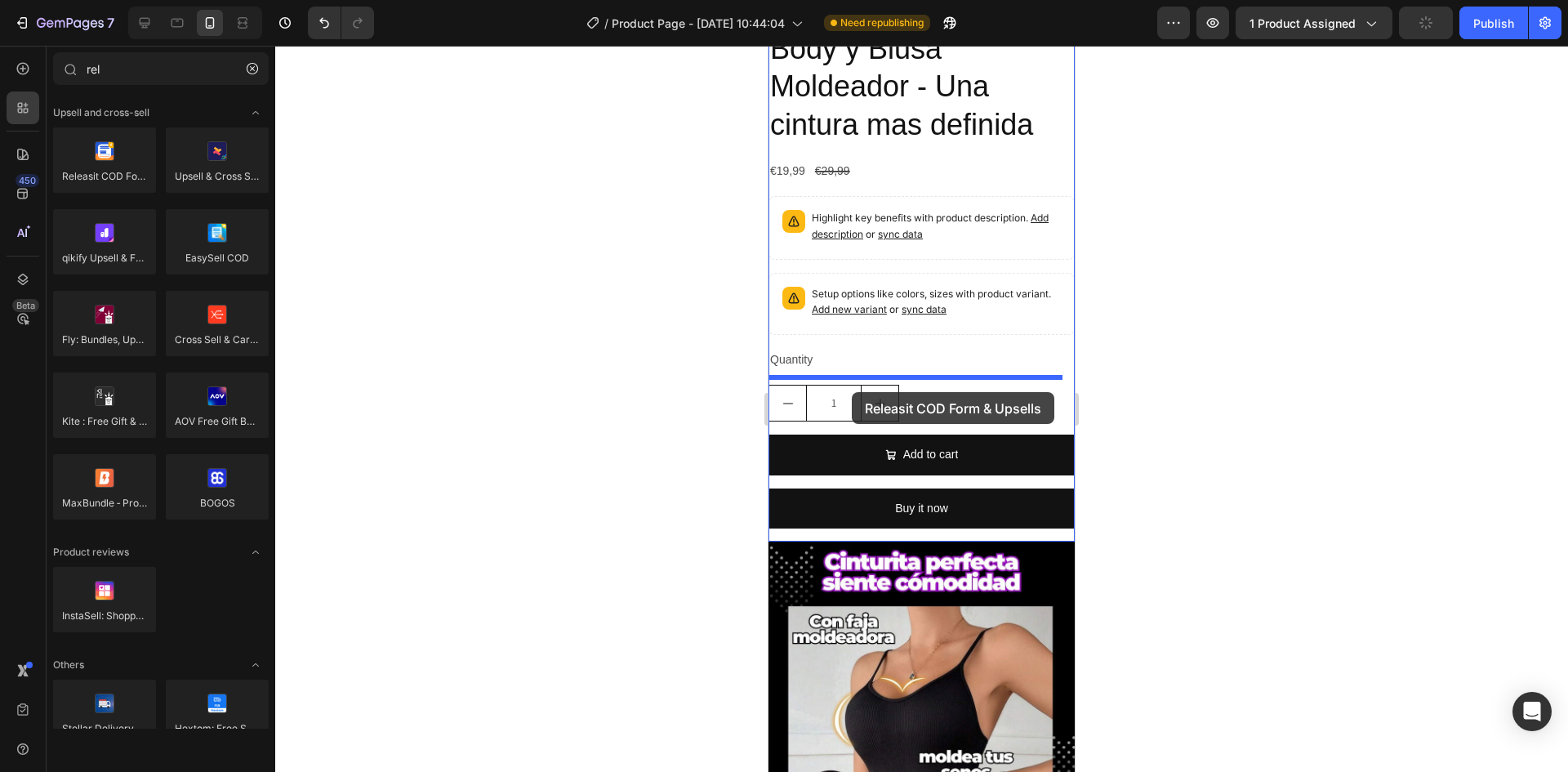
drag, startPoint x: 868, startPoint y: 214, endPoint x: 852, endPoint y: 392, distance: 178.7
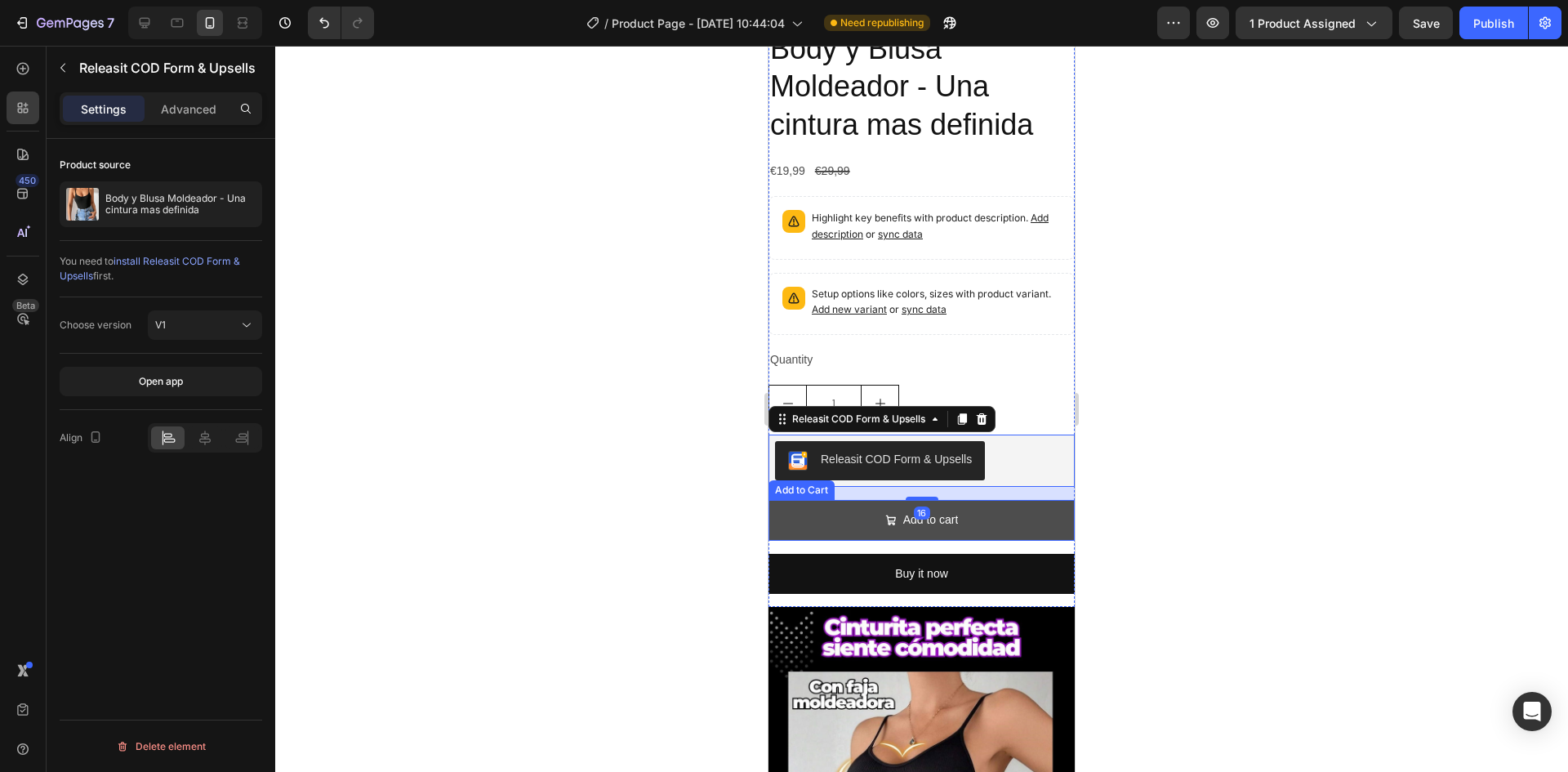
click at [975, 500] on button "Add to cart" at bounding box center [921, 520] width 307 height 40
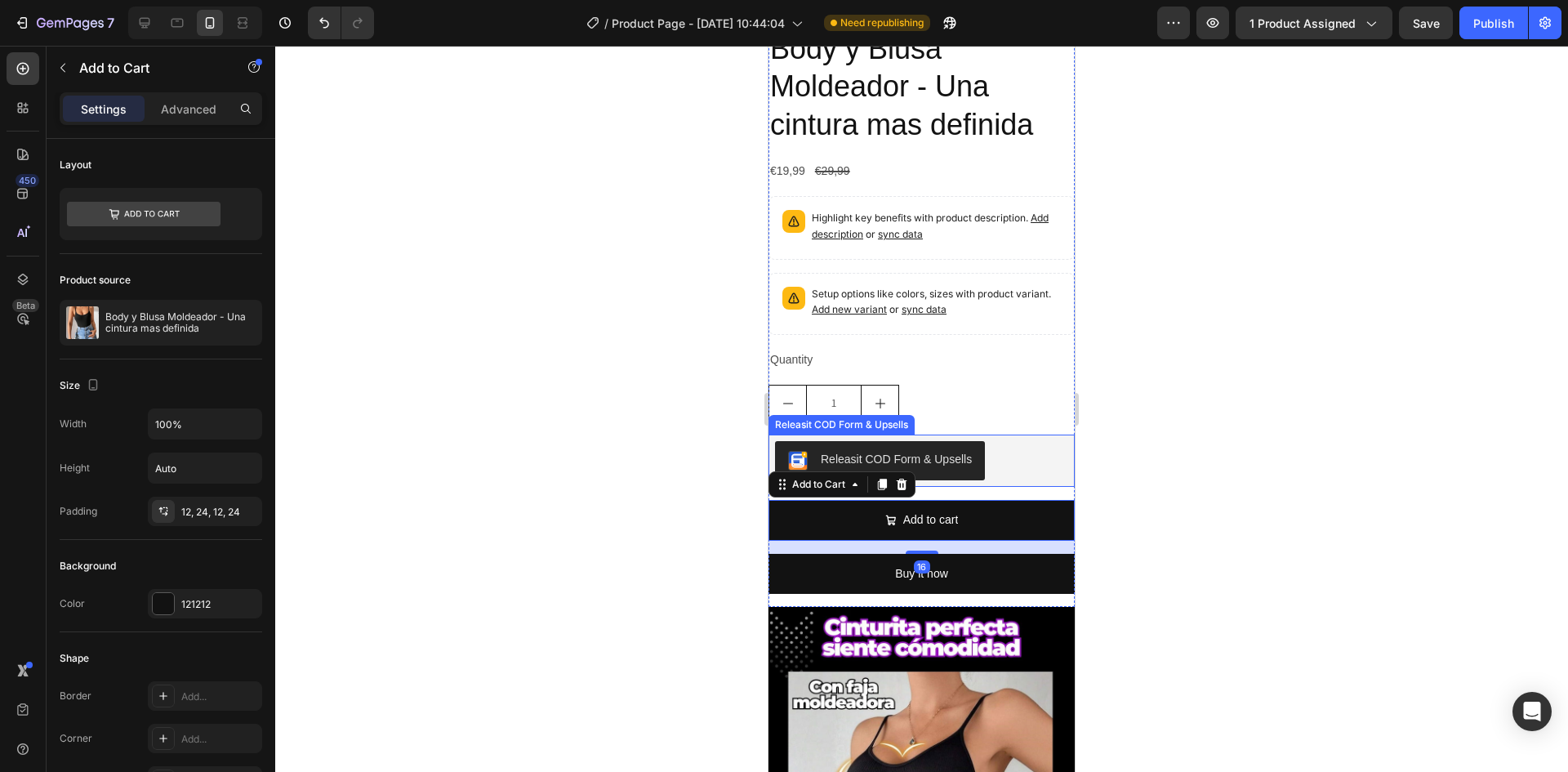
click at [982, 441] on button "Releasit COD Form & Upsells" at bounding box center [880, 461] width 210 height 40
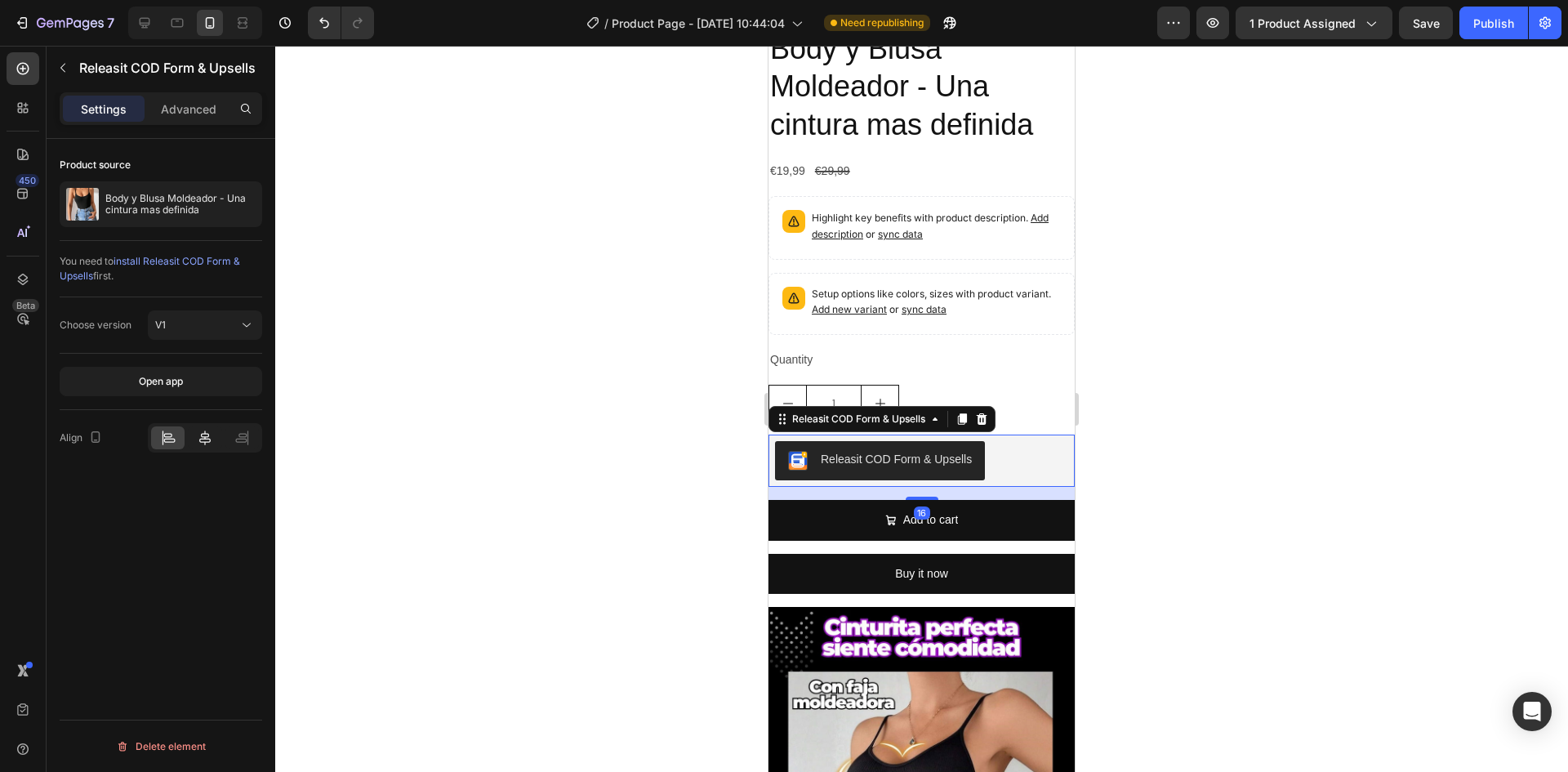
click at [204, 442] on icon at bounding box center [204, 437] width 11 height 15
click at [179, 102] on p "Advanced" at bounding box center [188, 109] width 56 height 17
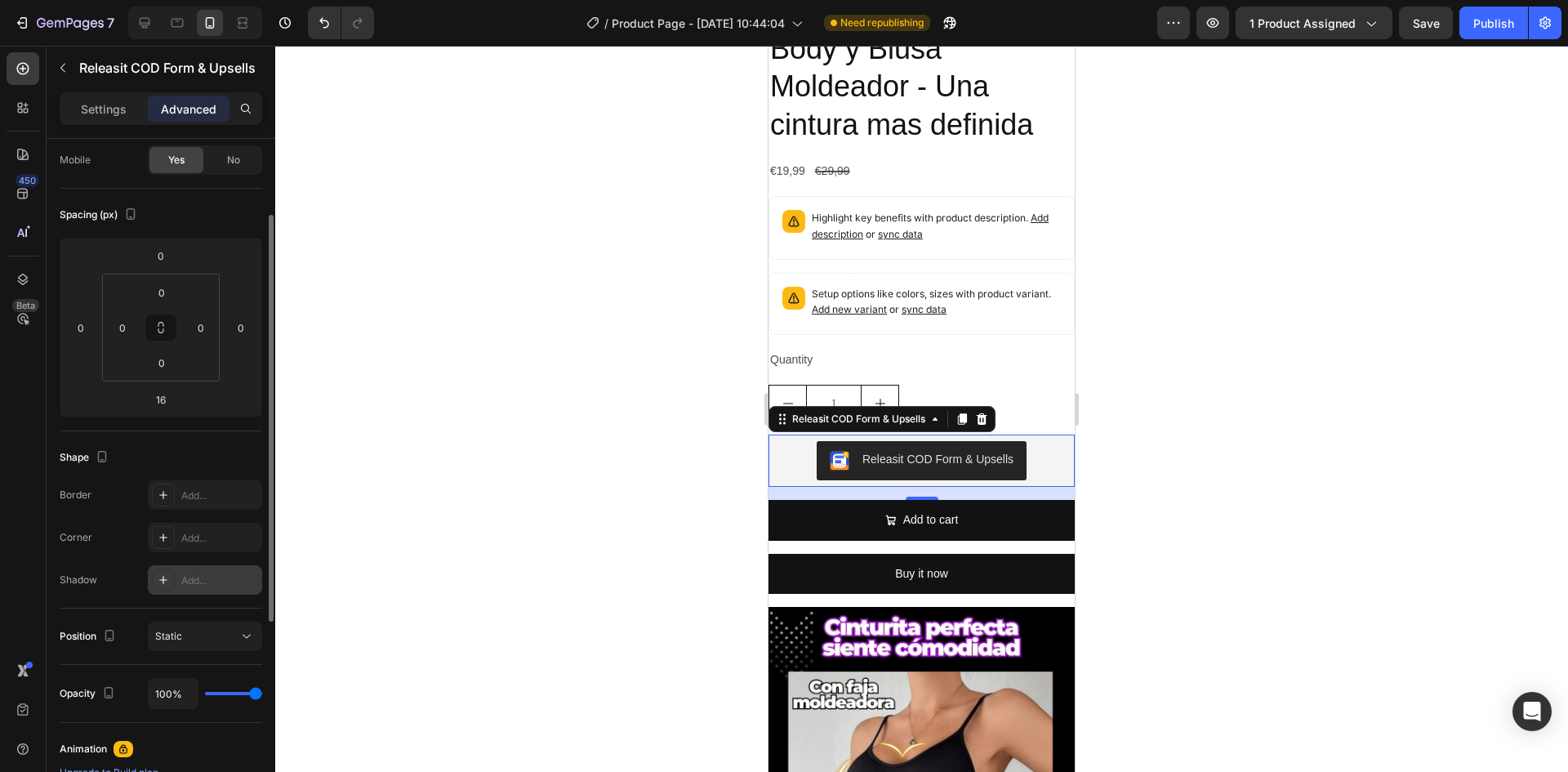
scroll to position [210, 0]
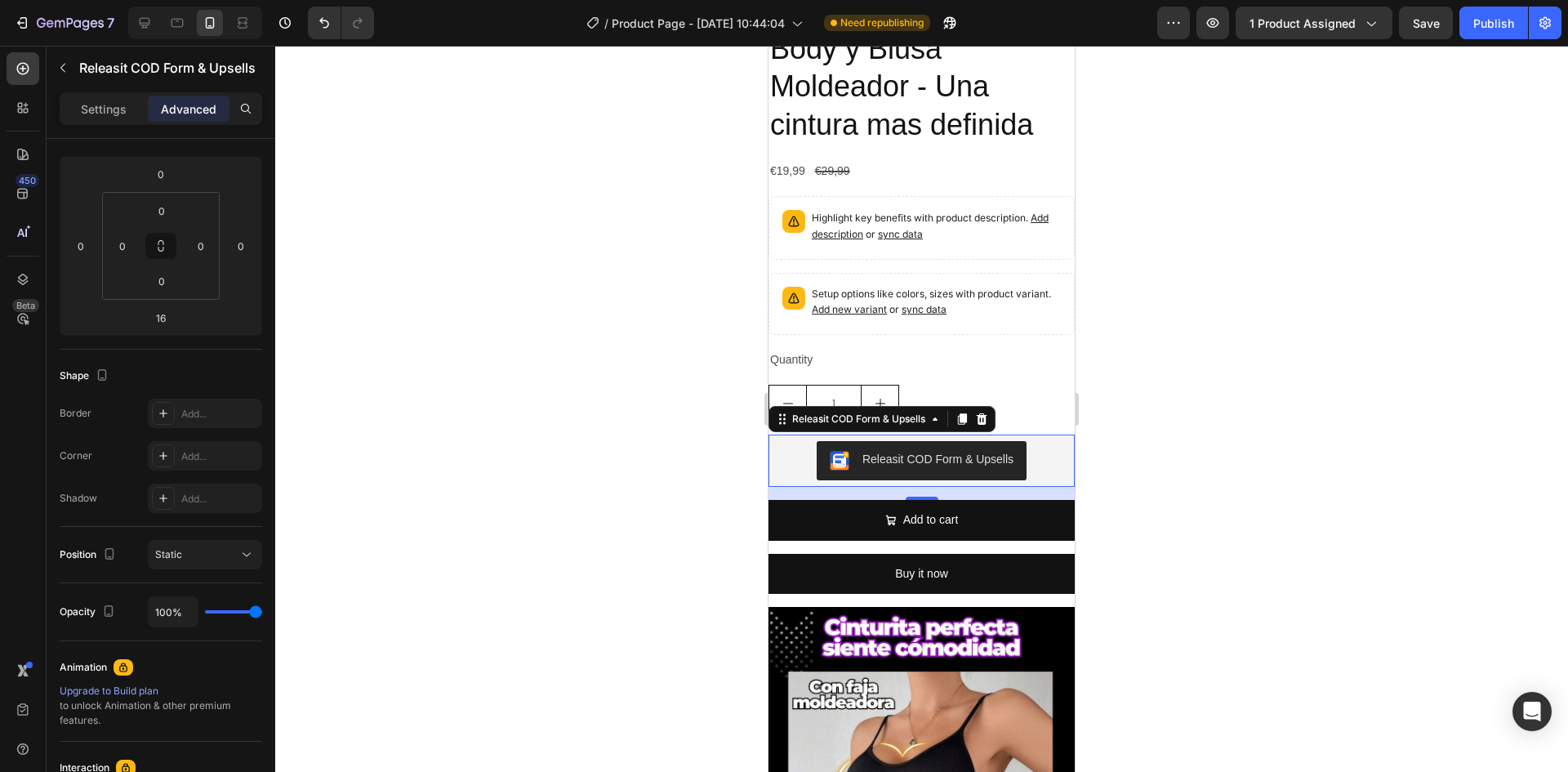
click at [783, 441] on div "Releasit COD Form & Upsells" at bounding box center [921, 461] width 293 height 40
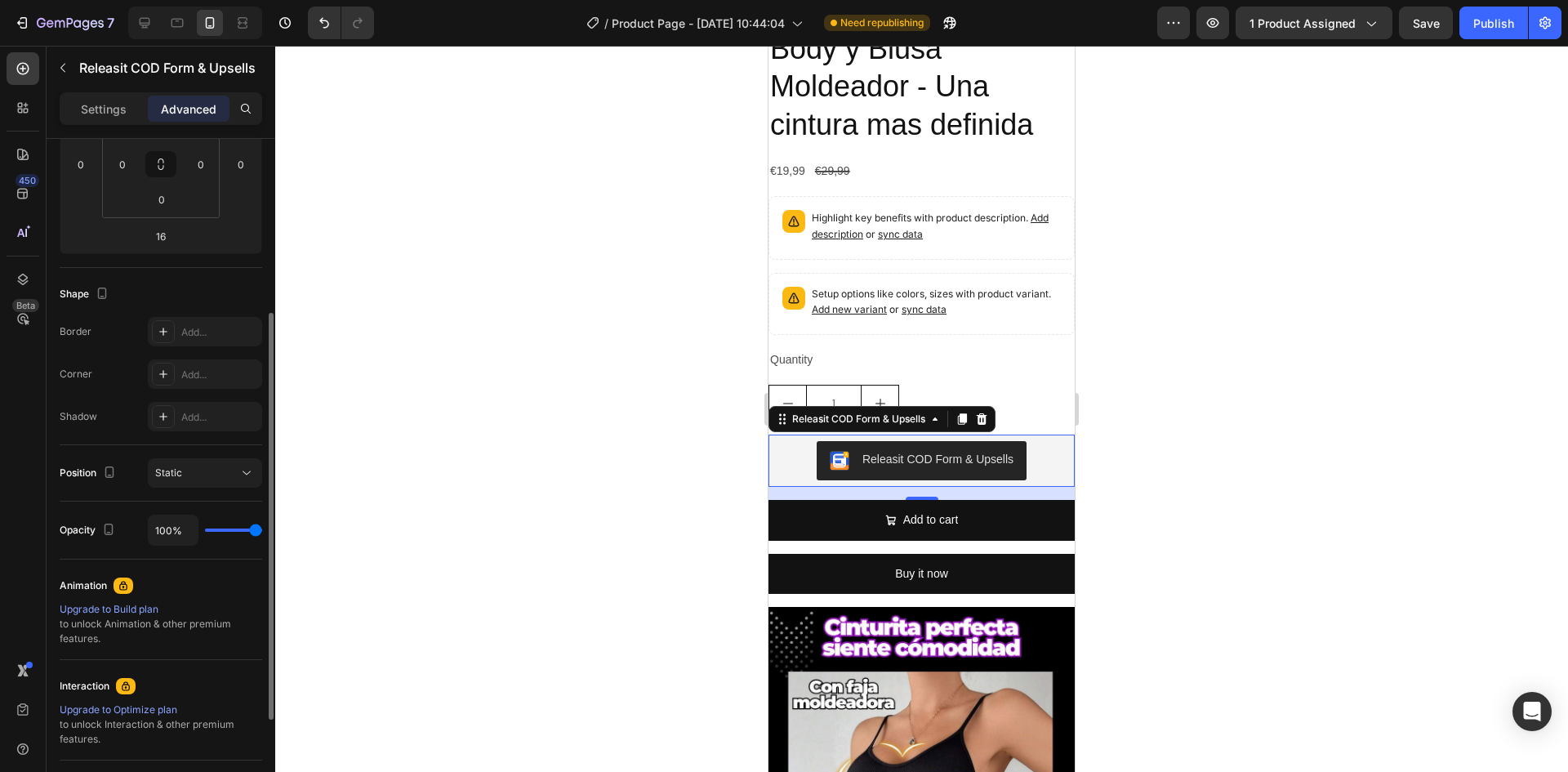
scroll to position [127, 0]
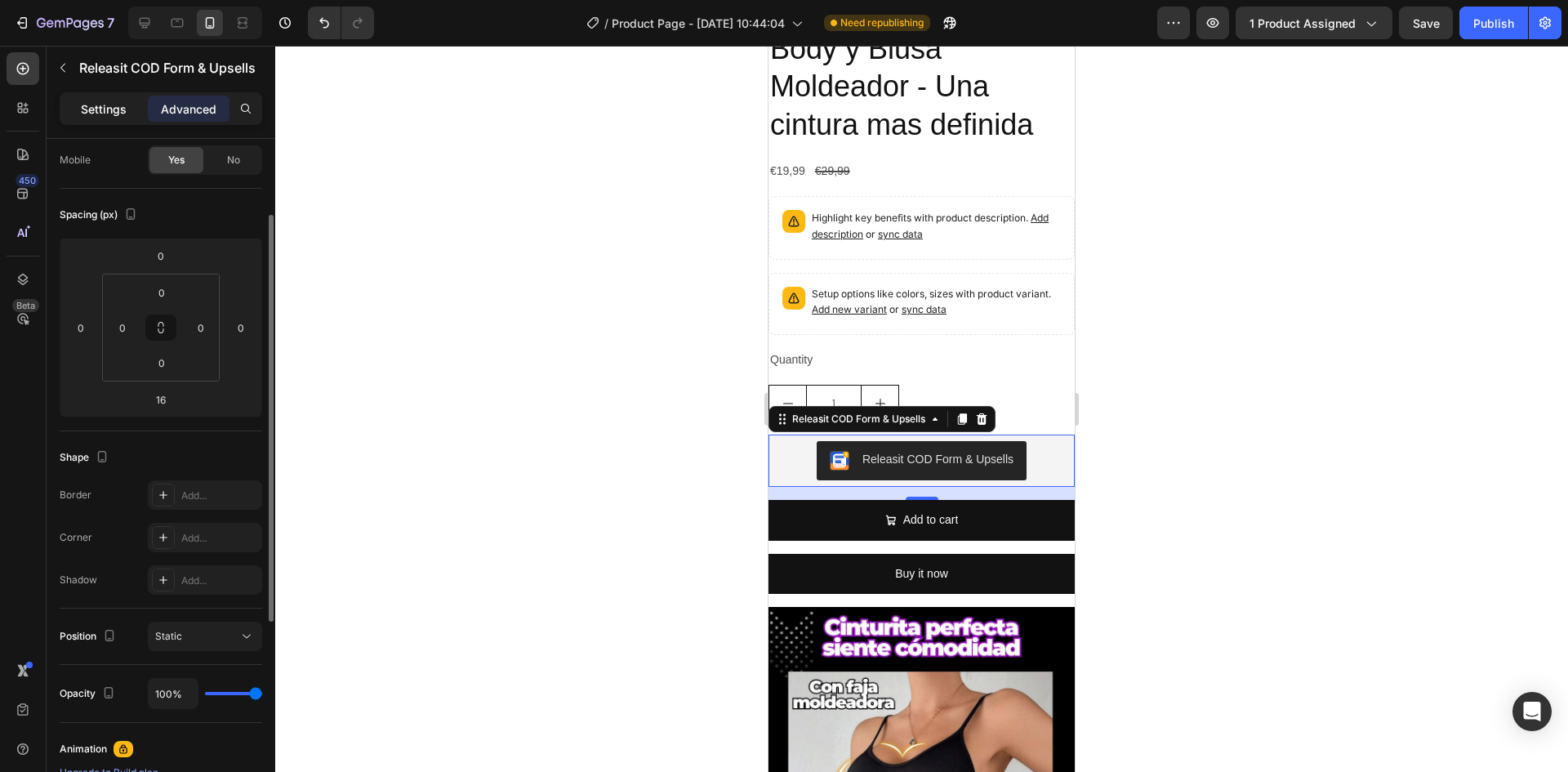
click at [108, 113] on p "Settings" at bounding box center [103, 109] width 46 height 17
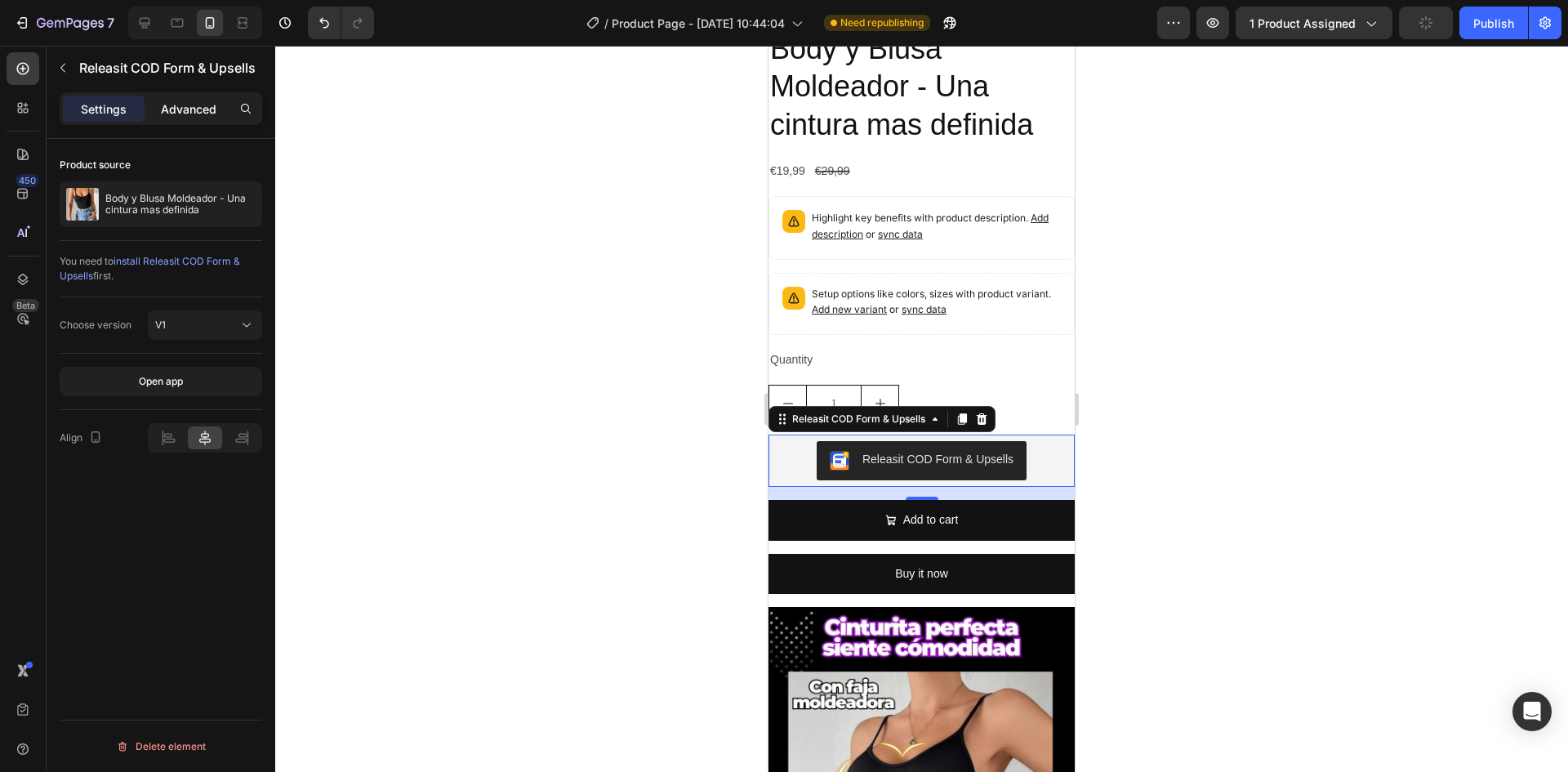
click at [204, 112] on p "Advanced" at bounding box center [188, 109] width 56 height 17
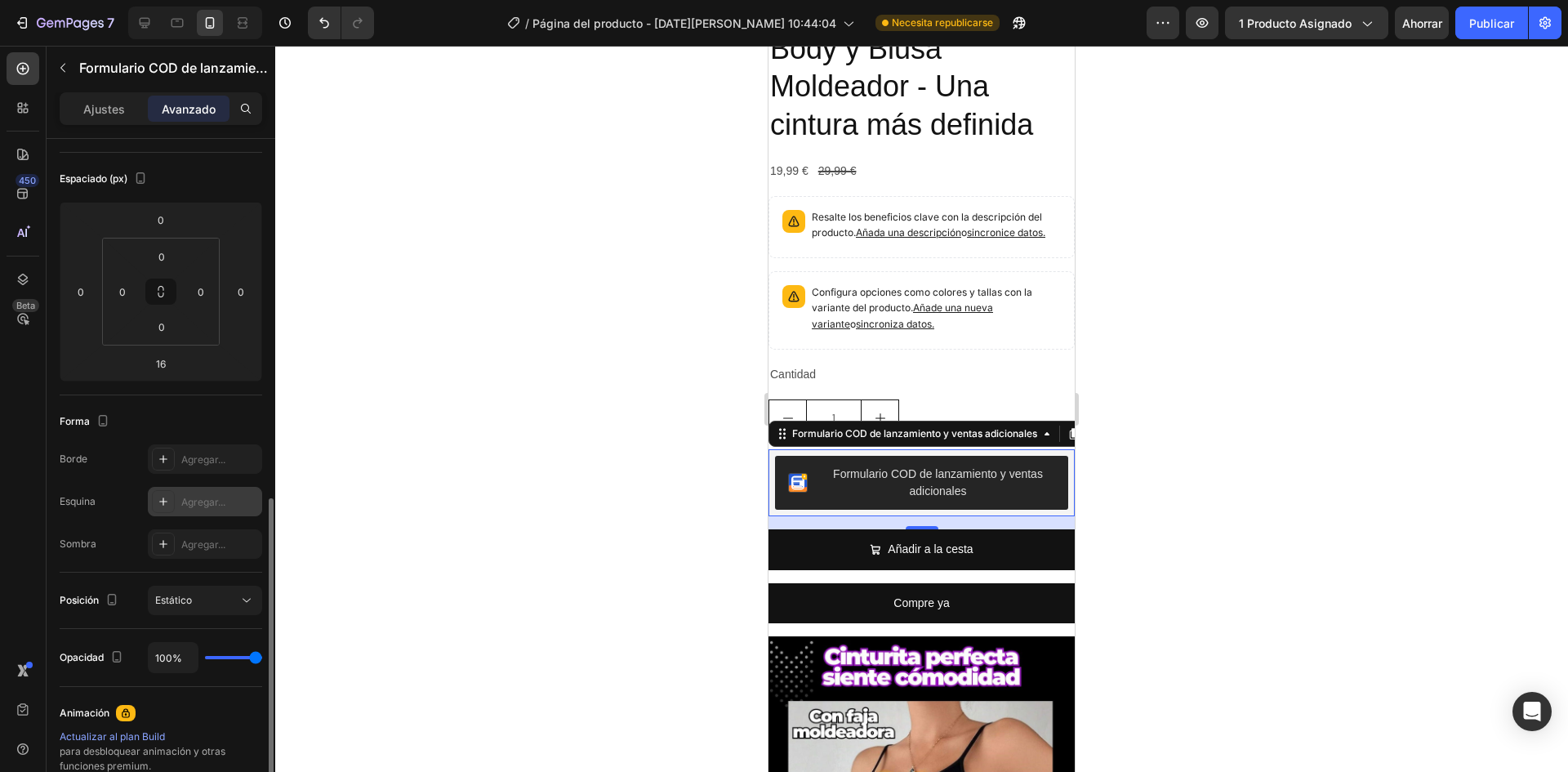
scroll to position [326, 0]
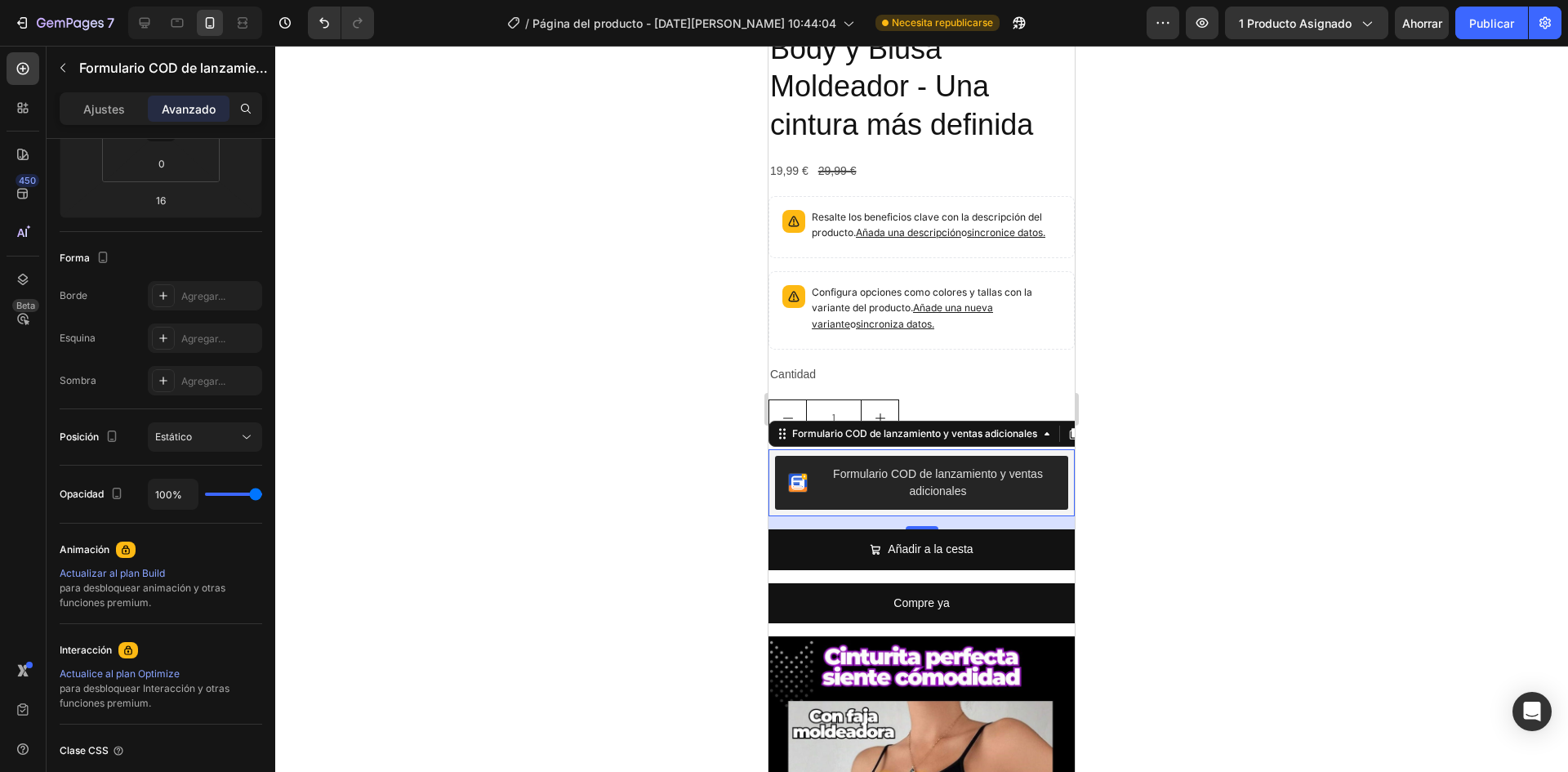
click at [1023, 463] on button "Formulario COD de lanzamiento y ventas adicionales" at bounding box center [921, 483] width 293 height 54
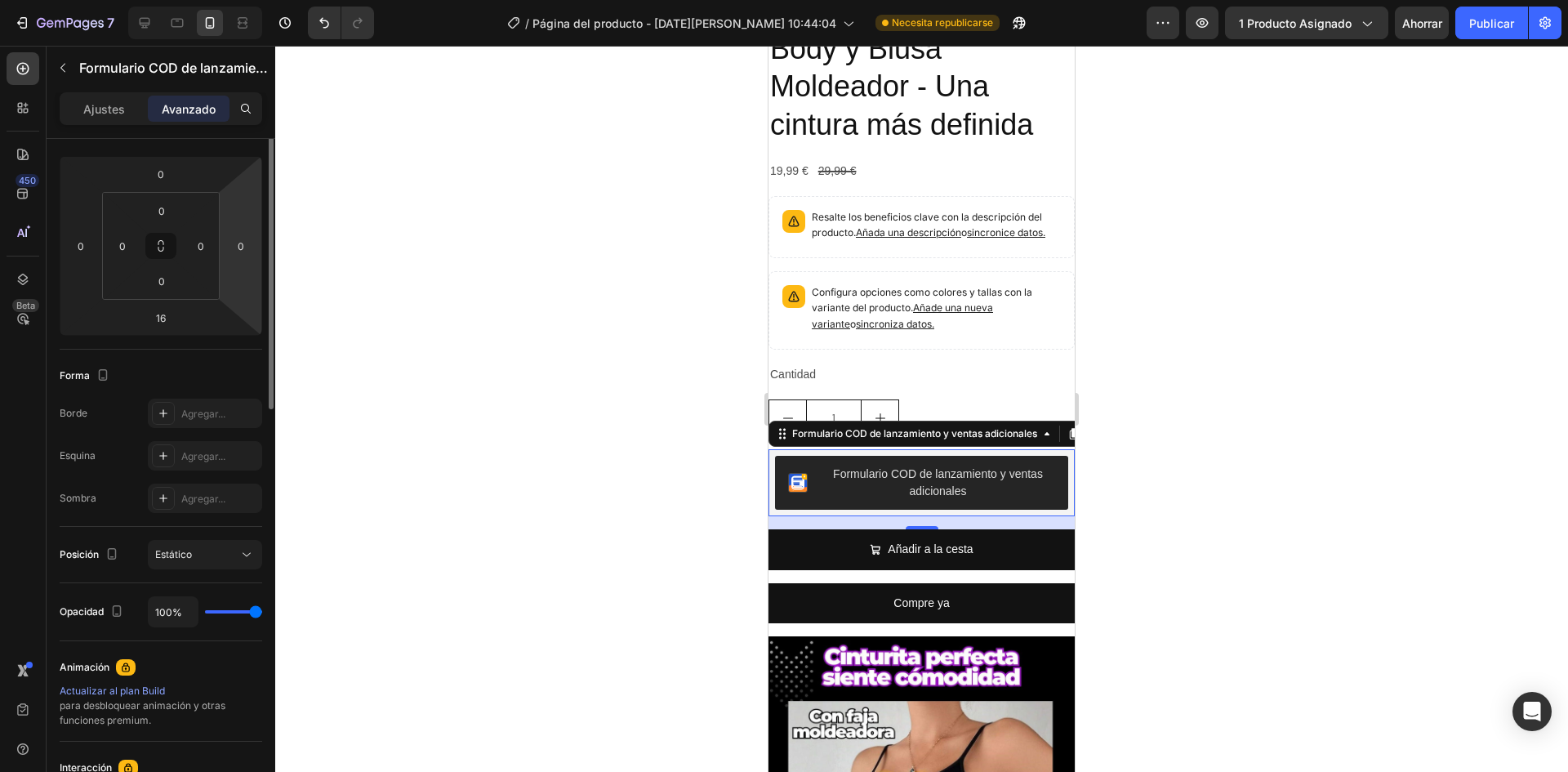
scroll to position [0, 0]
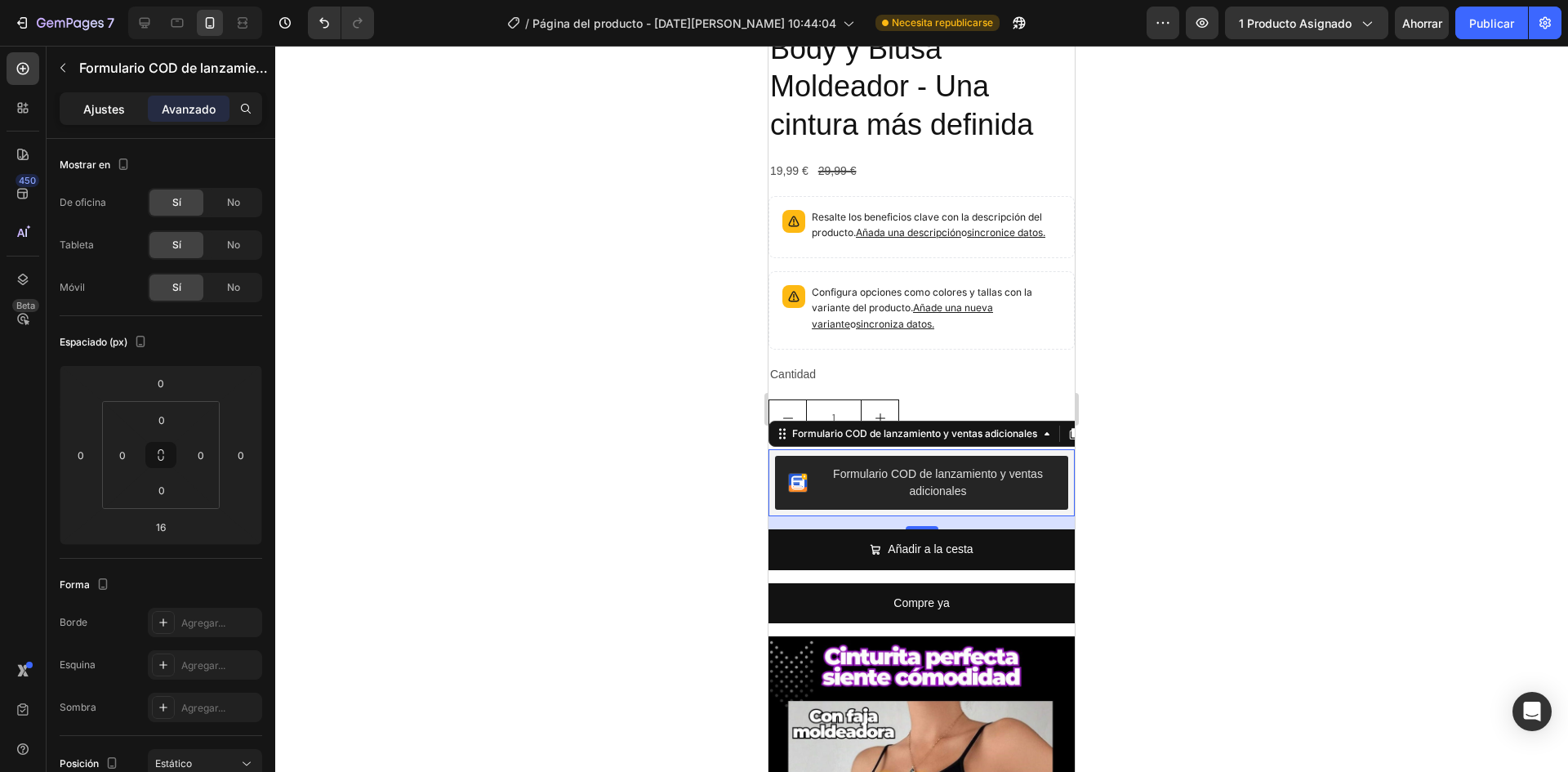
click at [98, 114] on font "Ajustes" at bounding box center [104, 109] width 42 height 14
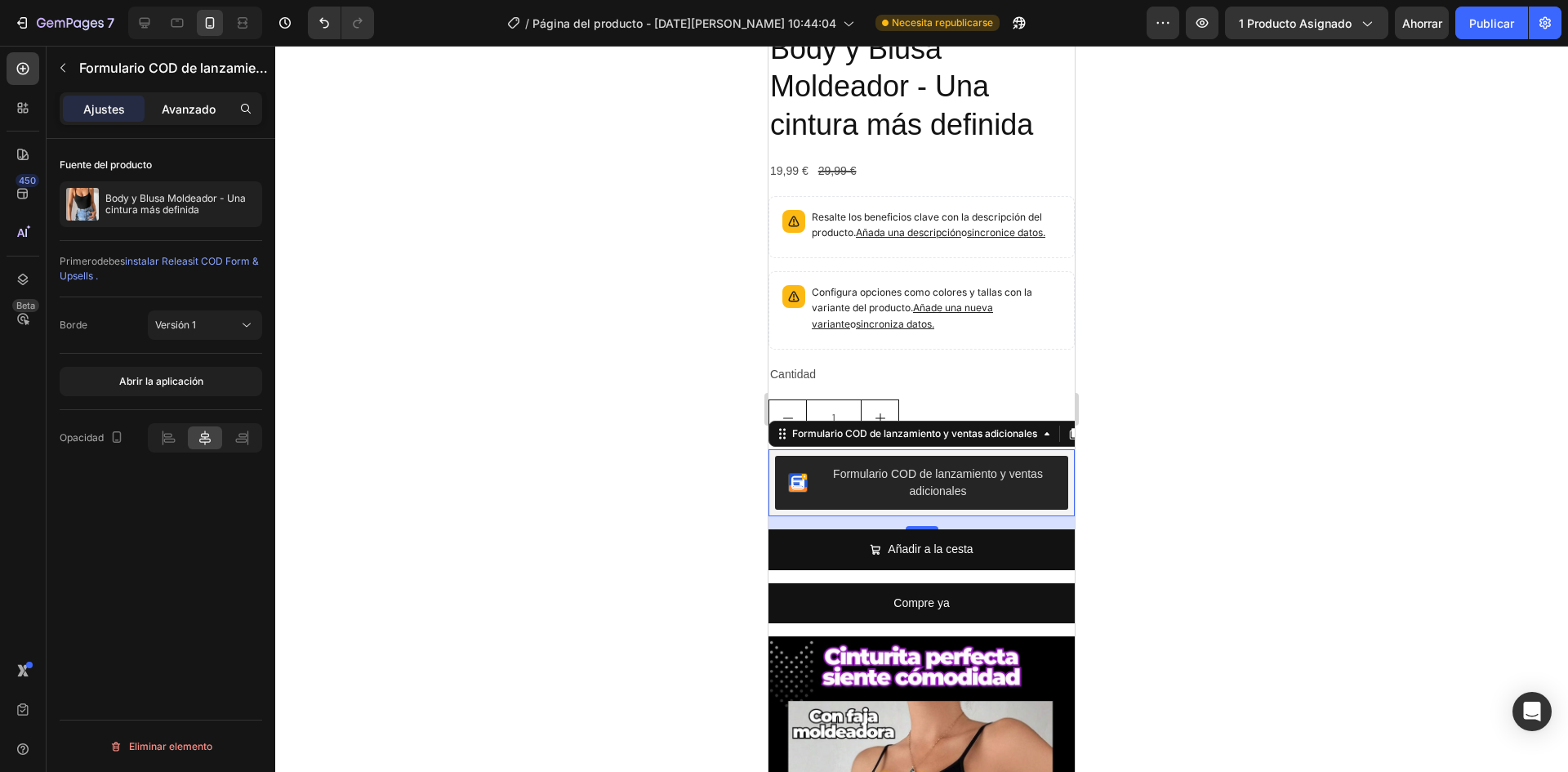
click at [201, 112] on font "Avanzado" at bounding box center [188, 109] width 54 height 14
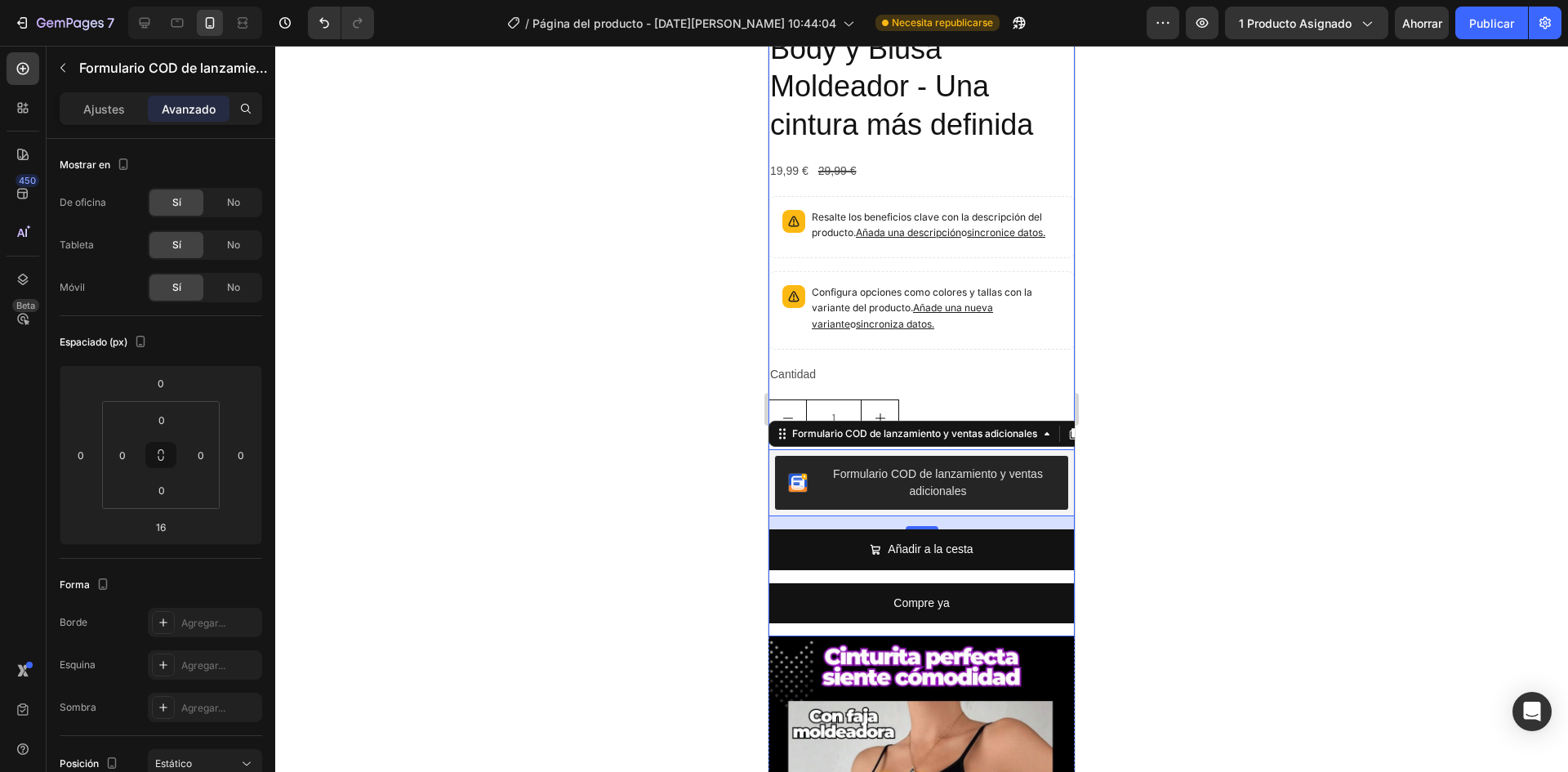
click at [960, 359] on div "Body y Blusa Moldeador - Una cintura más definida Título del producto 19,99 € P…" at bounding box center [921, 332] width 307 height 608
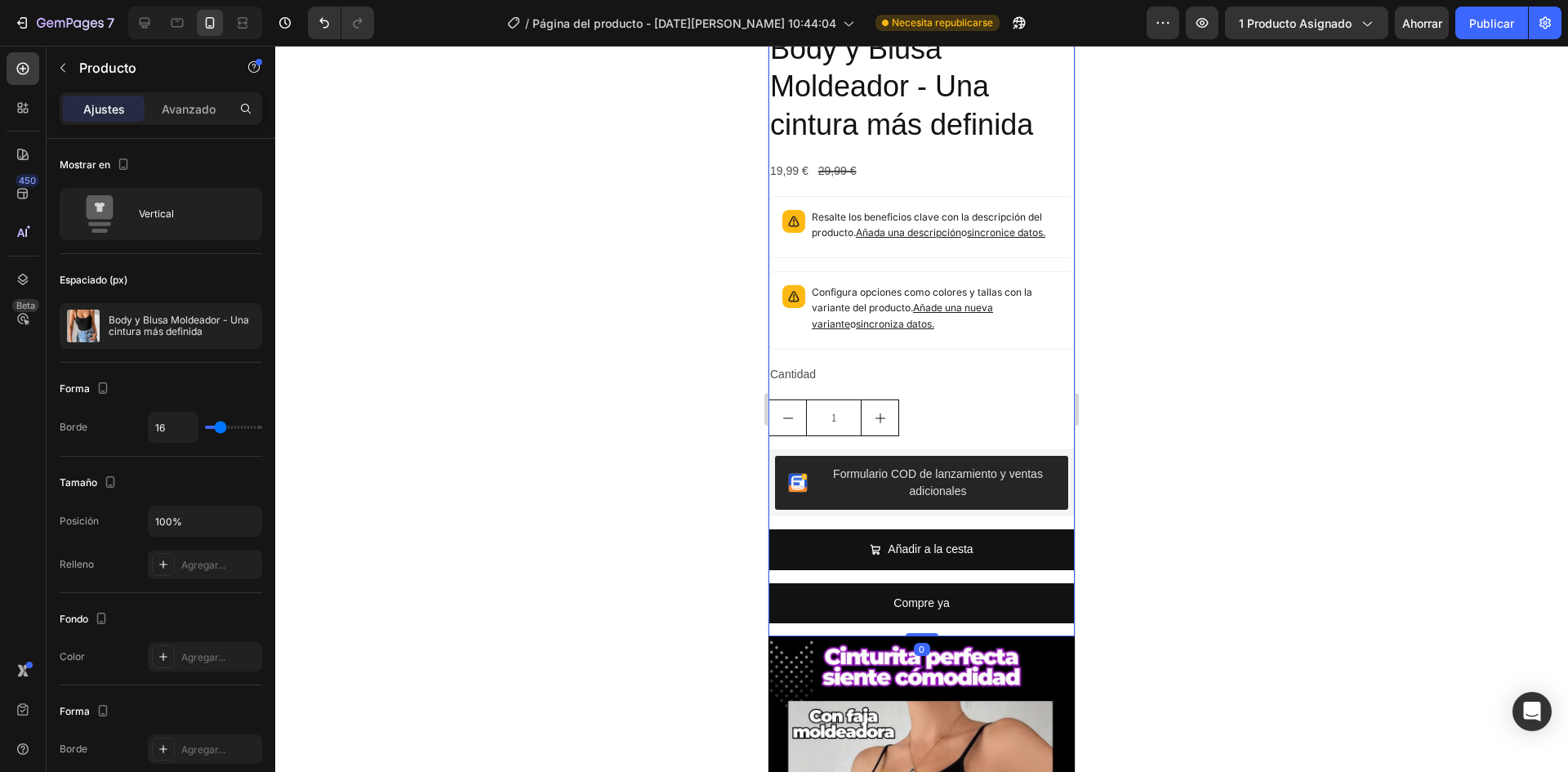
click at [960, 317] on div "Body y Blusa Moldeador - Una cintura más definida Título del producto 19,99 € P…" at bounding box center [921, 332] width 307 height 608
click at [960, 306] on div "Configura opciones como colores y tallas con la variante del producto. Añade un…" at bounding box center [921, 310] width 307 height 78
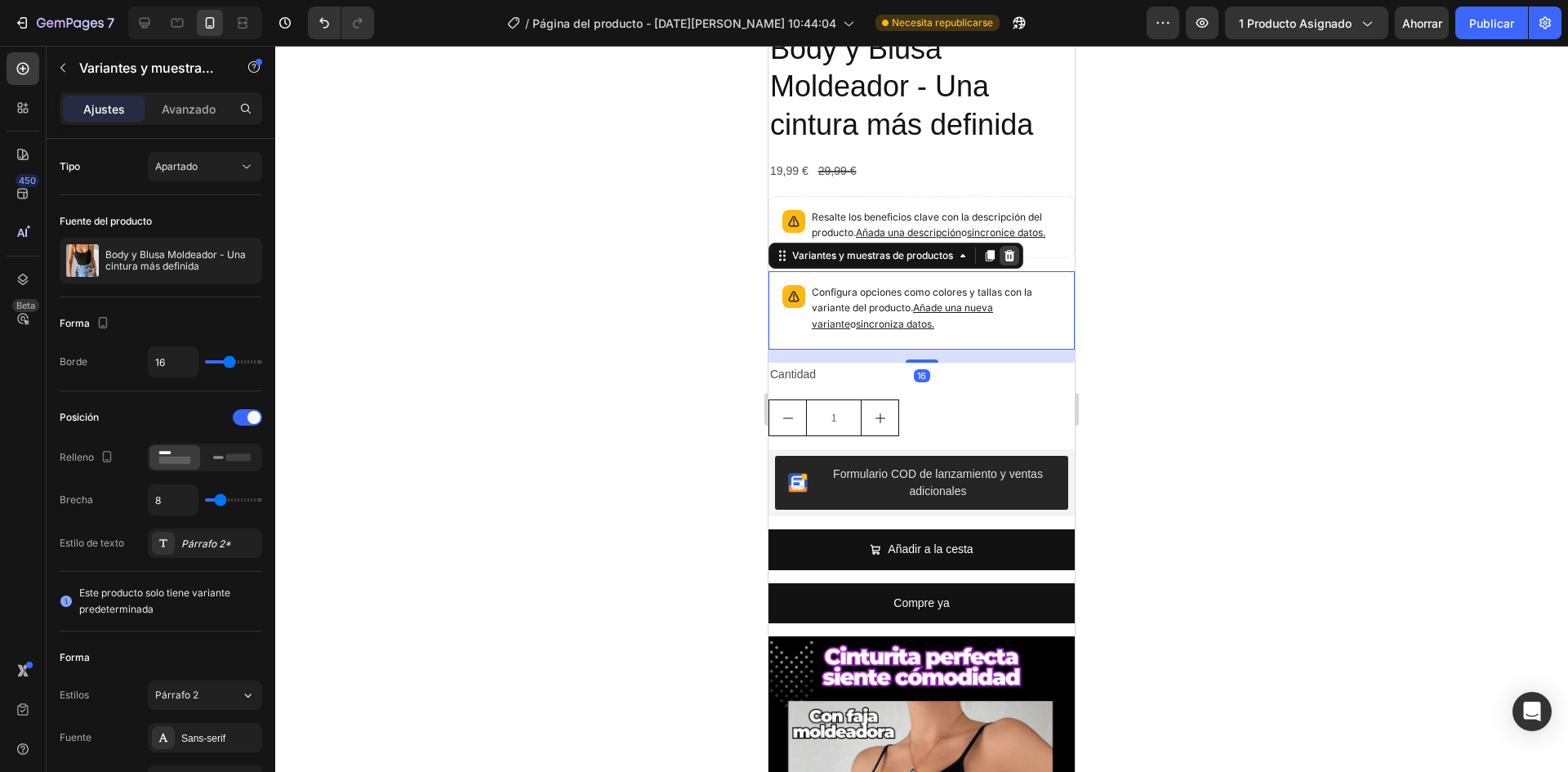
click at [1015, 250] on icon at bounding box center [1010, 255] width 10 height 11
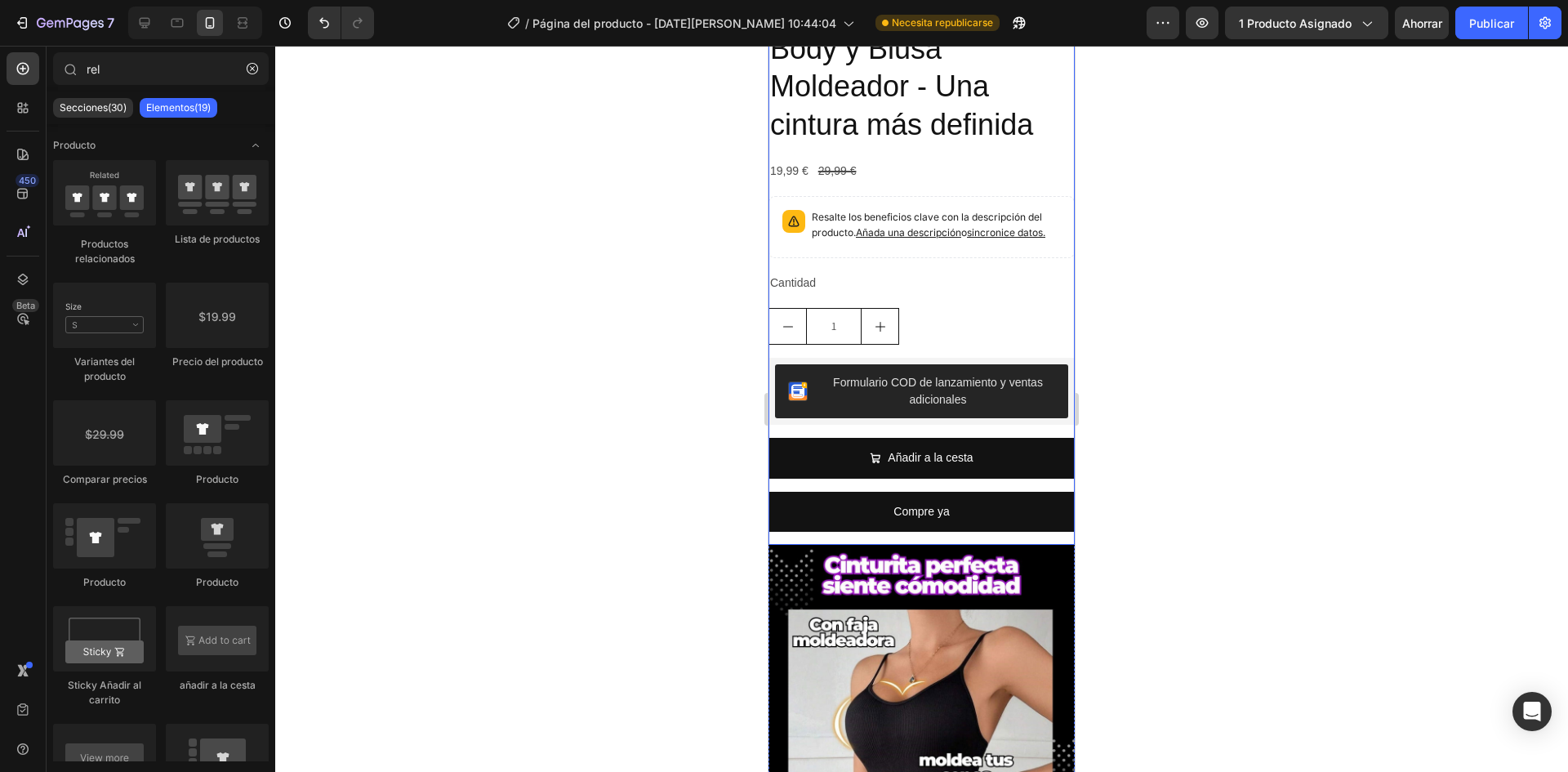
click at [945, 446] on div "Añadir a la cesta añadir a la cesta" at bounding box center [921, 465] width 307 height 53
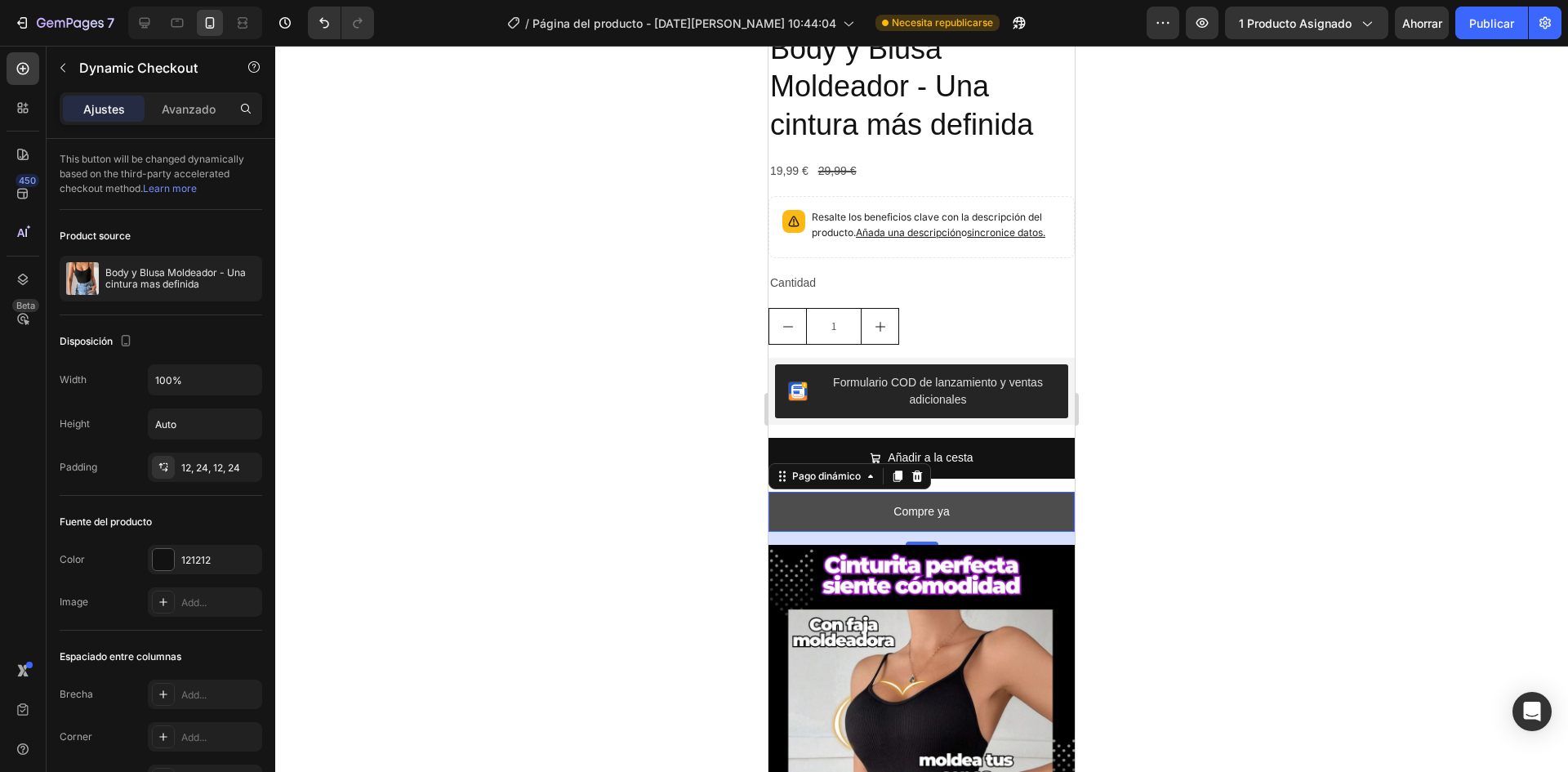
click at [800, 492] on button "Compre ya" at bounding box center [921, 512] width 307 height 40
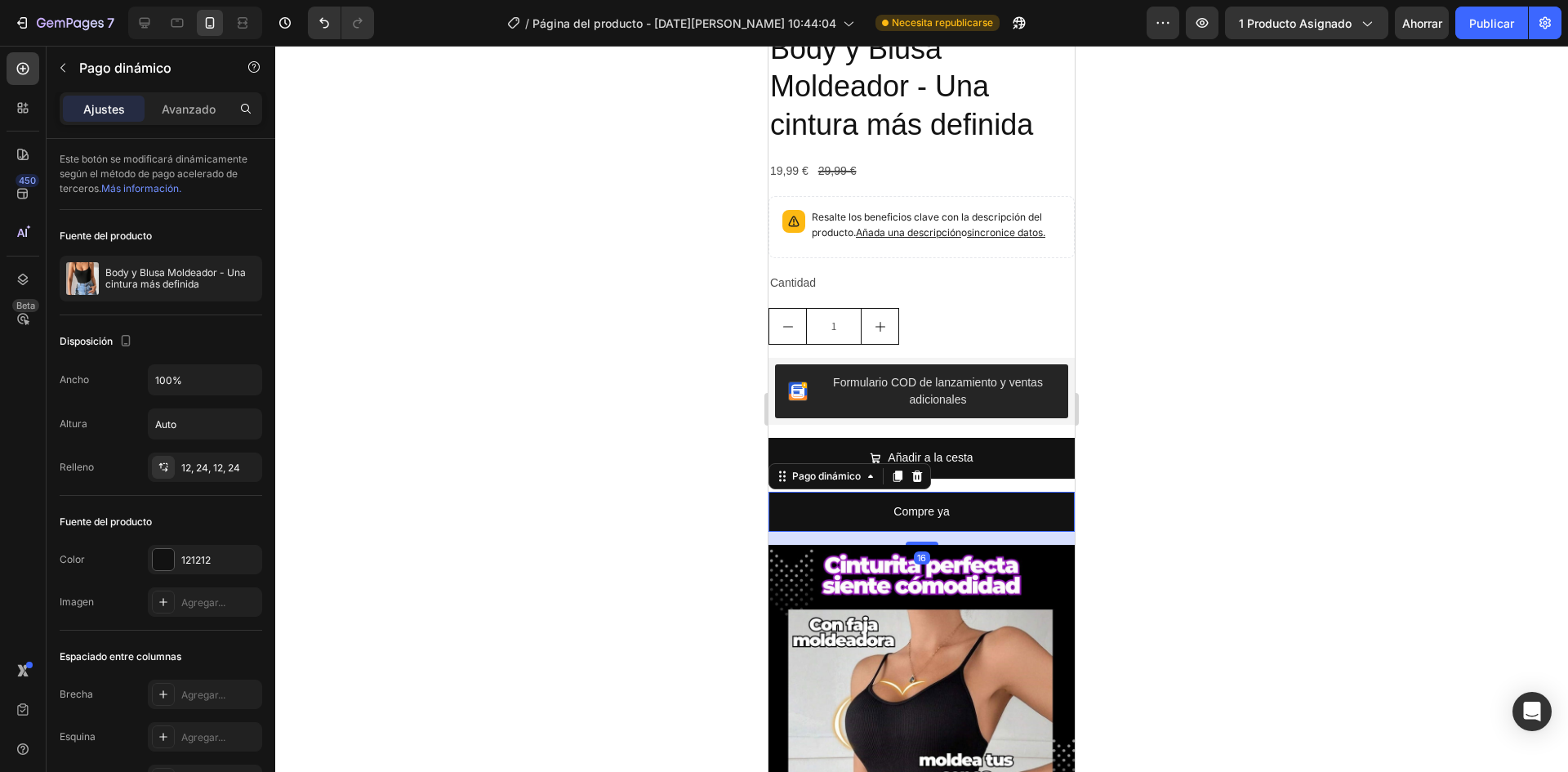
click at [929, 463] on div "Pago dinámico" at bounding box center [849, 476] width 162 height 26
click at [926, 466] on div at bounding box center [917, 476] width 20 height 20
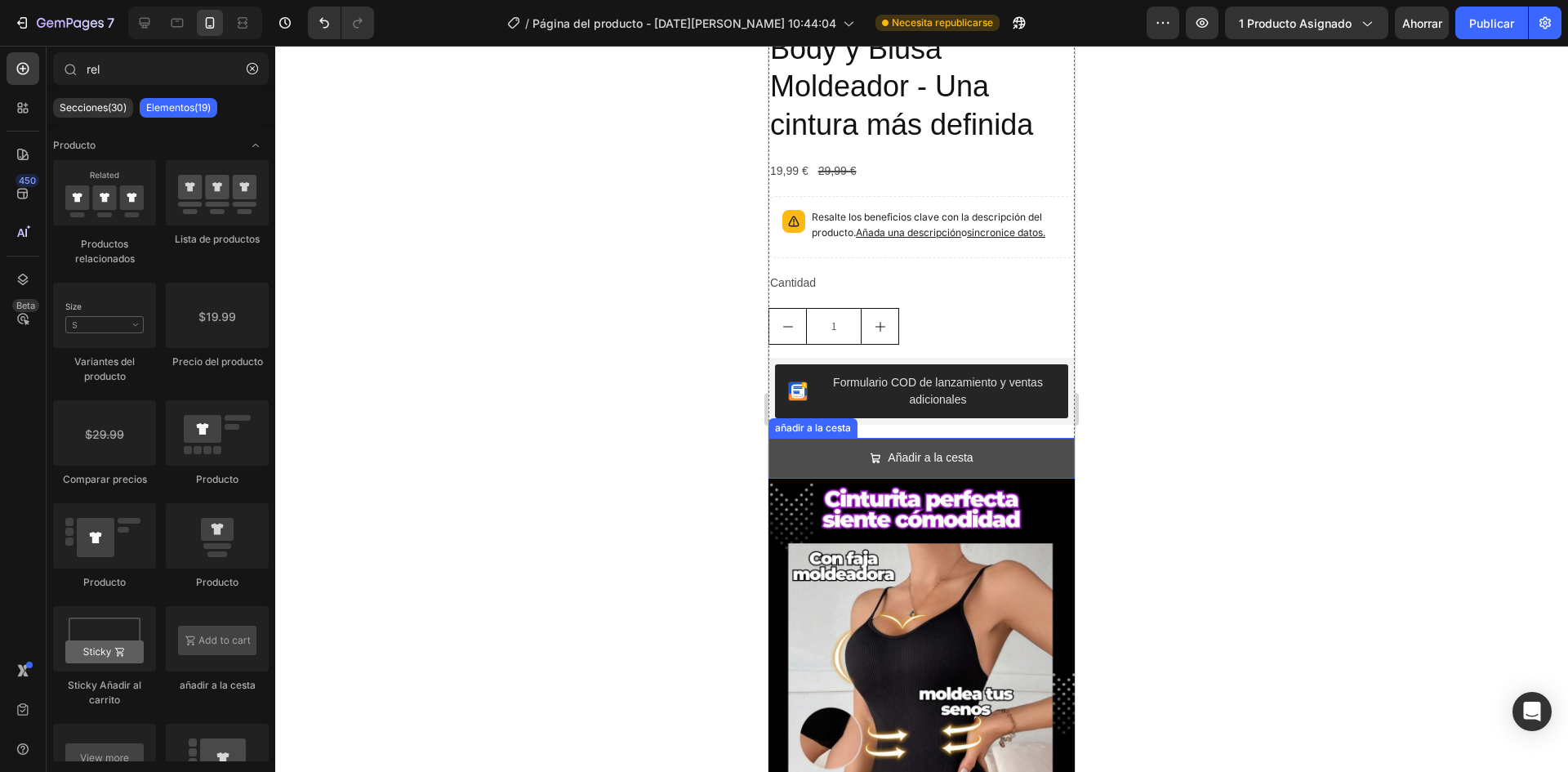
click at [850, 438] on button "Añadir a la cesta" at bounding box center [921, 458] width 307 height 40
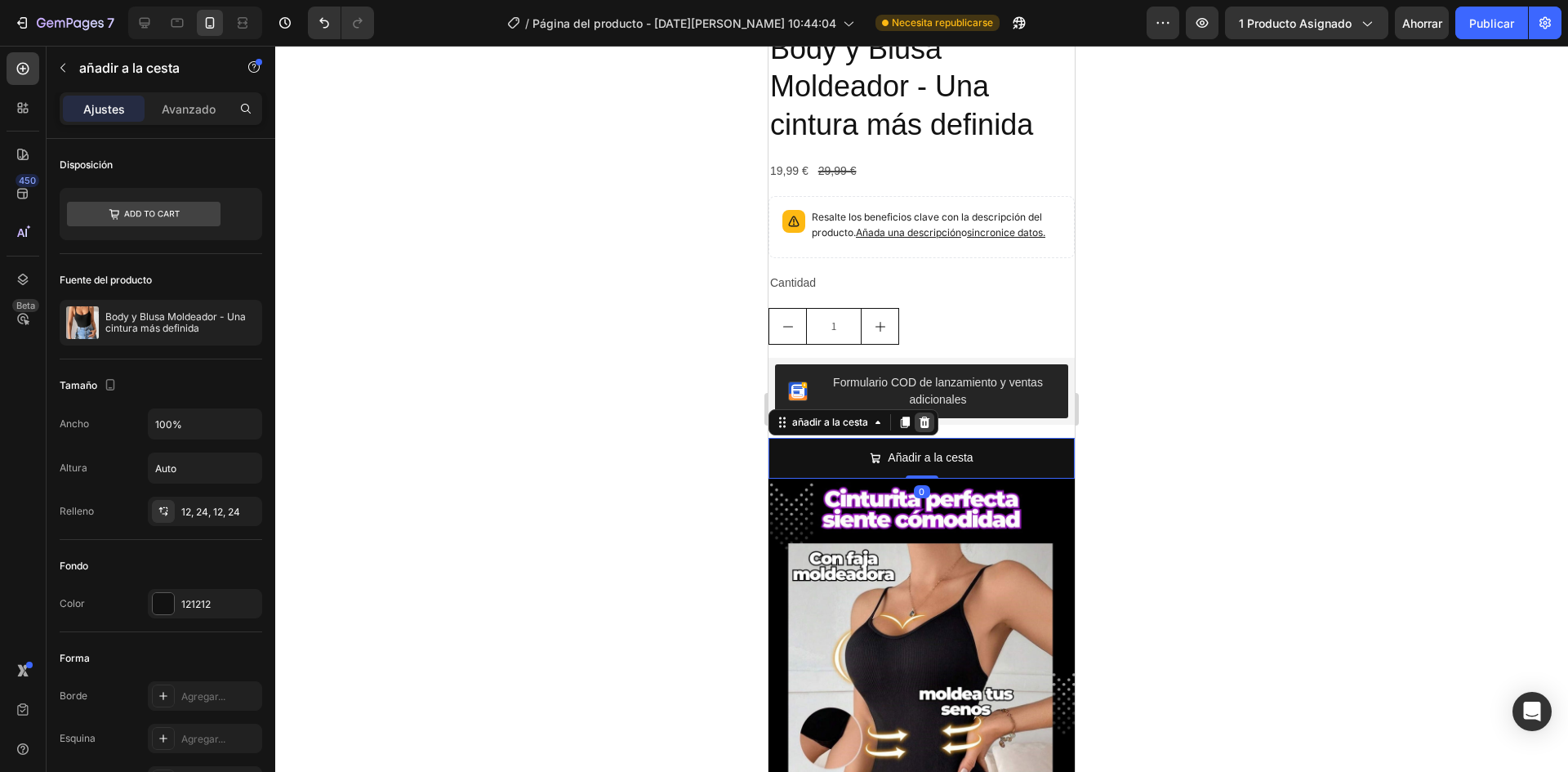
click at [920, 416] on icon at bounding box center [924, 422] width 13 height 13
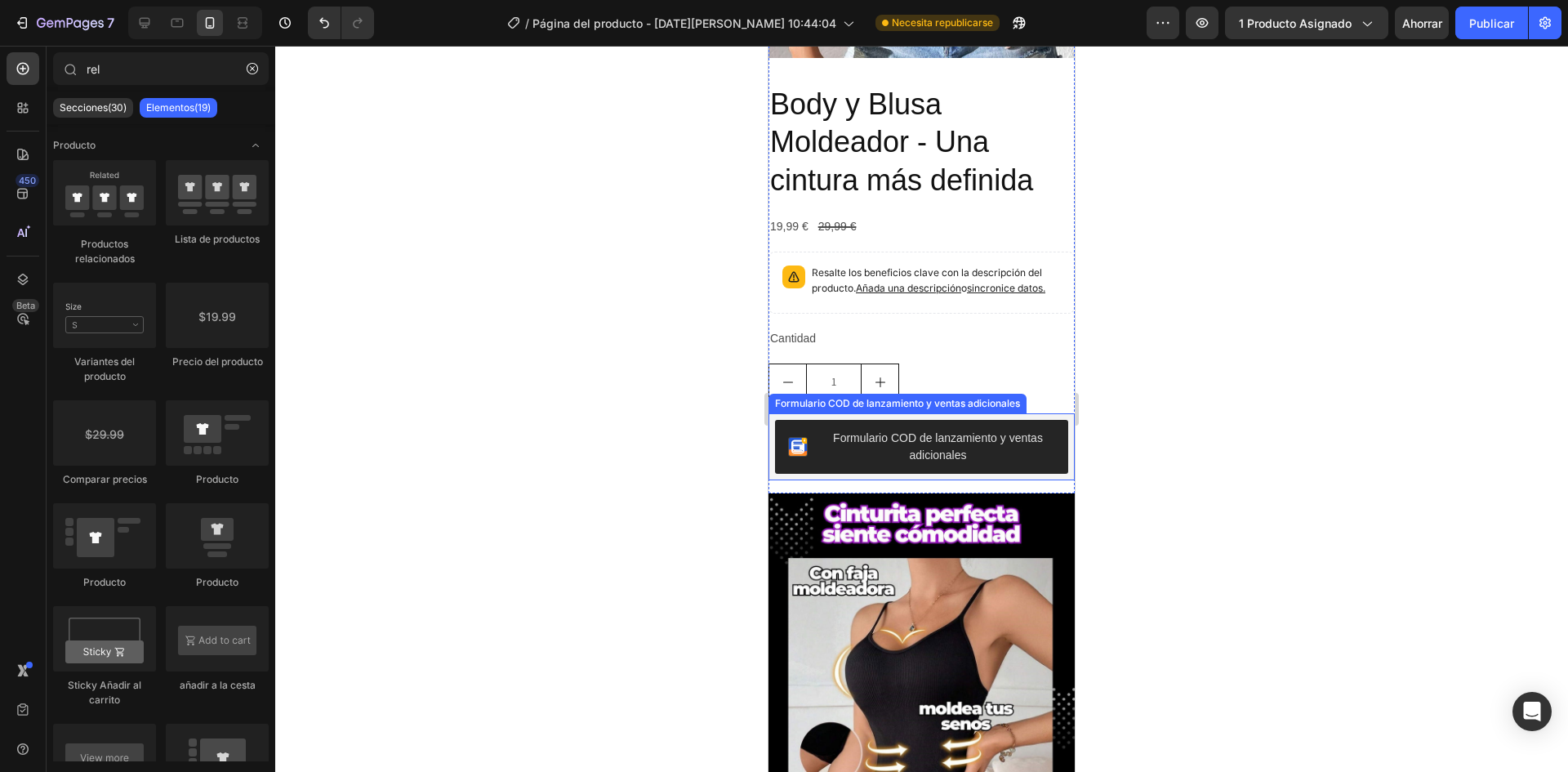
scroll to position [1566, 0]
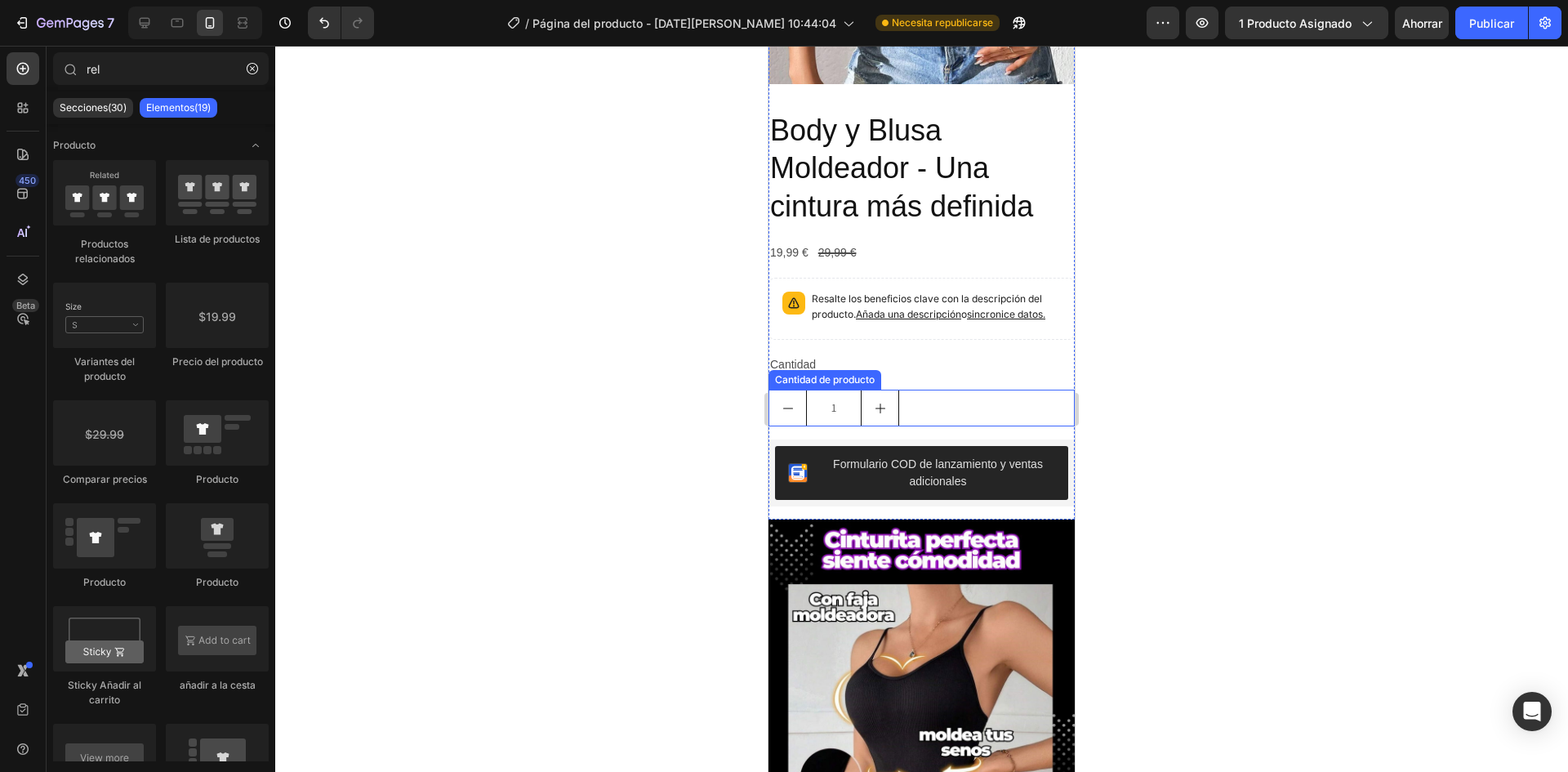
click at [966, 390] on div "1" at bounding box center [921, 408] width 307 height 37
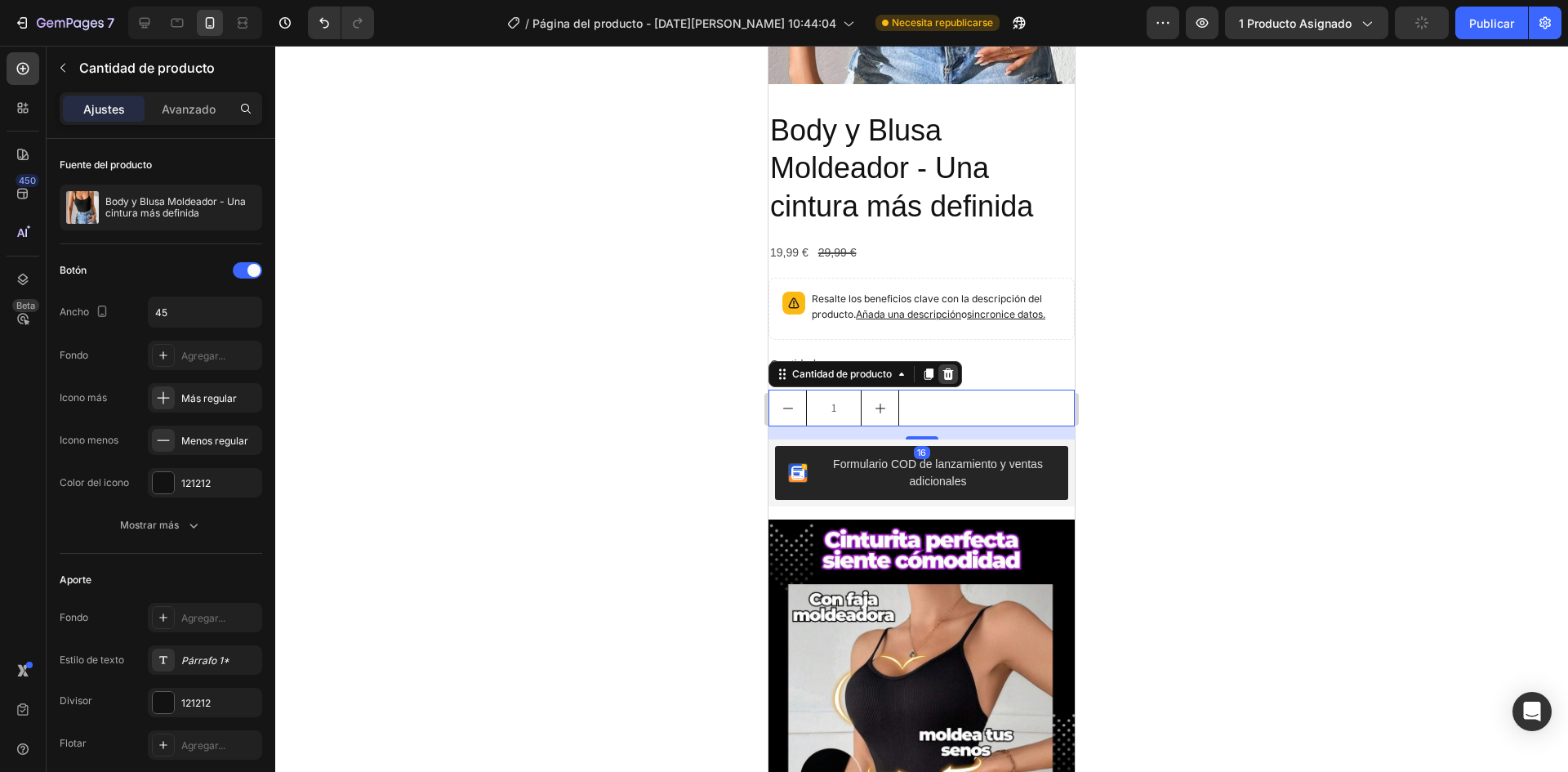
click at [954, 368] on icon at bounding box center [949, 374] width 10 height 11
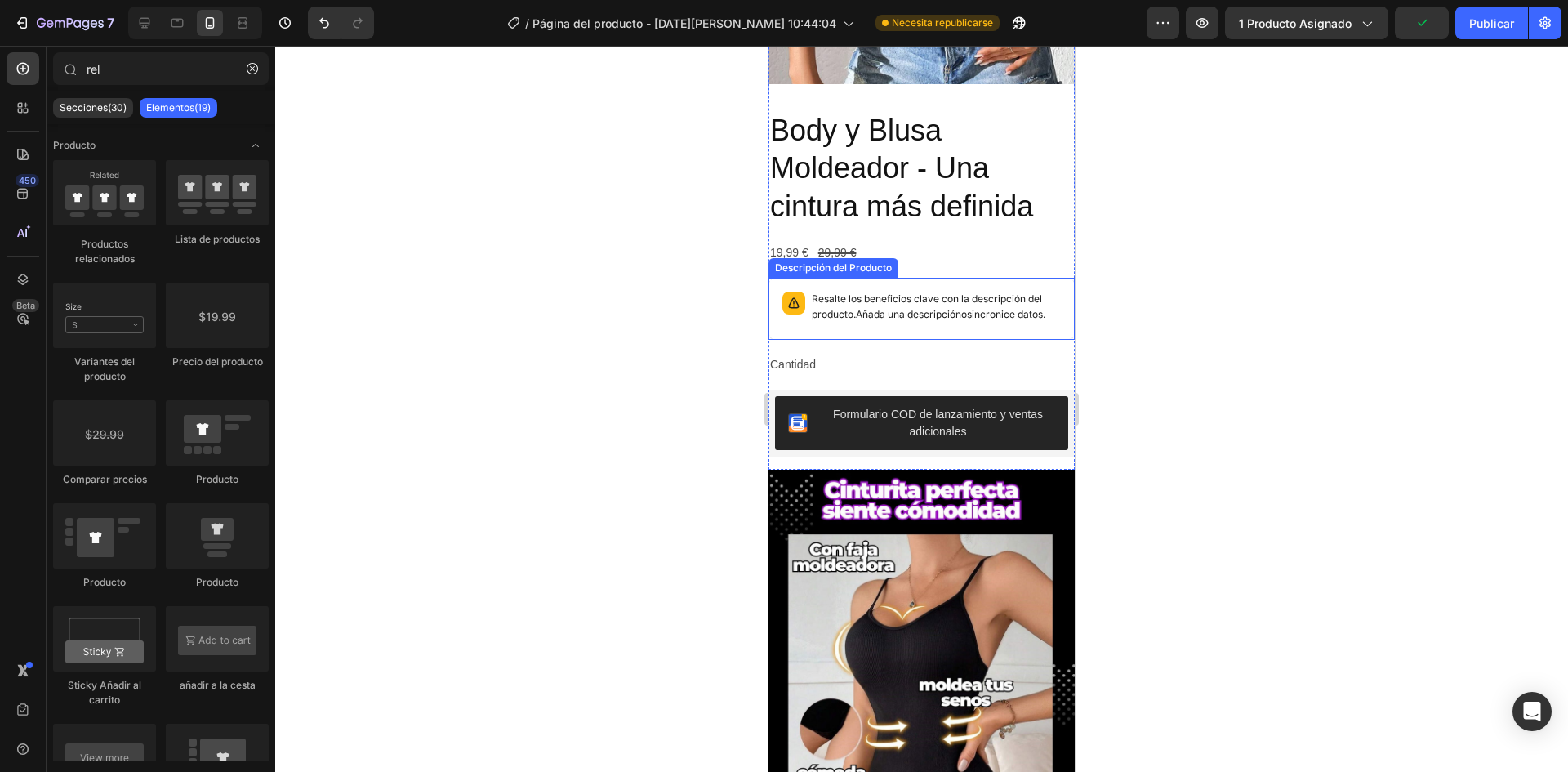
click at [935, 299] on div "Resalte los beneficios clave con la descripción del producto. Añada una descrip…" at bounding box center [921, 308] width 307 height 62
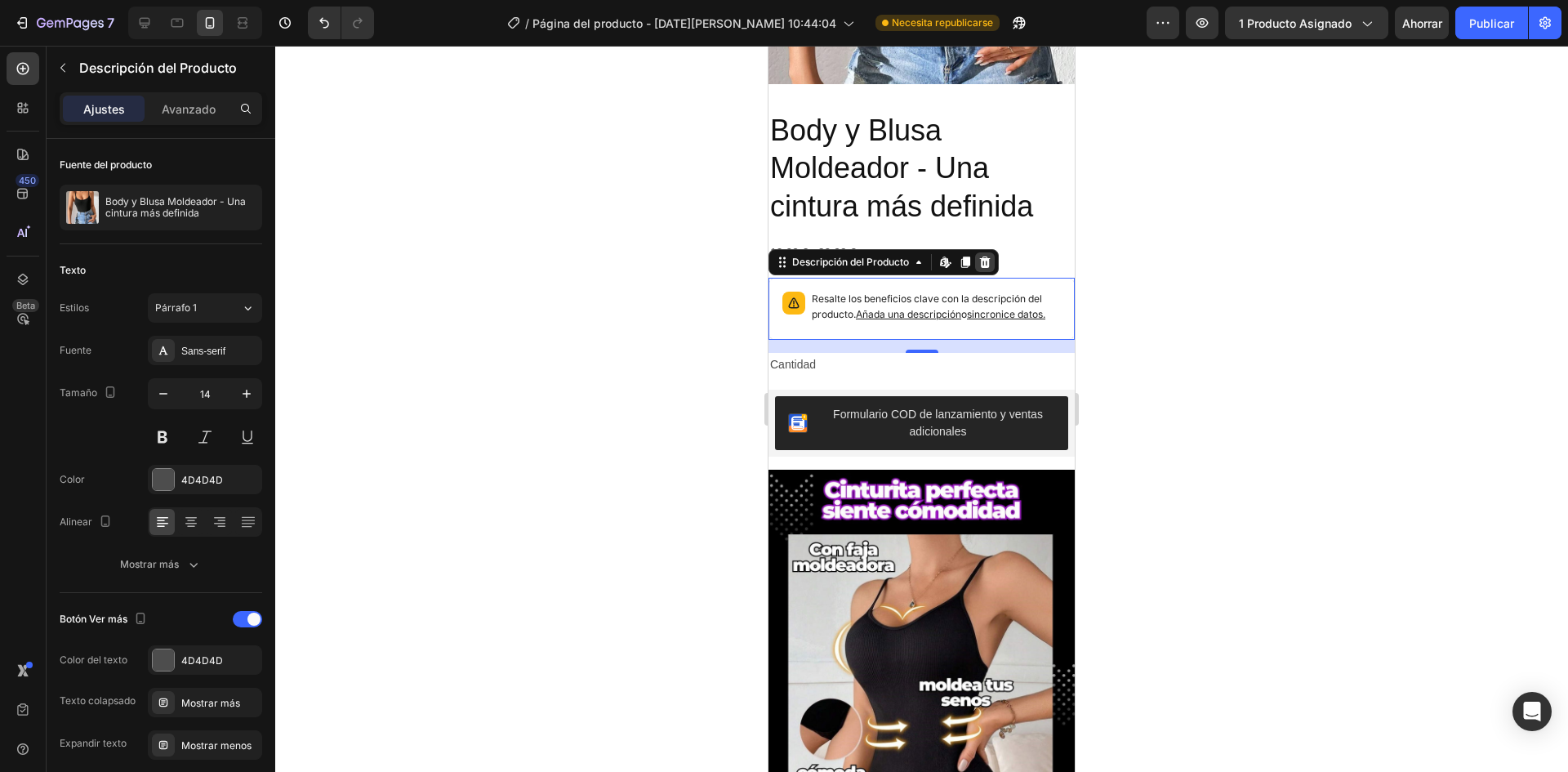
click at [991, 256] on icon at bounding box center [985, 262] width 13 height 13
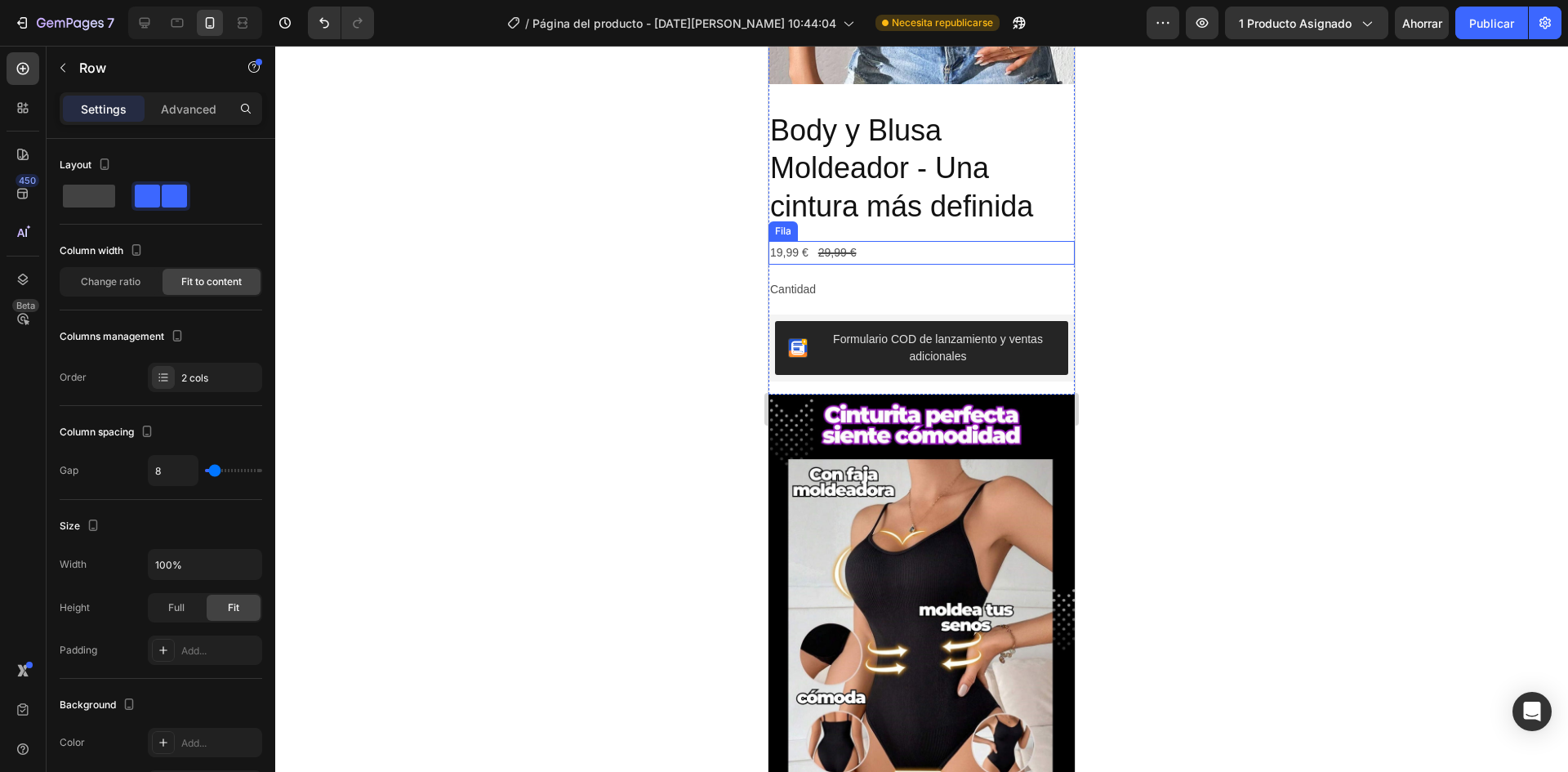
click at [893, 241] on div "19,99 € Precio del producto Precio del producto 29,99 € Precio del producto Pre…" at bounding box center [921, 253] width 307 height 24
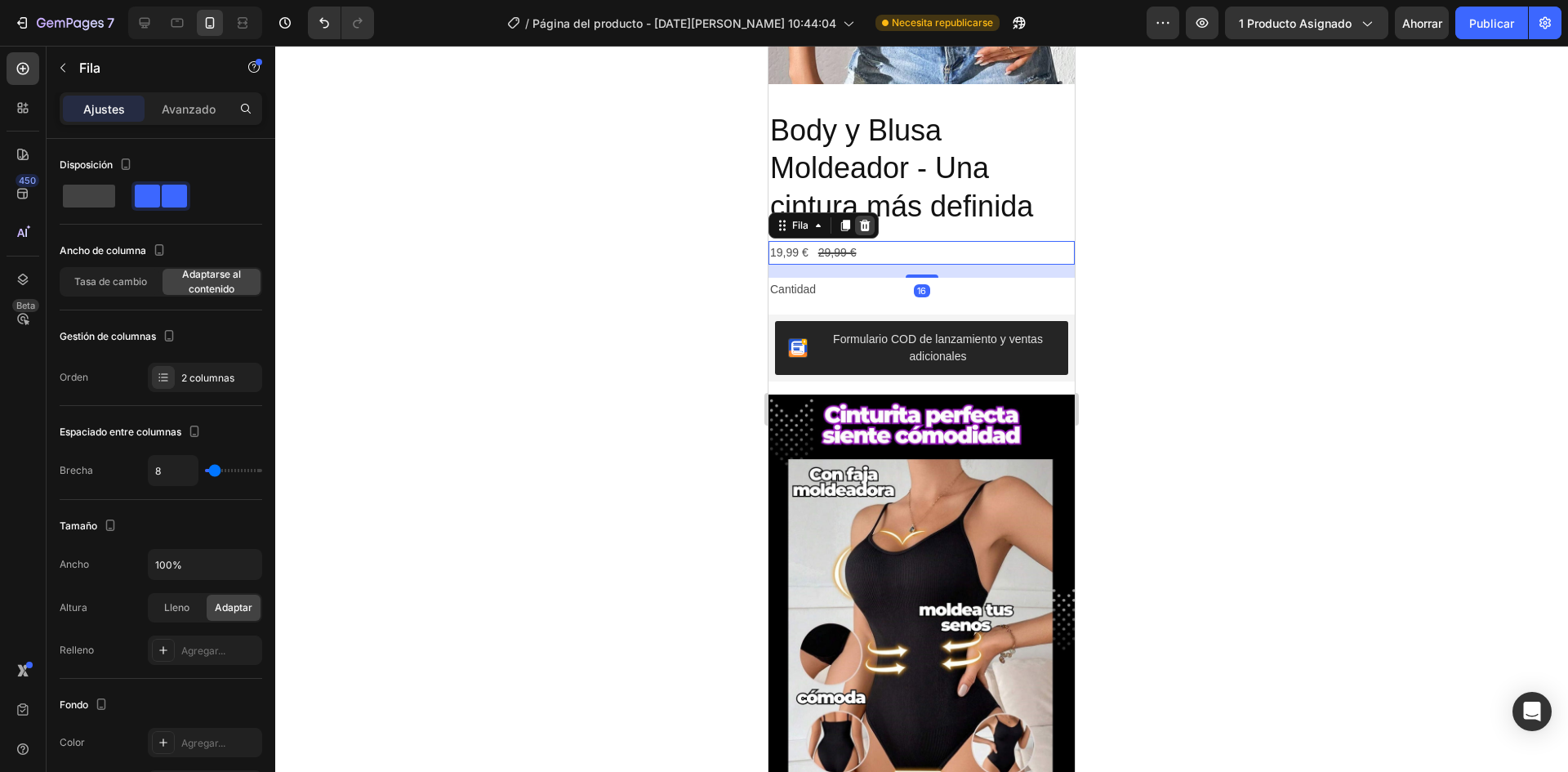
click at [862, 219] on icon at bounding box center [865, 225] width 13 height 13
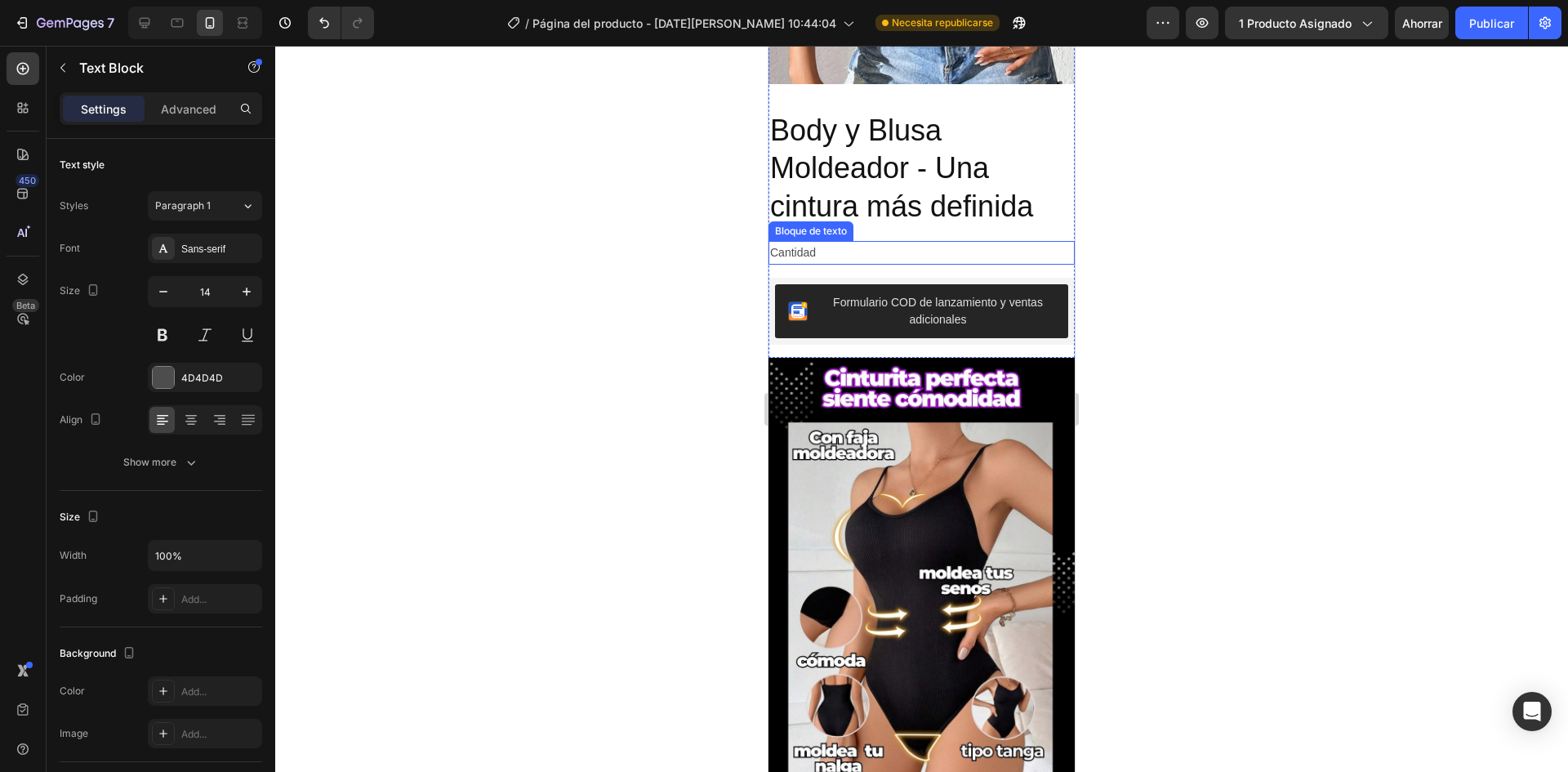
click at [919, 241] on div "Cantidad" at bounding box center [921, 253] width 307 height 24
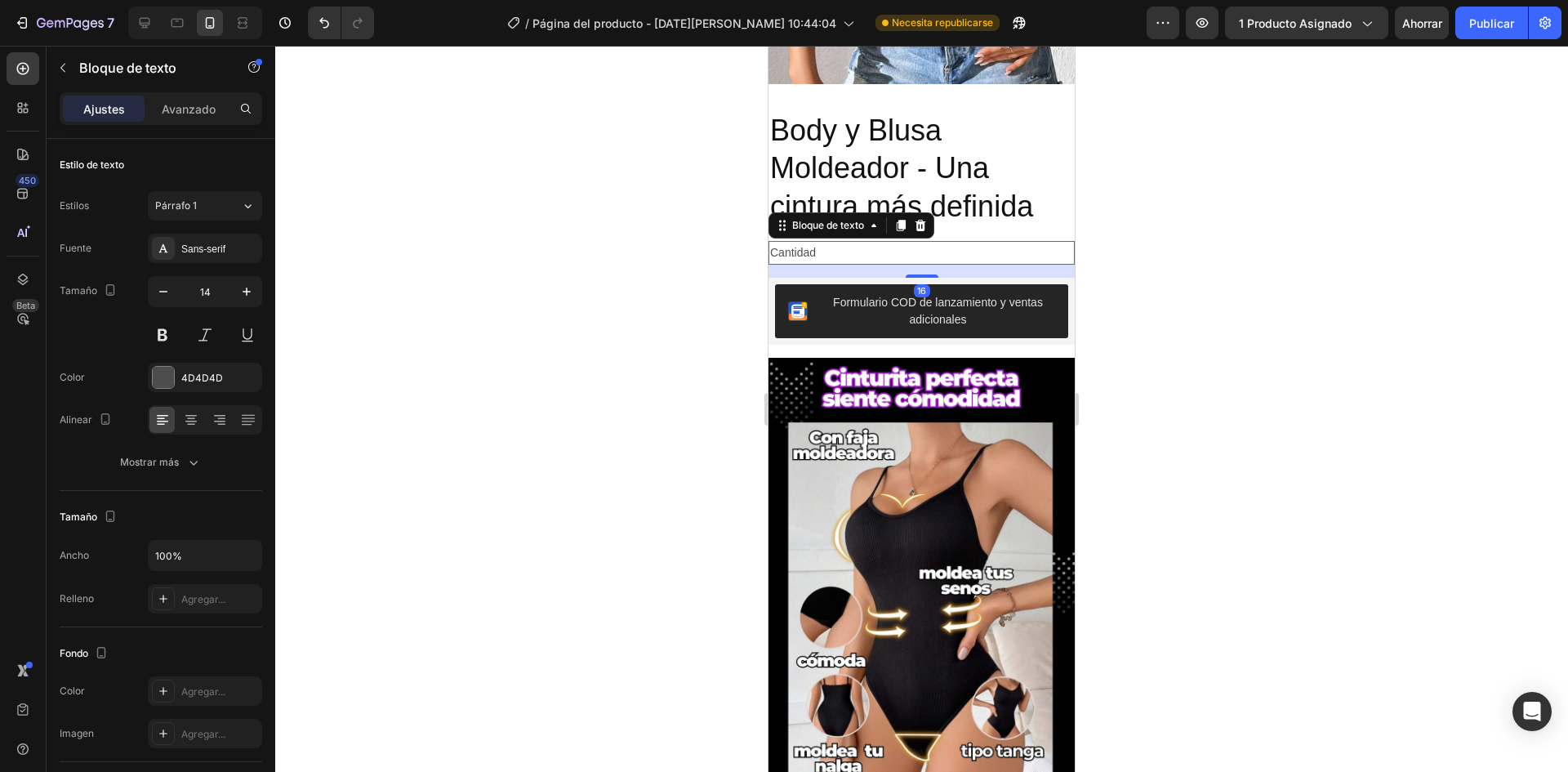
click at [926, 220] on icon at bounding box center [921, 225] width 10 height 11
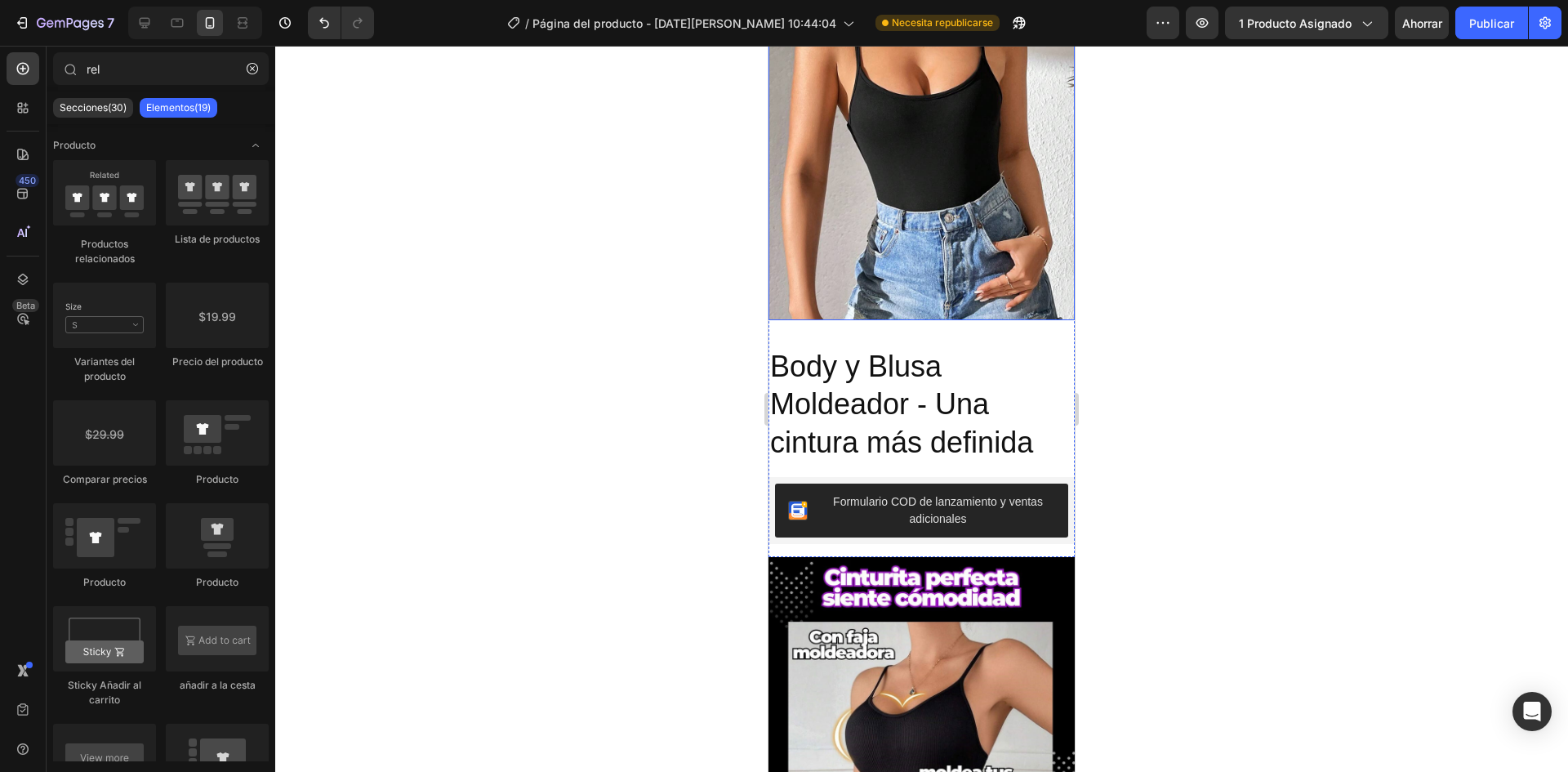
scroll to position [1322, 0]
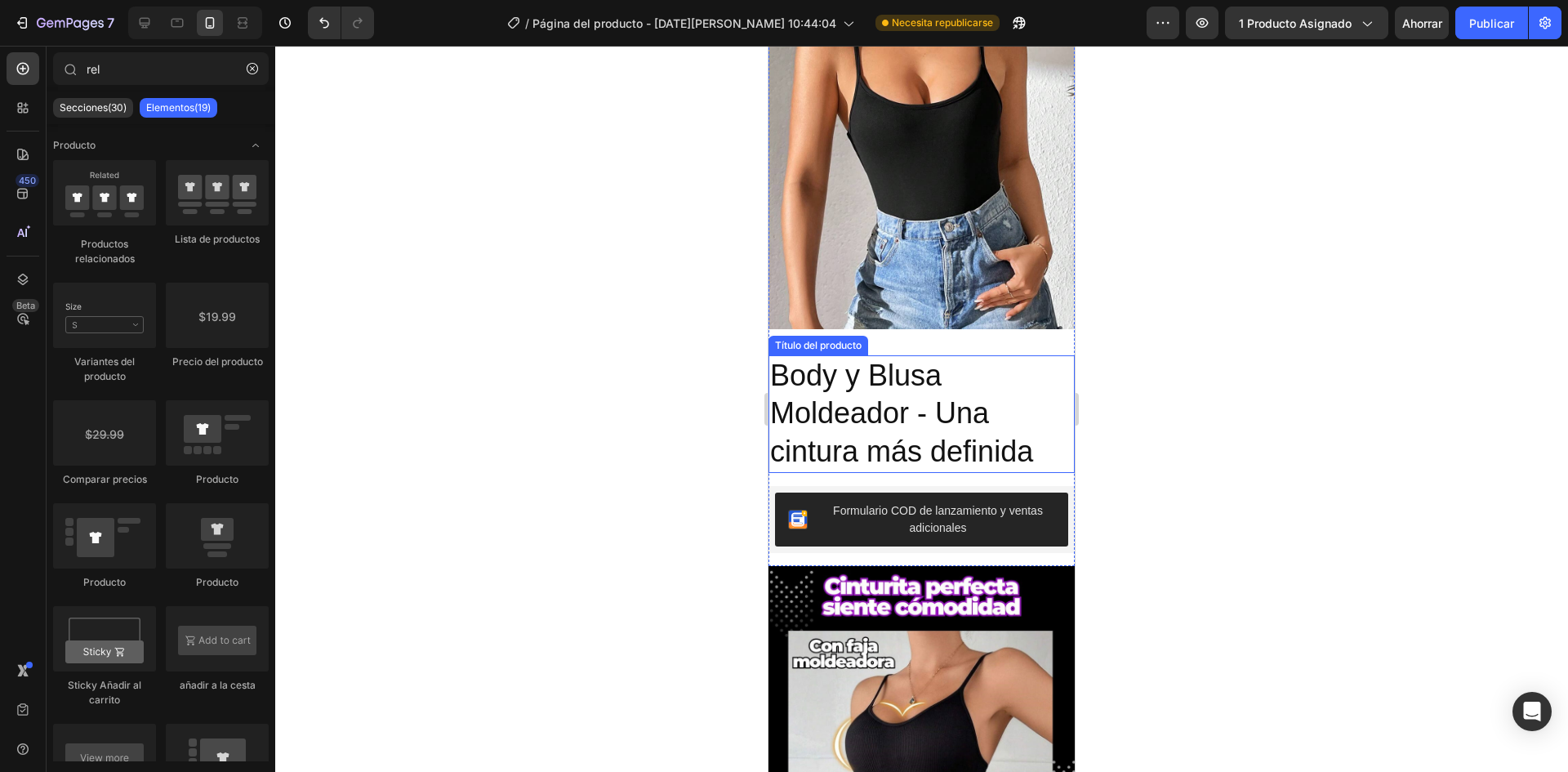
click at [1026, 356] on h2 "Body y Blusa Moldeador - Una cintura más definida" at bounding box center [921, 414] width 307 height 118
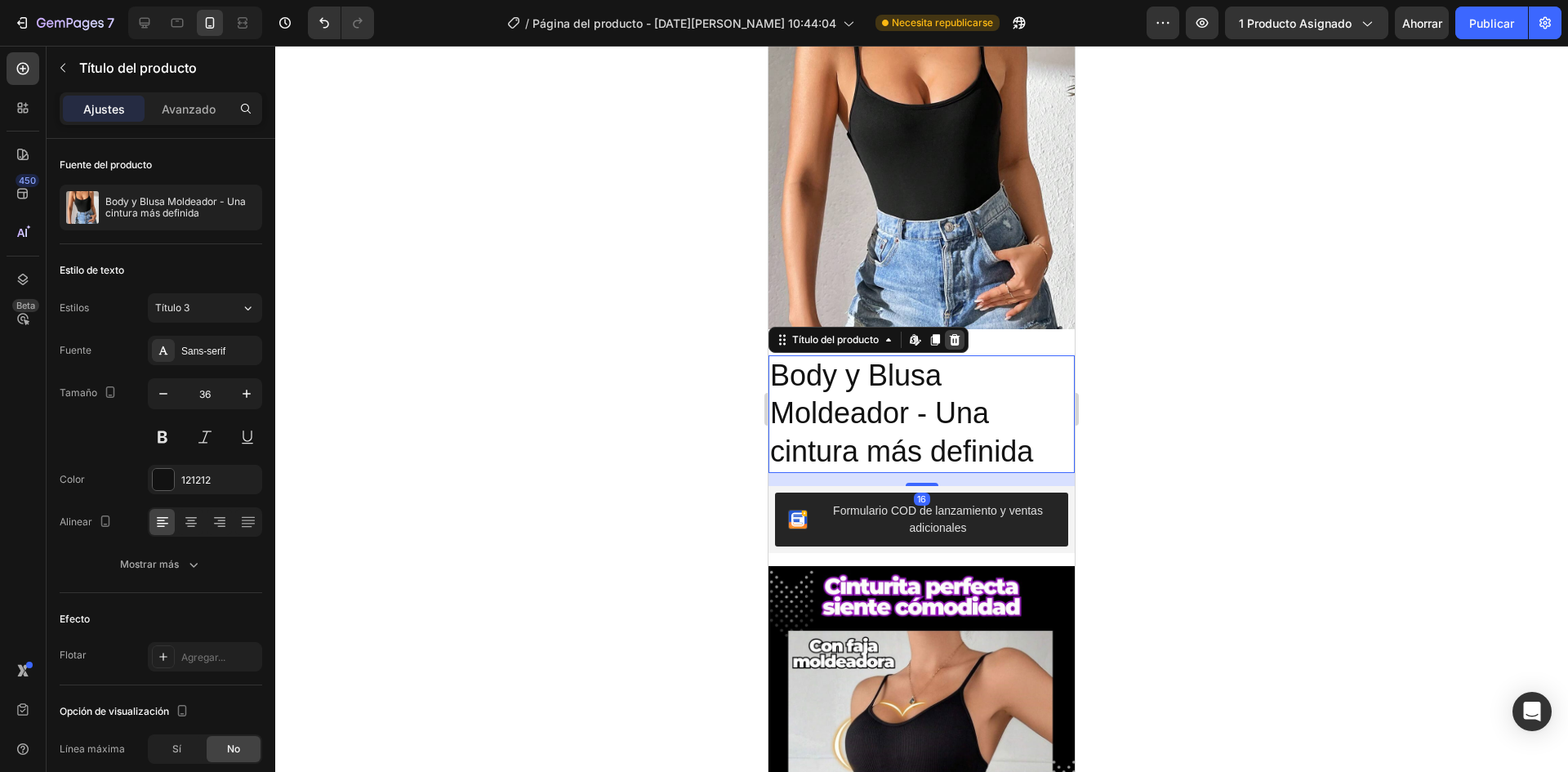
click at [954, 330] on div at bounding box center [955, 339] width 20 height 20
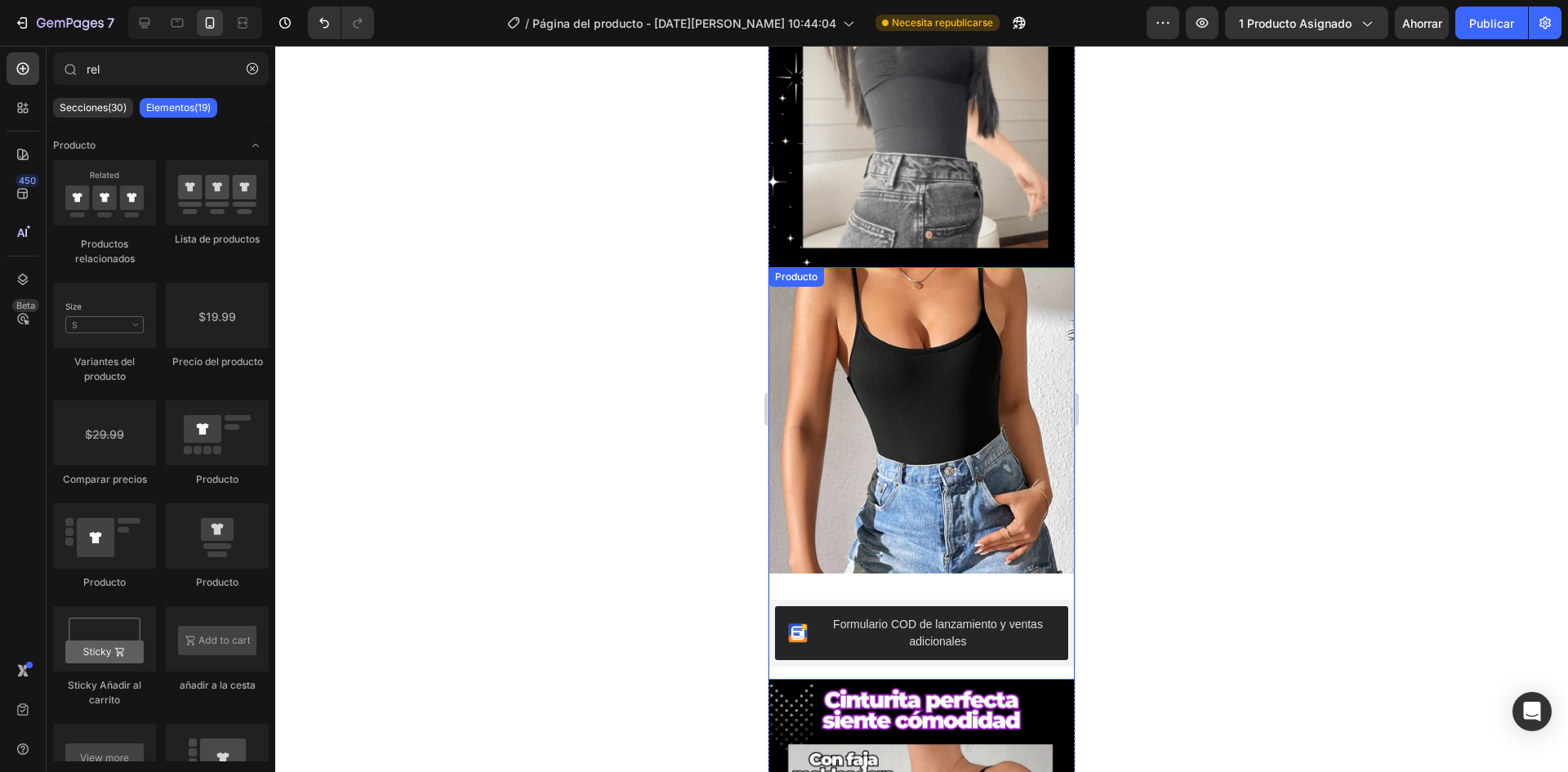
scroll to position [1077, 0]
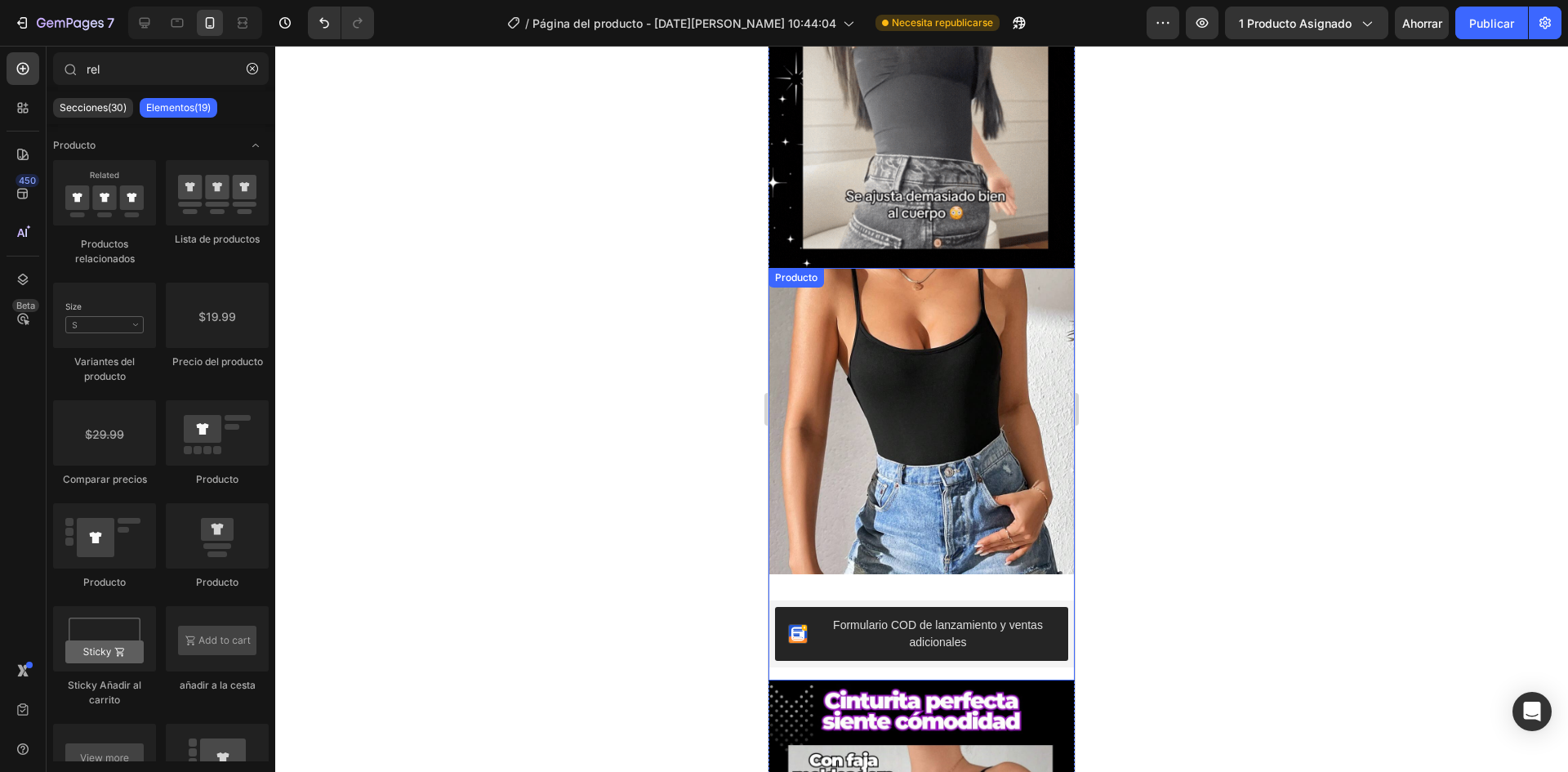
click at [981, 289] on img at bounding box center [921, 421] width 307 height 307
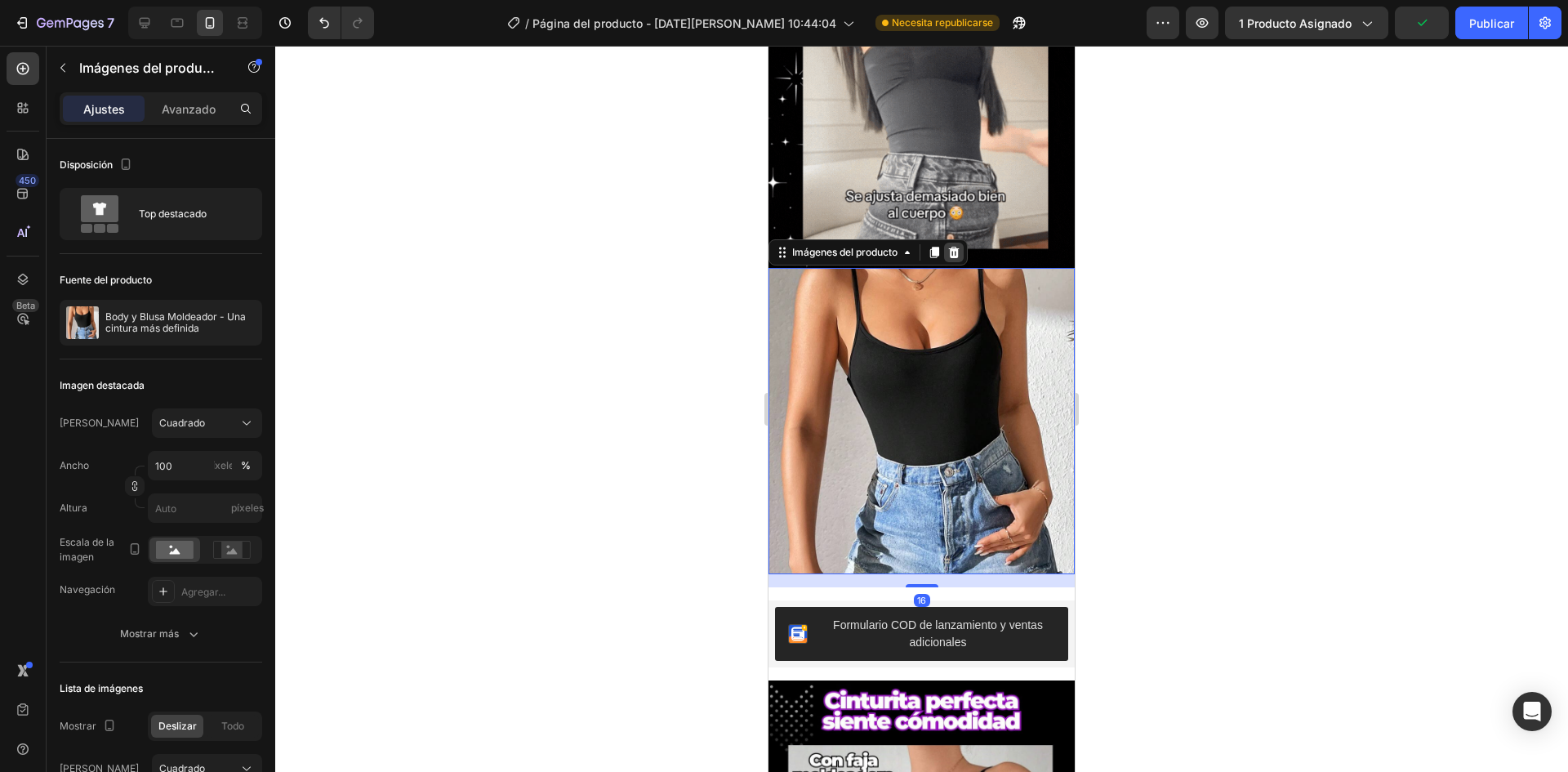
click at [957, 246] on icon at bounding box center [953, 252] width 13 height 13
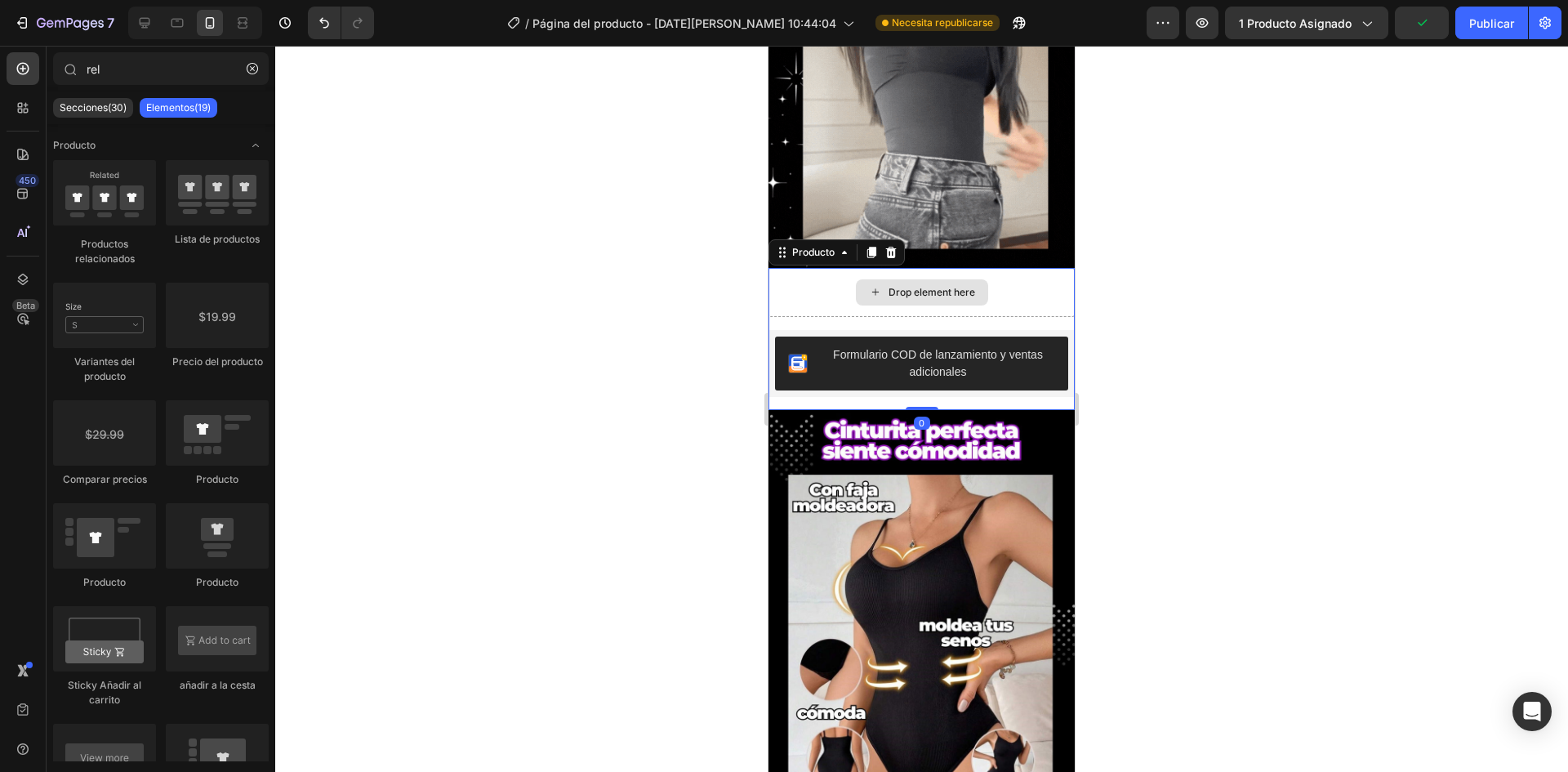
click at [1032, 268] on div "Drop element here" at bounding box center [921, 292] width 307 height 49
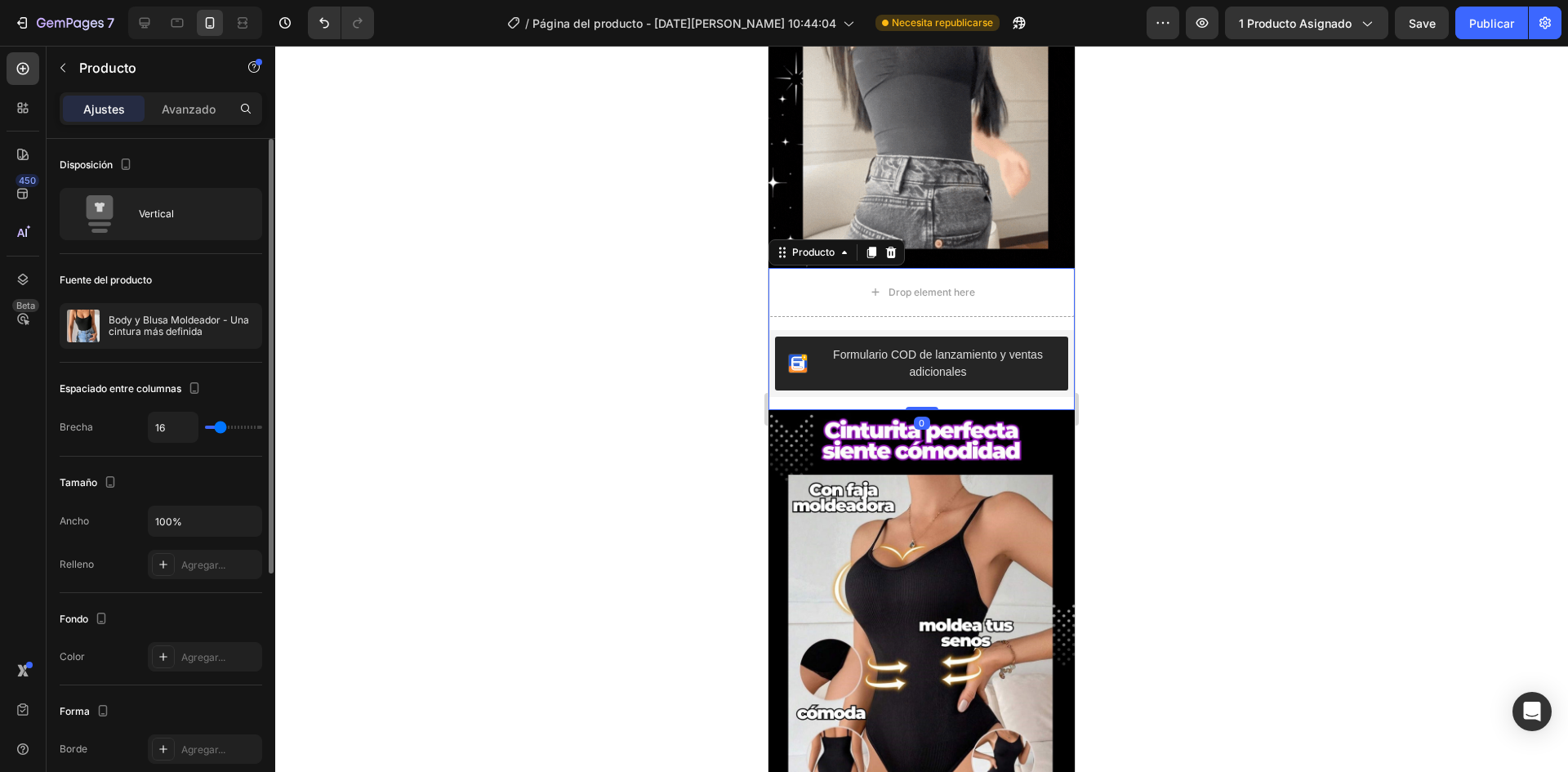
scroll to position [82, 0]
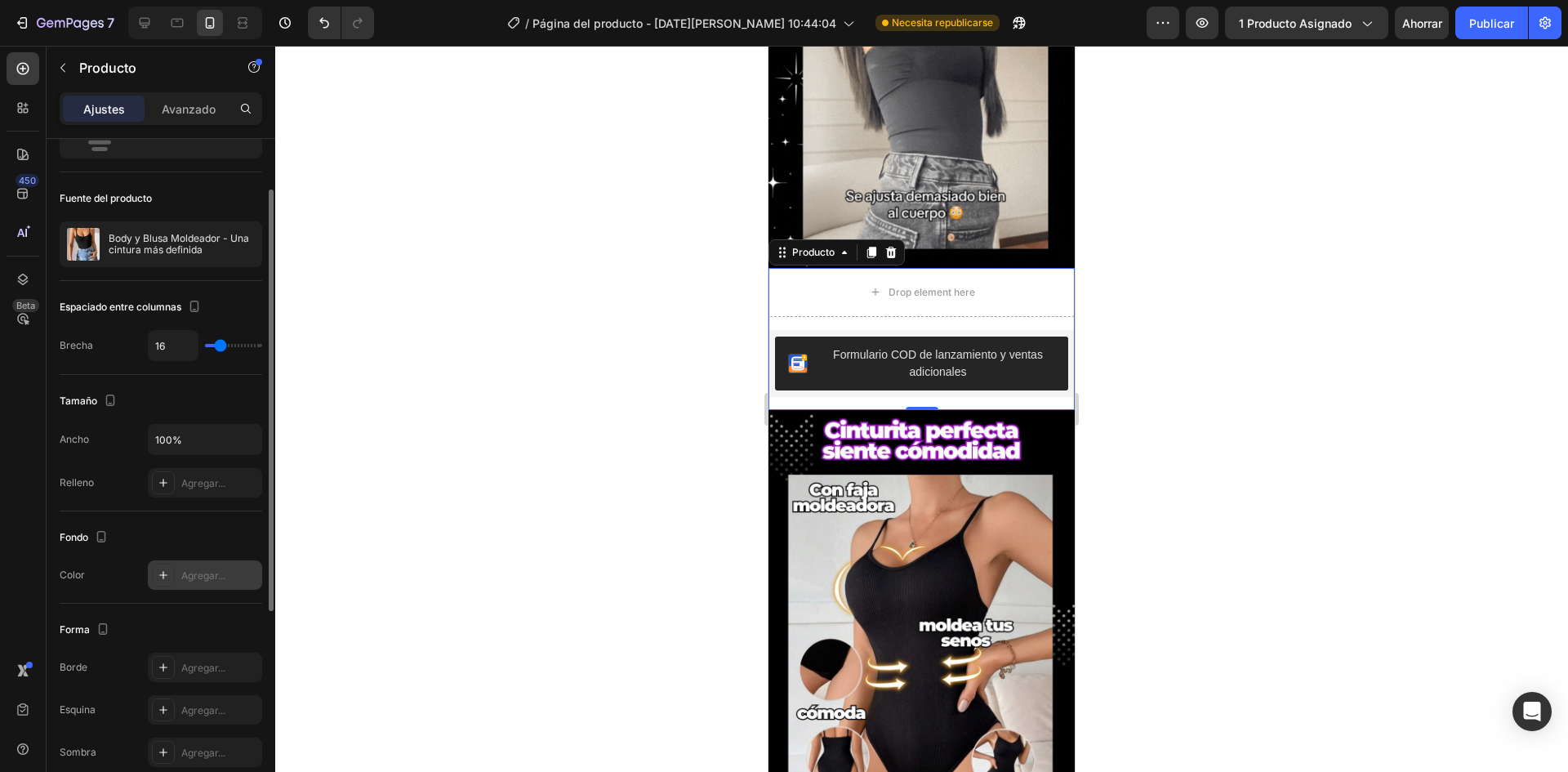
click at [161, 586] on div at bounding box center [163, 574] width 23 height 23
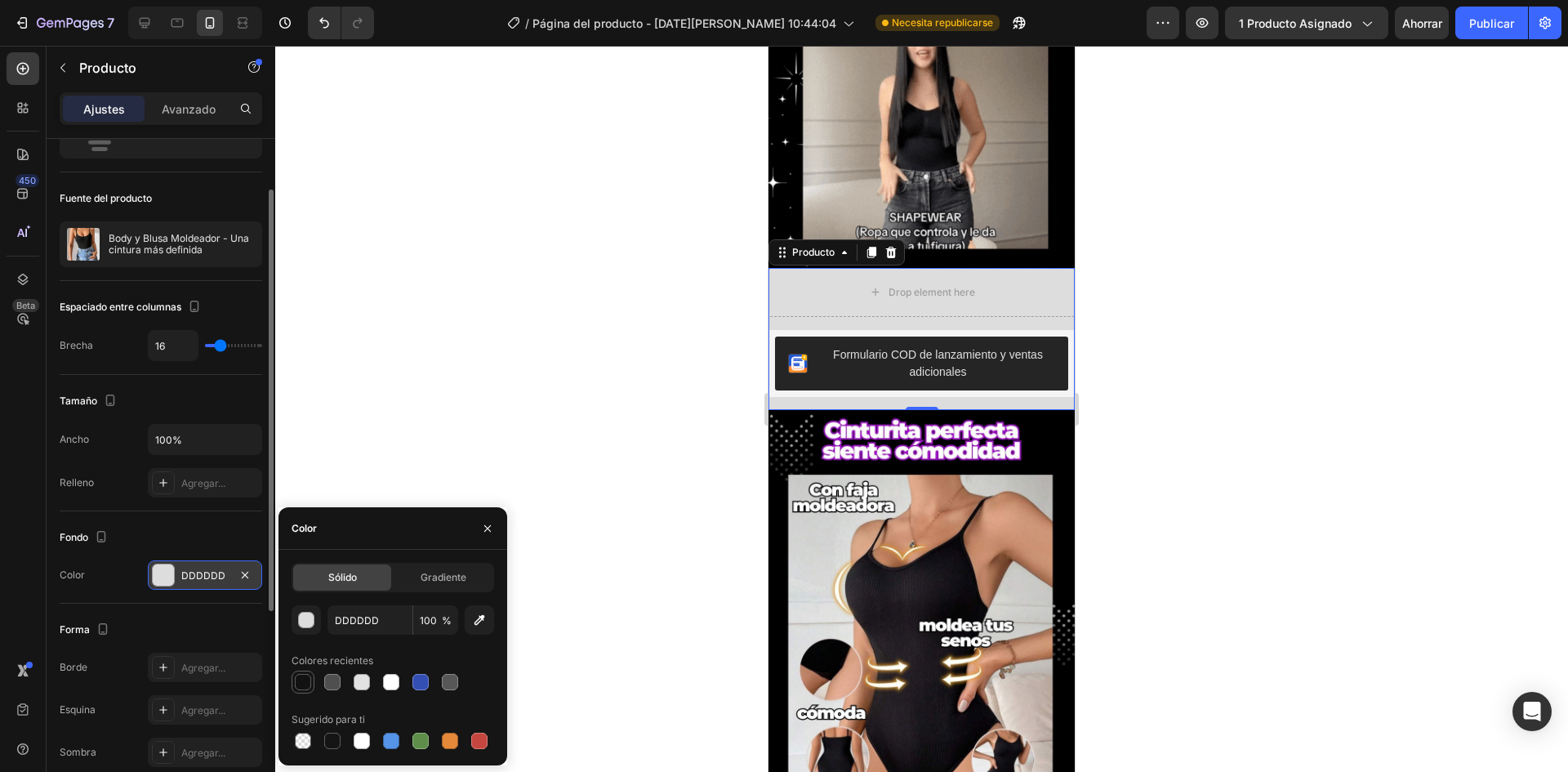
click at [301, 682] on div at bounding box center [302, 682] width 16 height 16
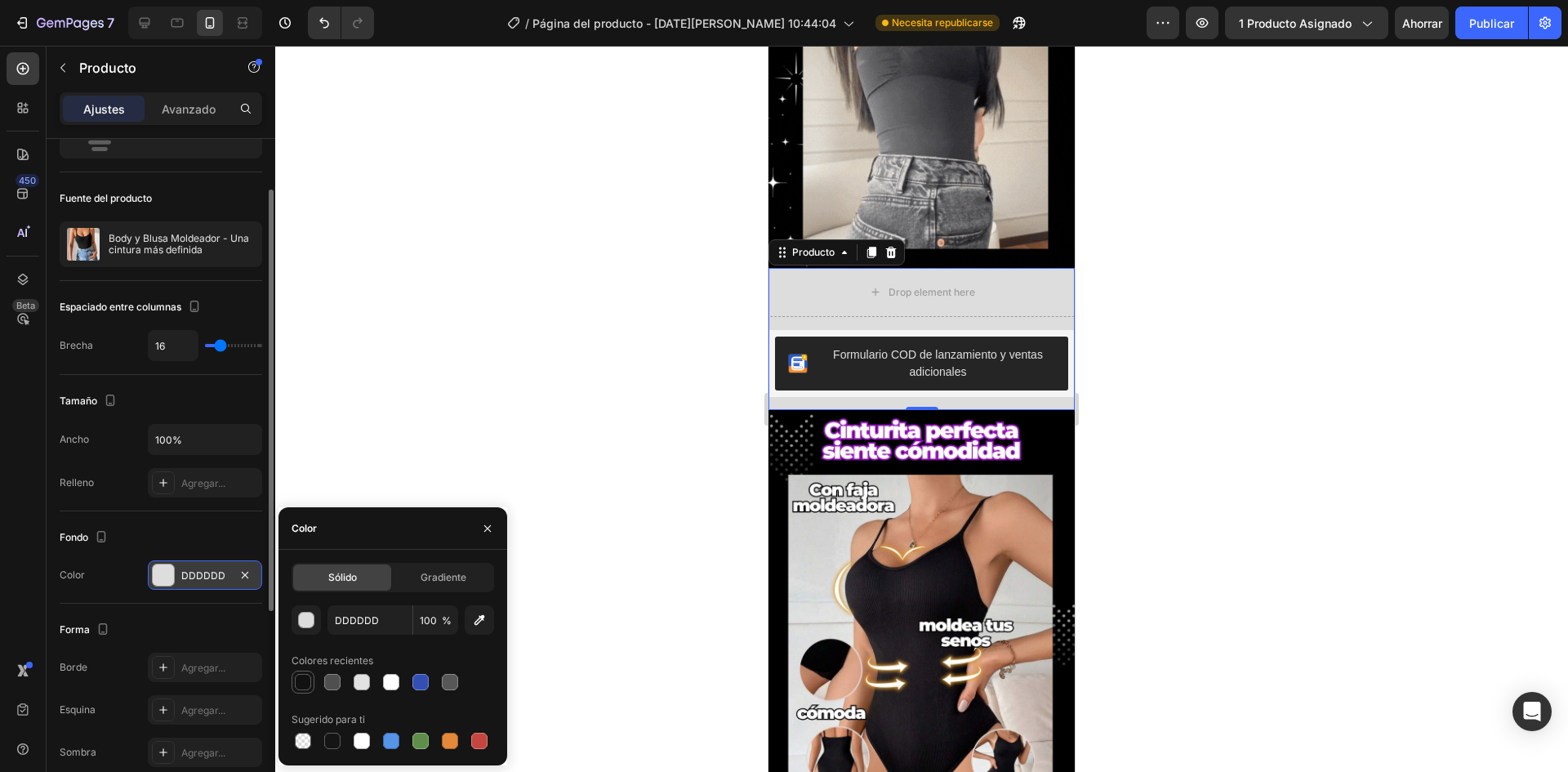
type input "121212"
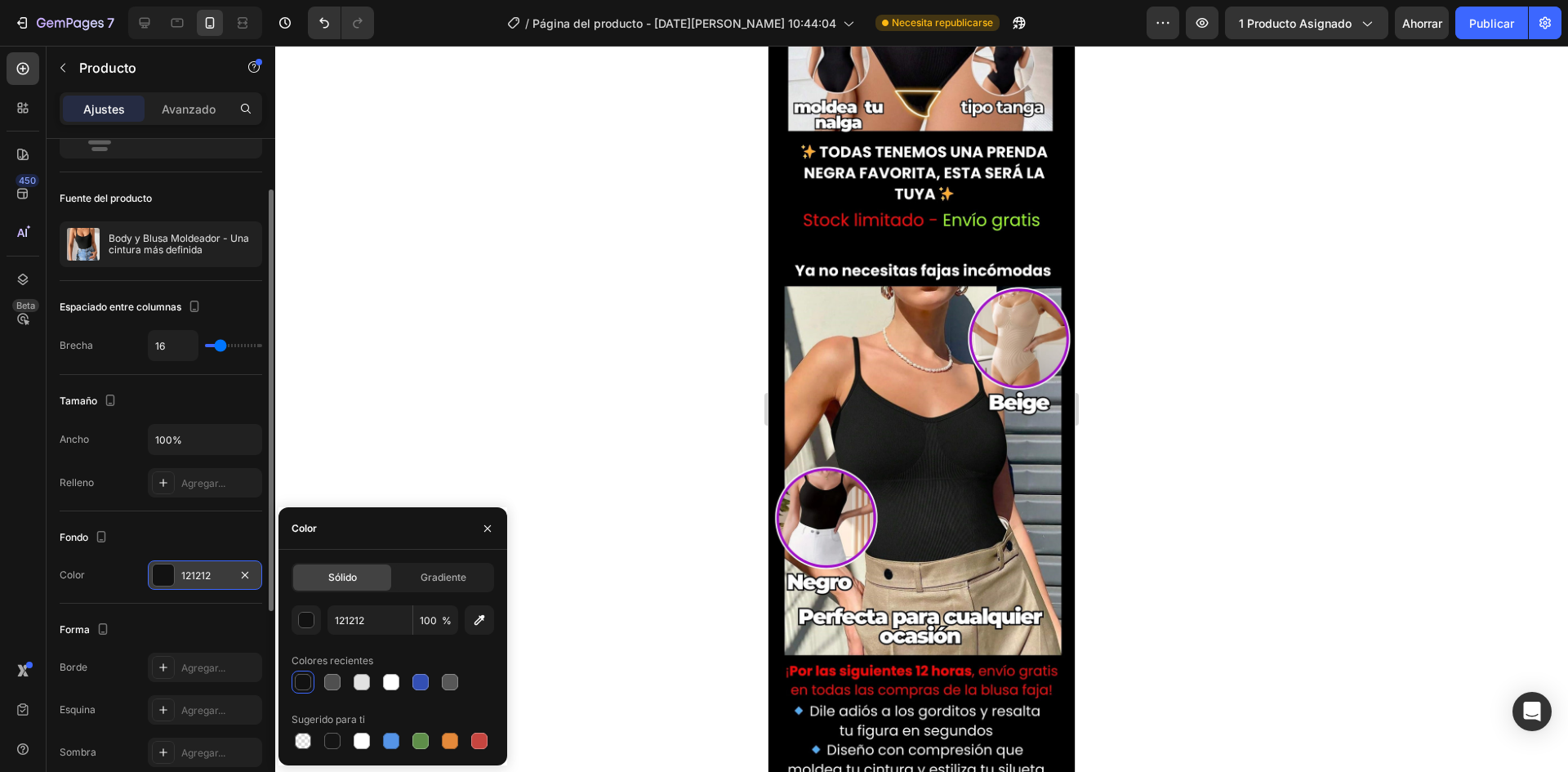
scroll to position [1975, 0]
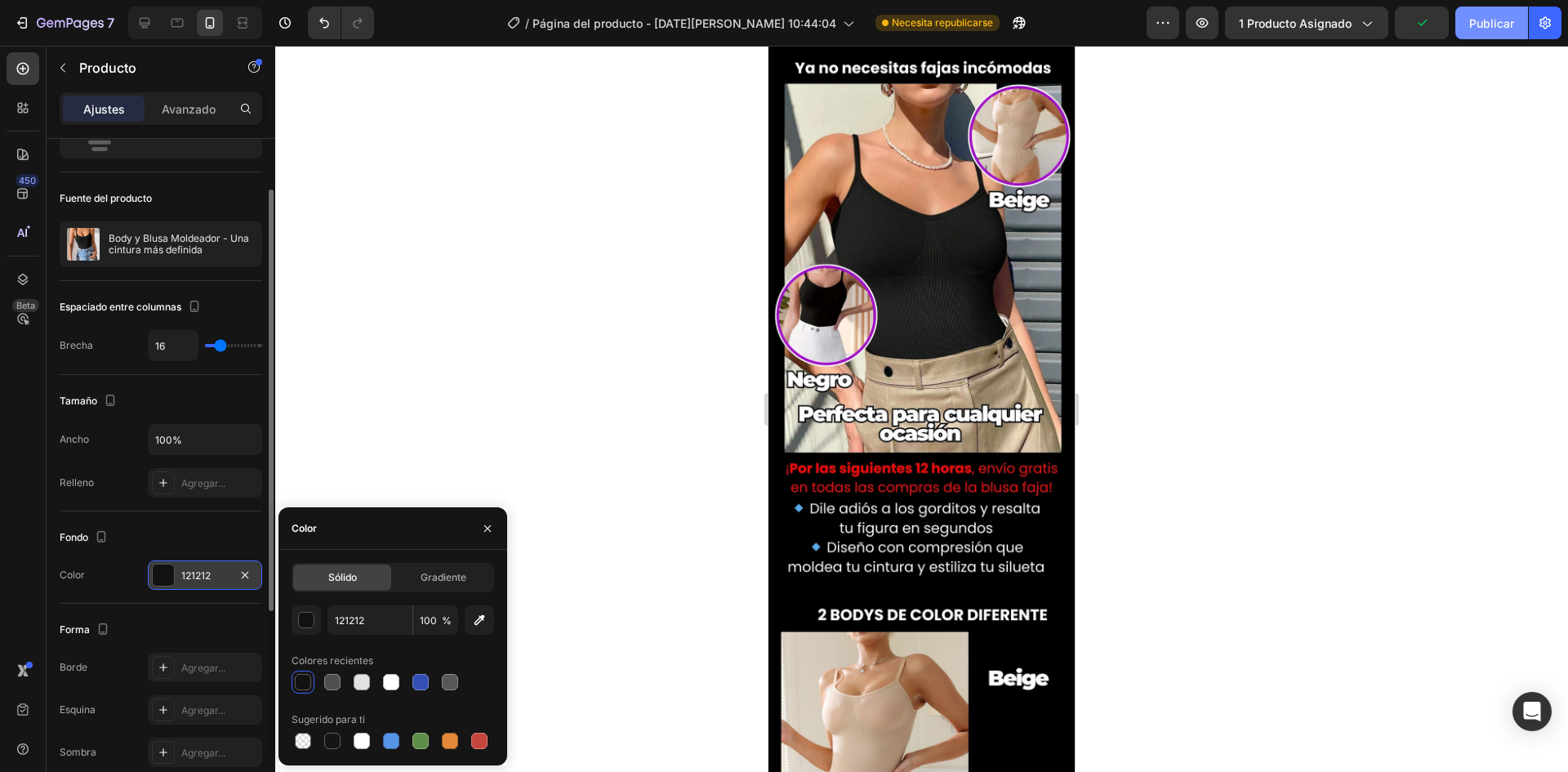
click at [1494, 25] on font "Publicar" at bounding box center [1492, 23] width 45 height 14
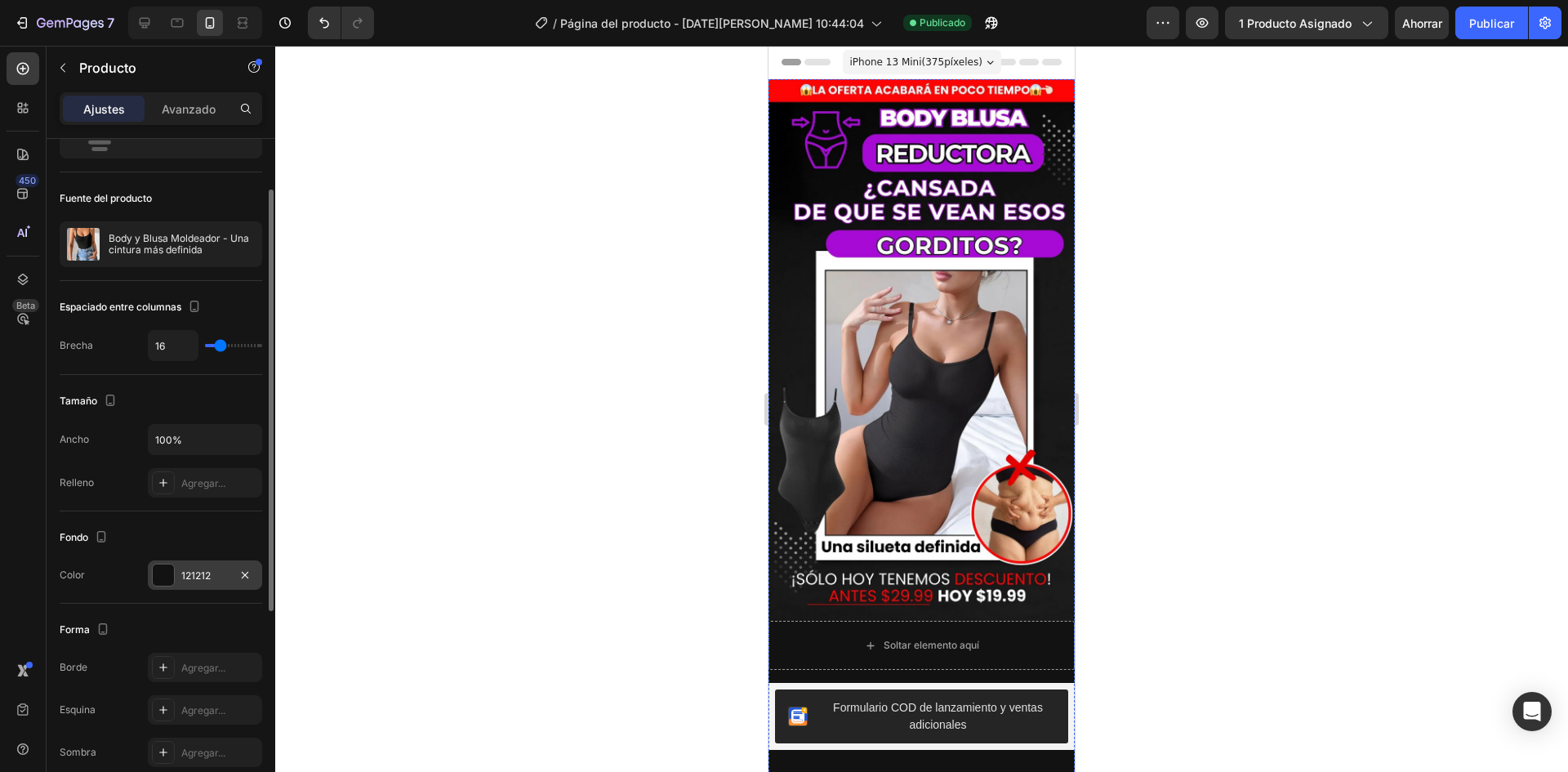
scroll to position [163, 0]
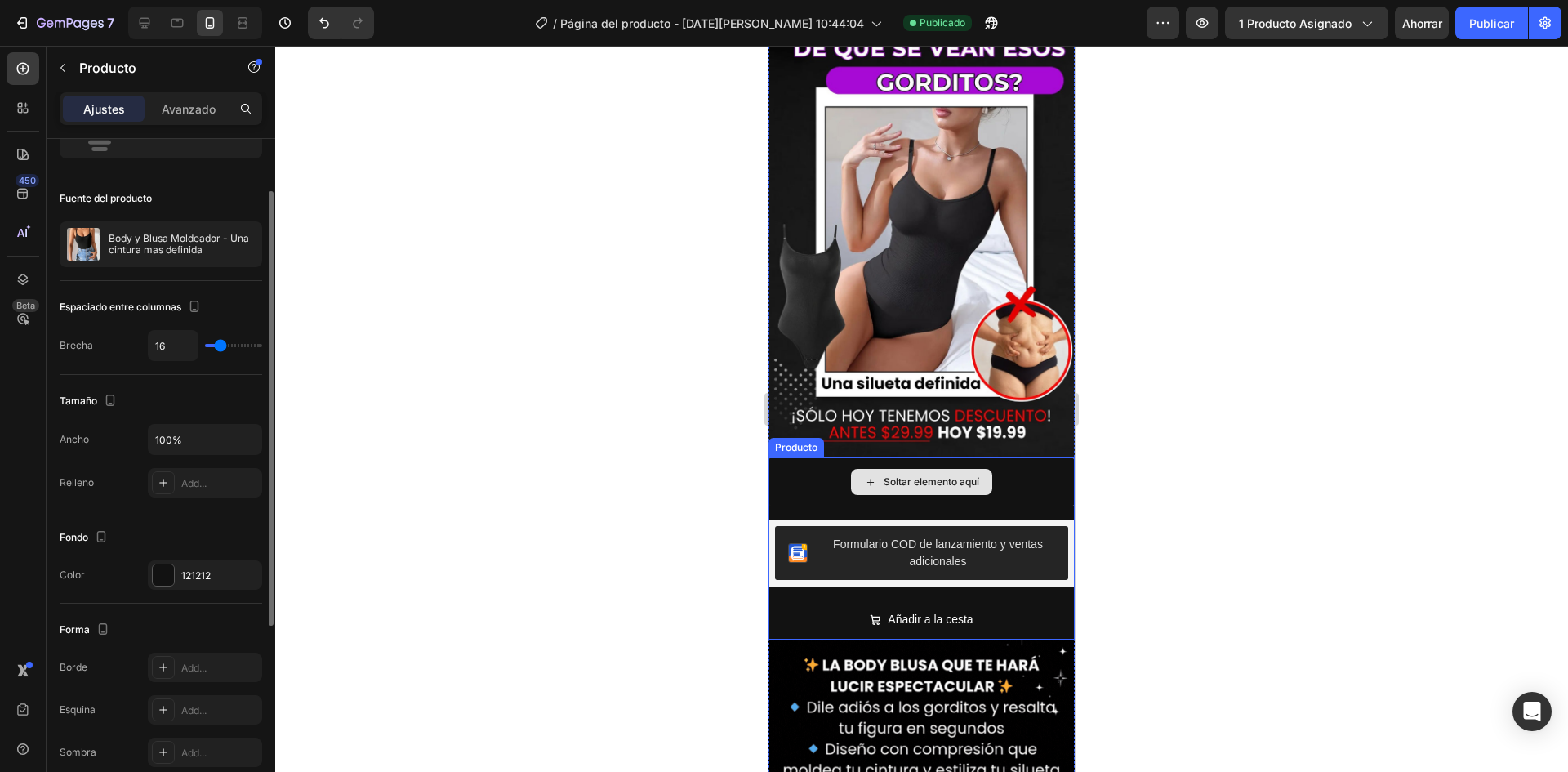
click at [1012, 458] on div "Soltar elemento aquí" at bounding box center [921, 482] width 307 height 49
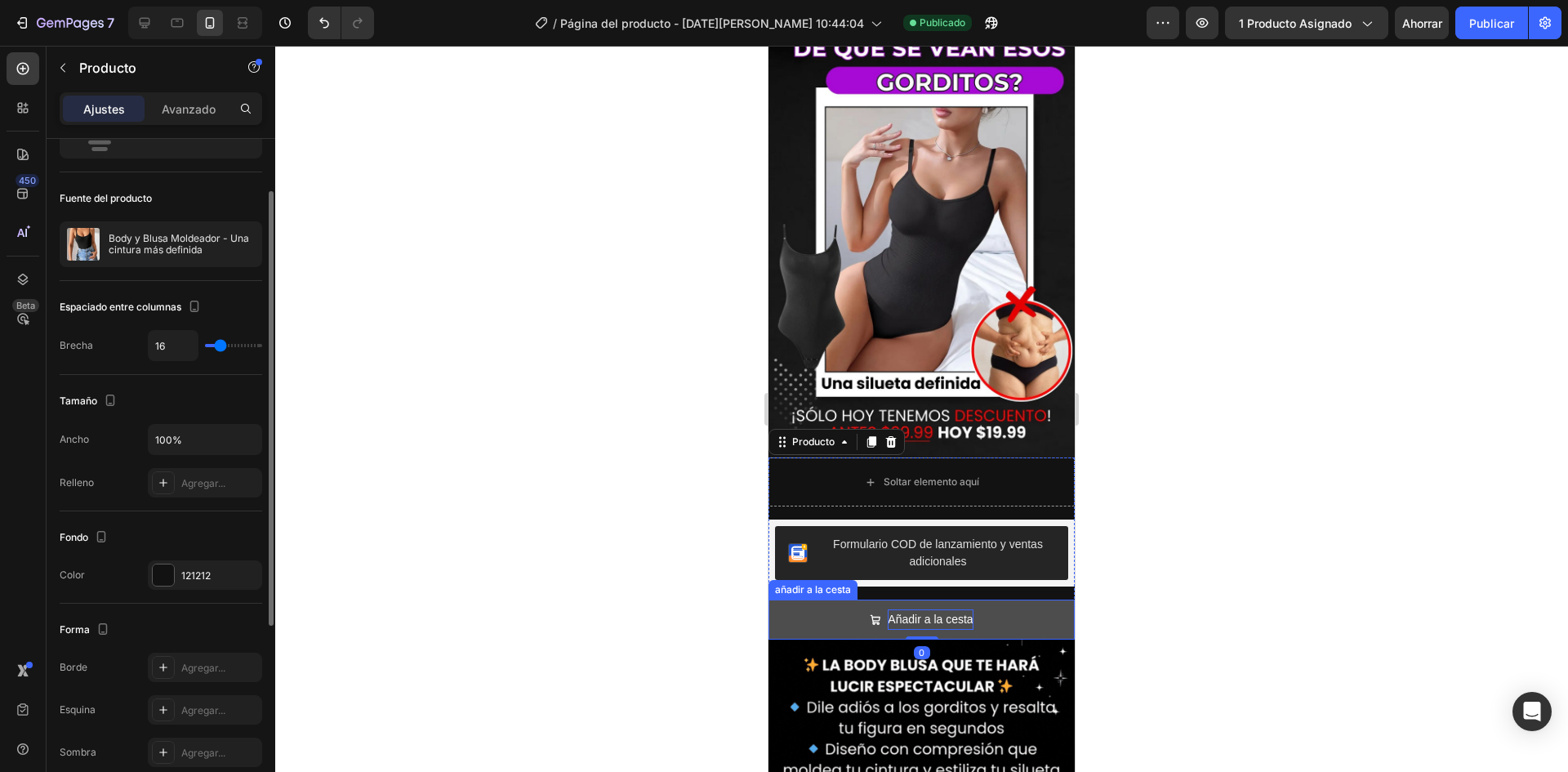
click at [961, 612] on font "Añadir a la cesta" at bounding box center [930, 618] width 85 height 13
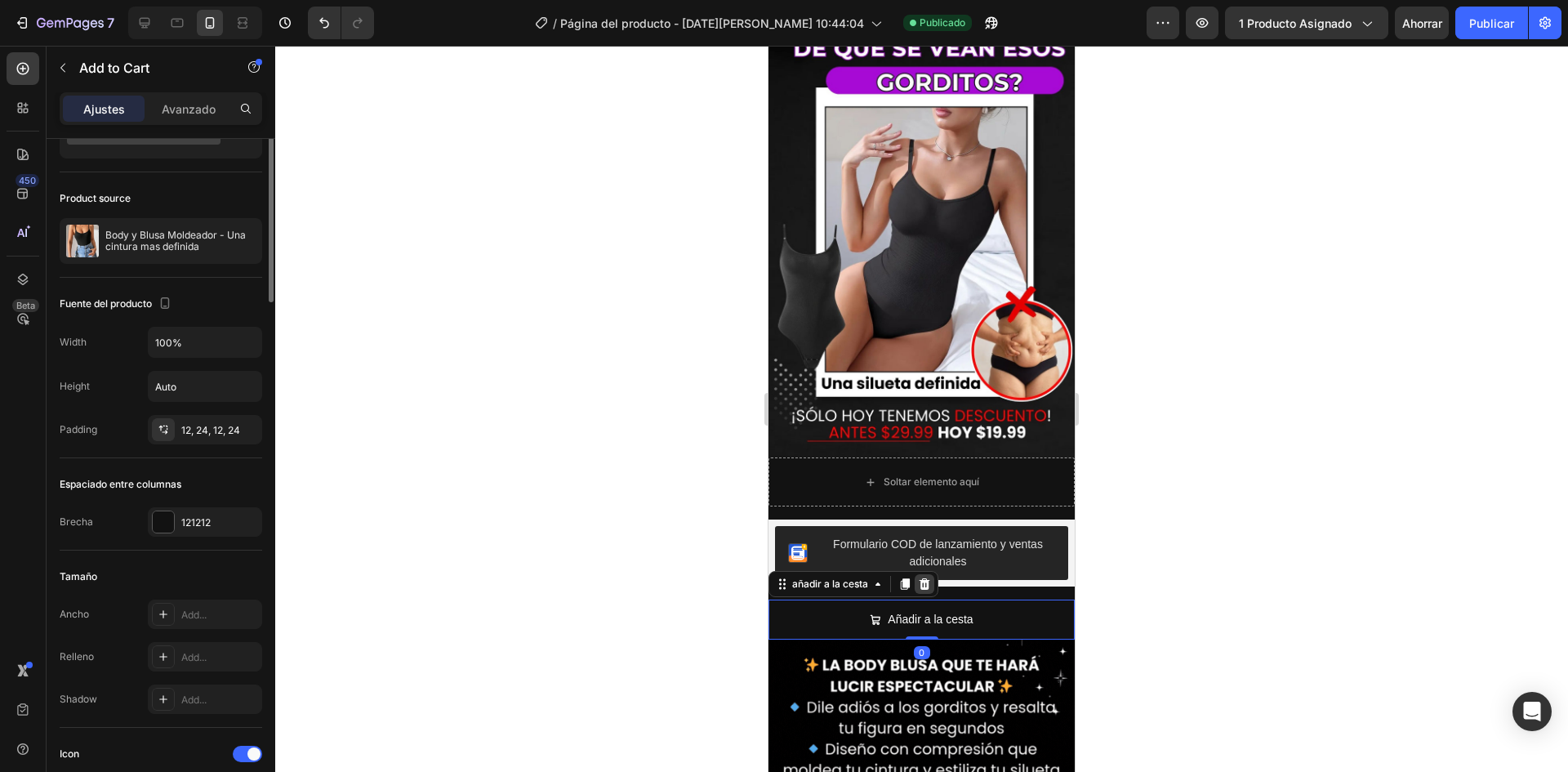
scroll to position [0, 0]
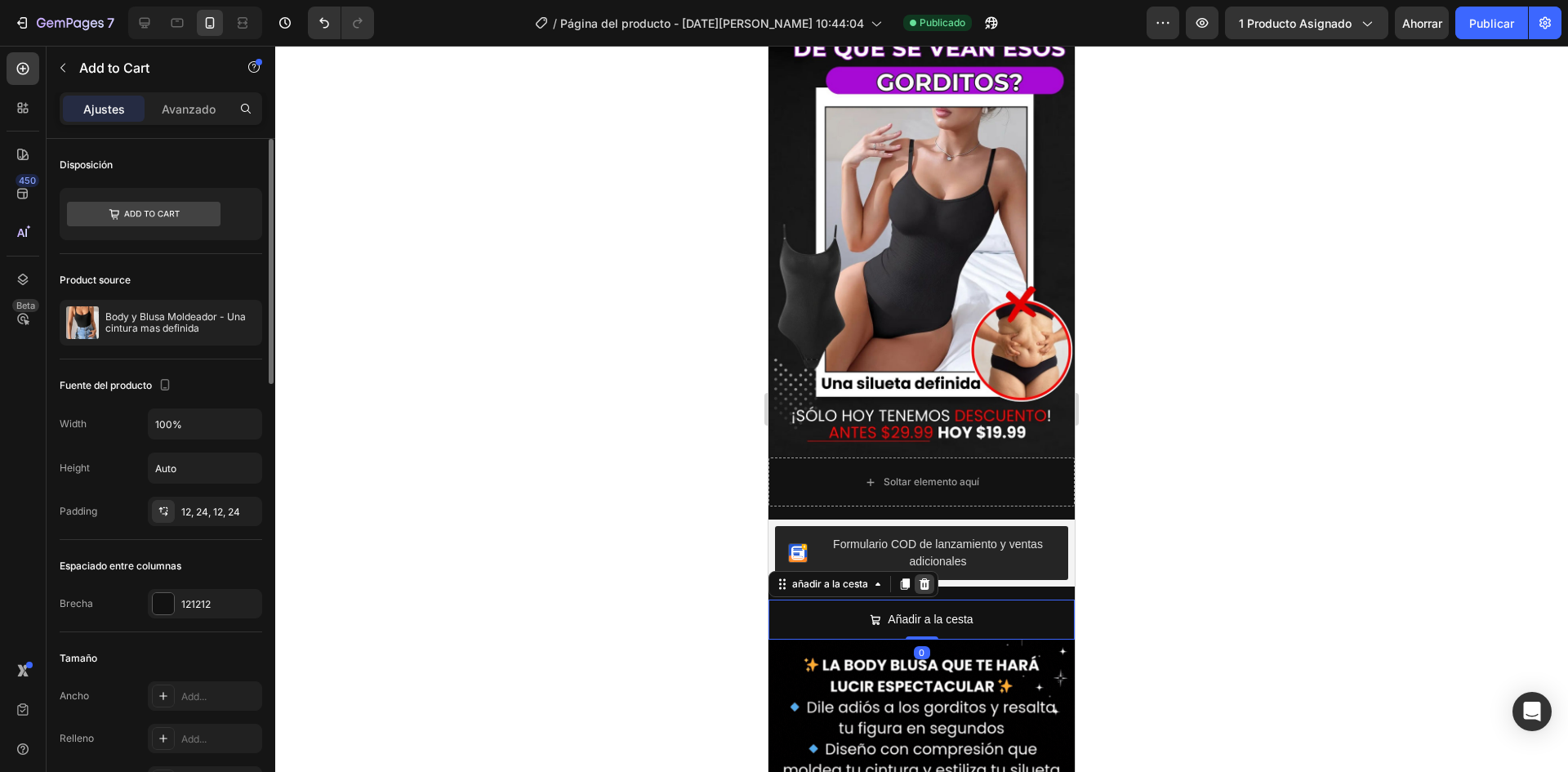
click at [926, 578] on icon at bounding box center [925, 583] width 10 height 11
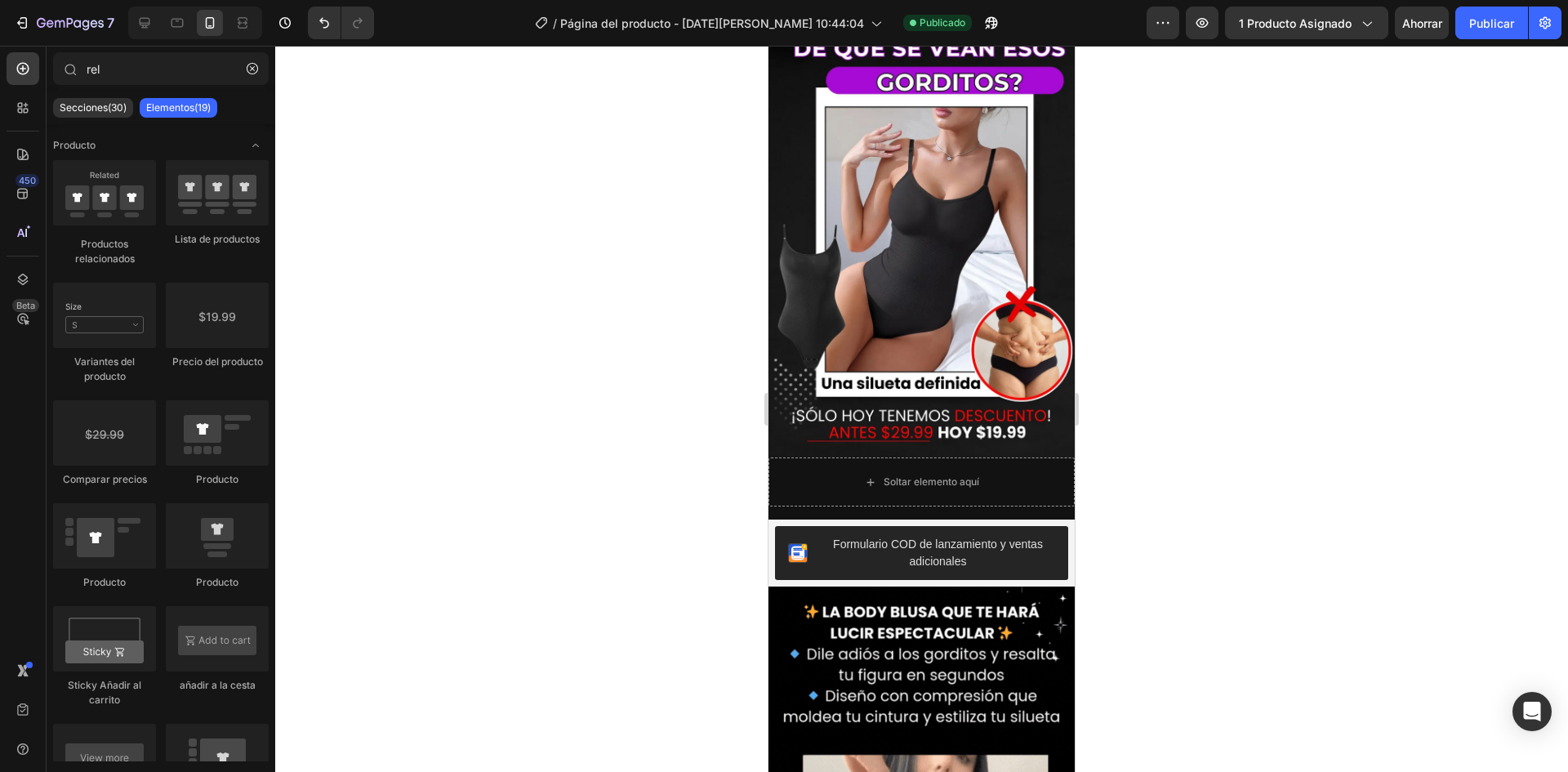
click at [1289, 512] on div at bounding box center [922, 409] width 1293 height 726
click at [1492, 22] on font "Publicar" at bounding box center [1492, 23] width 45 height 14
